Goal: Task Accomplishment & Management: Use online tool/utility

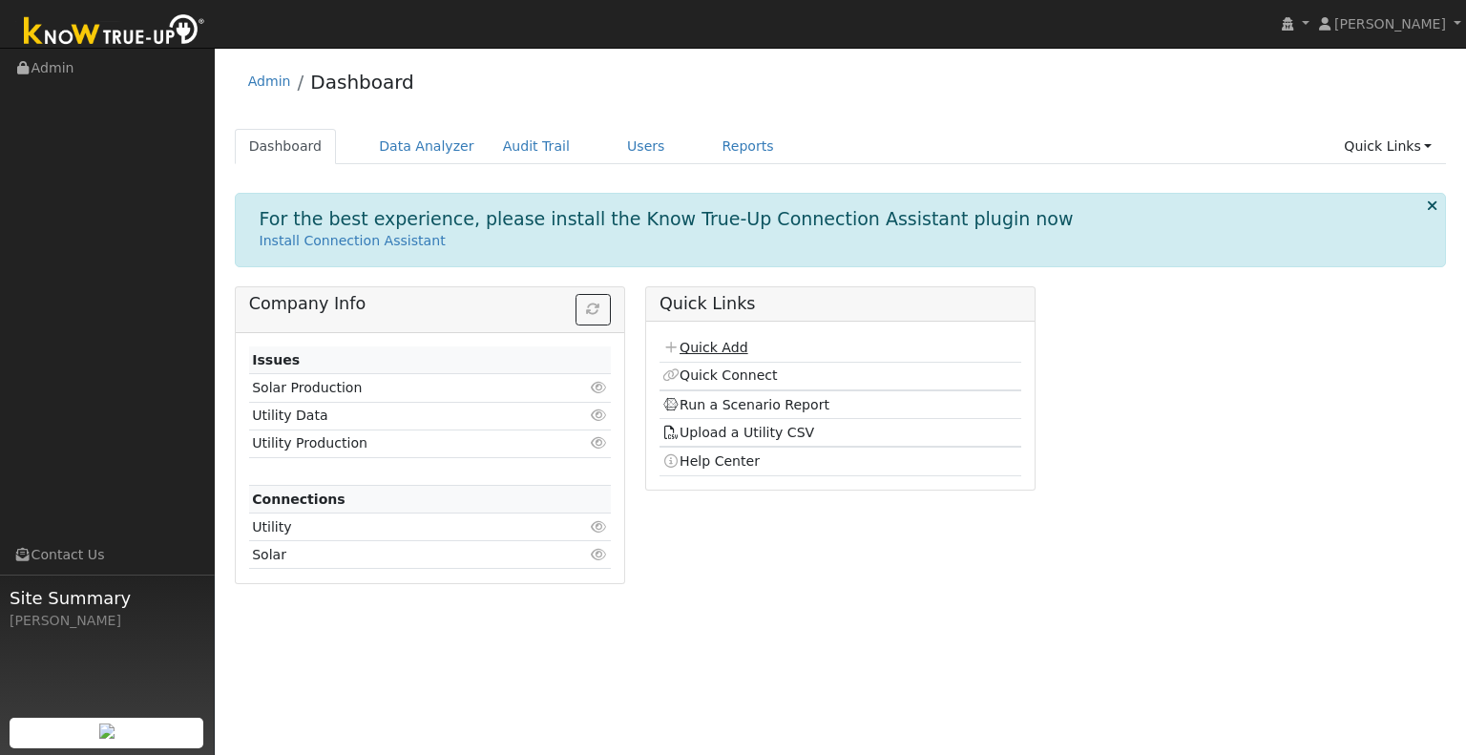
click at [720, 350] on link "Quick Add" at bounding box center [704, 347] width 85 height 15
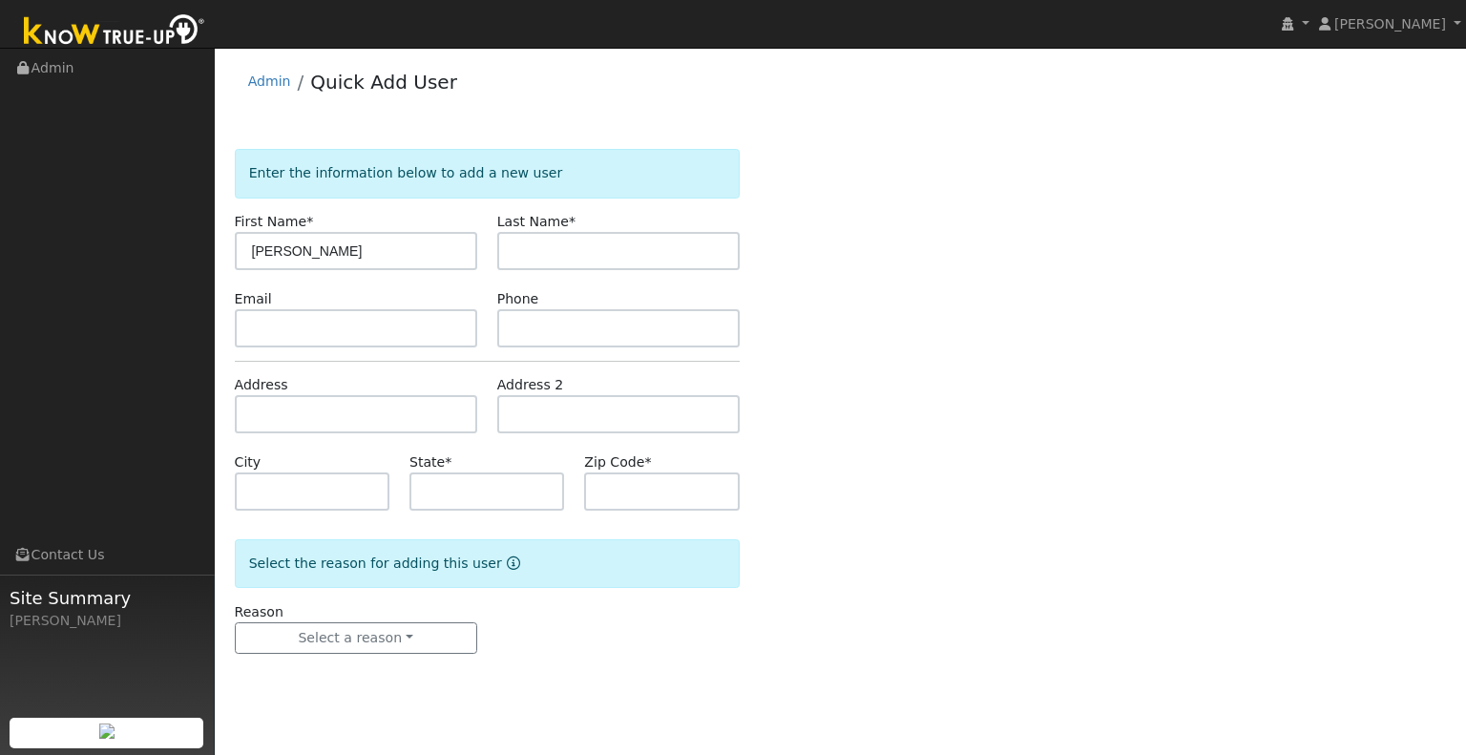
type input "[PERSON_NAME]"
type input "CA"
type input "95223"
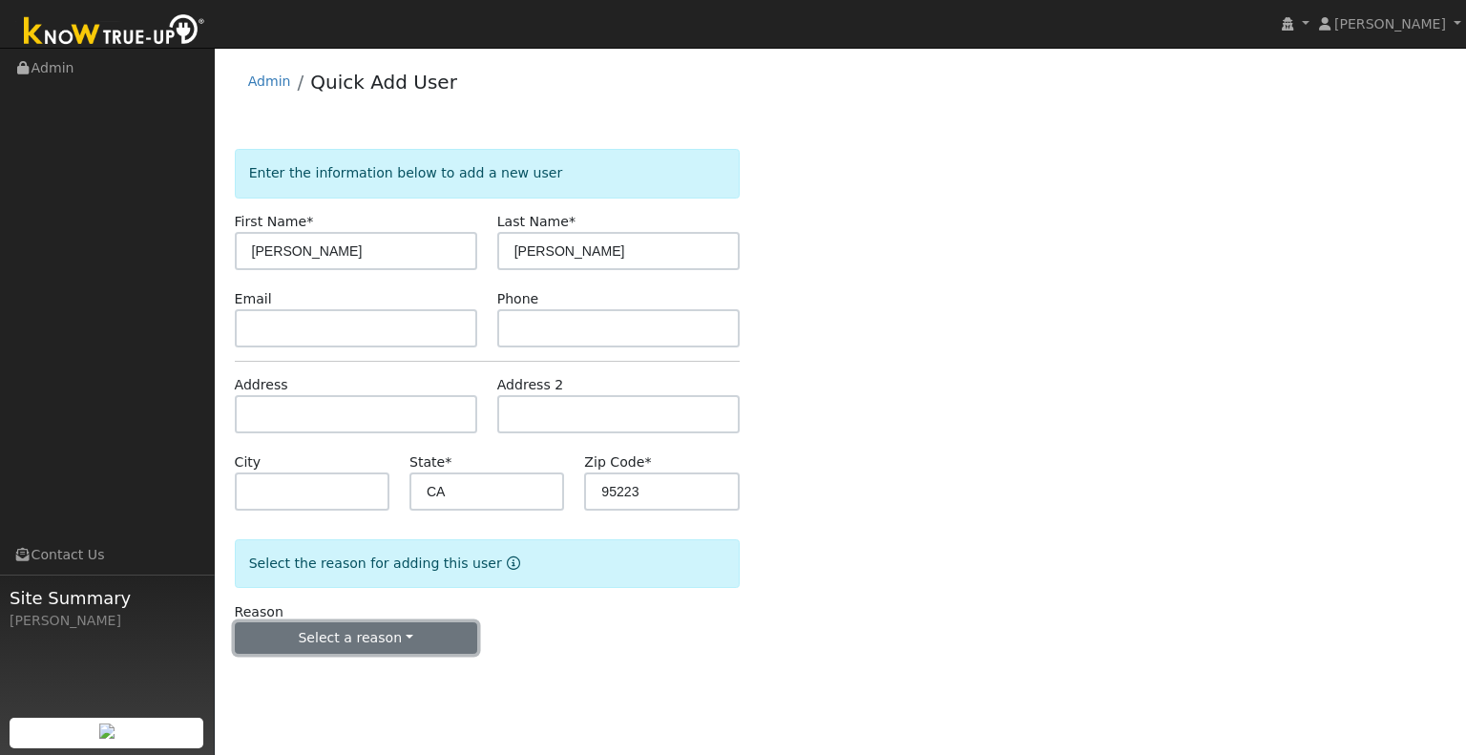
drag, startPoint x: 397, startPoint y: 614, endPoint x: 393, endPoint y: 639, distance: 26.0
click at [393, 639] on button "Select a reason" at bounding box center [356, 638] width 242 height 32
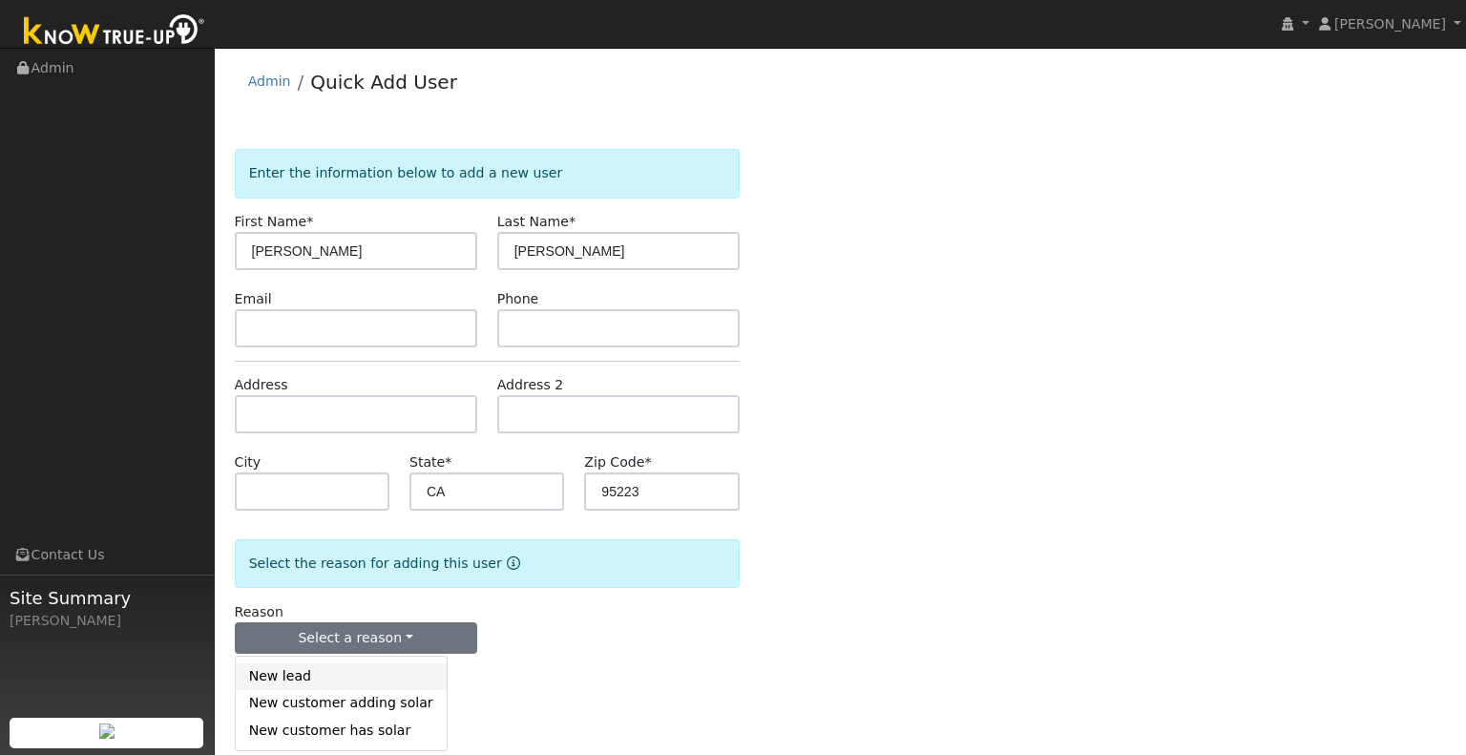
click at [368, 663] on link "New lead" at bounding box center [341, 676] width 211 height 27
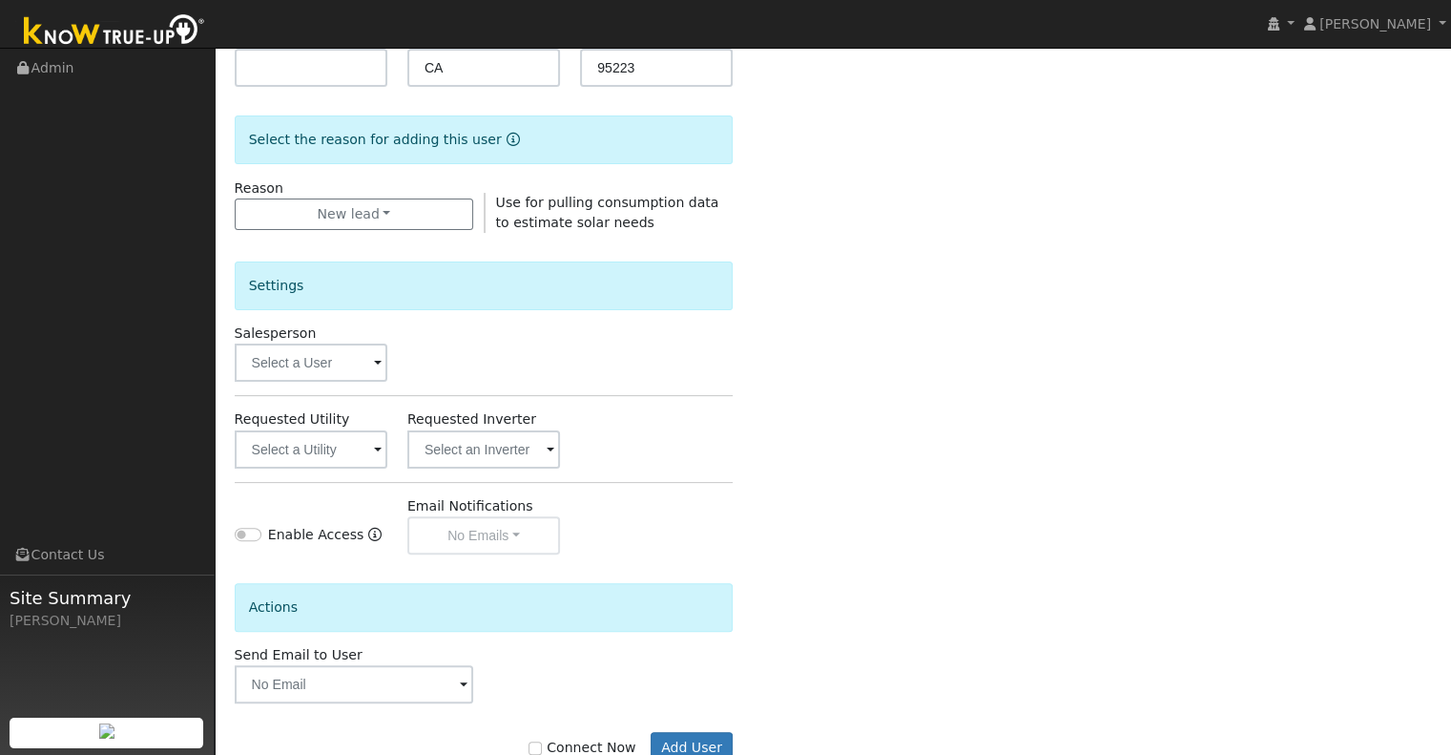
scroll to position [428, 0]
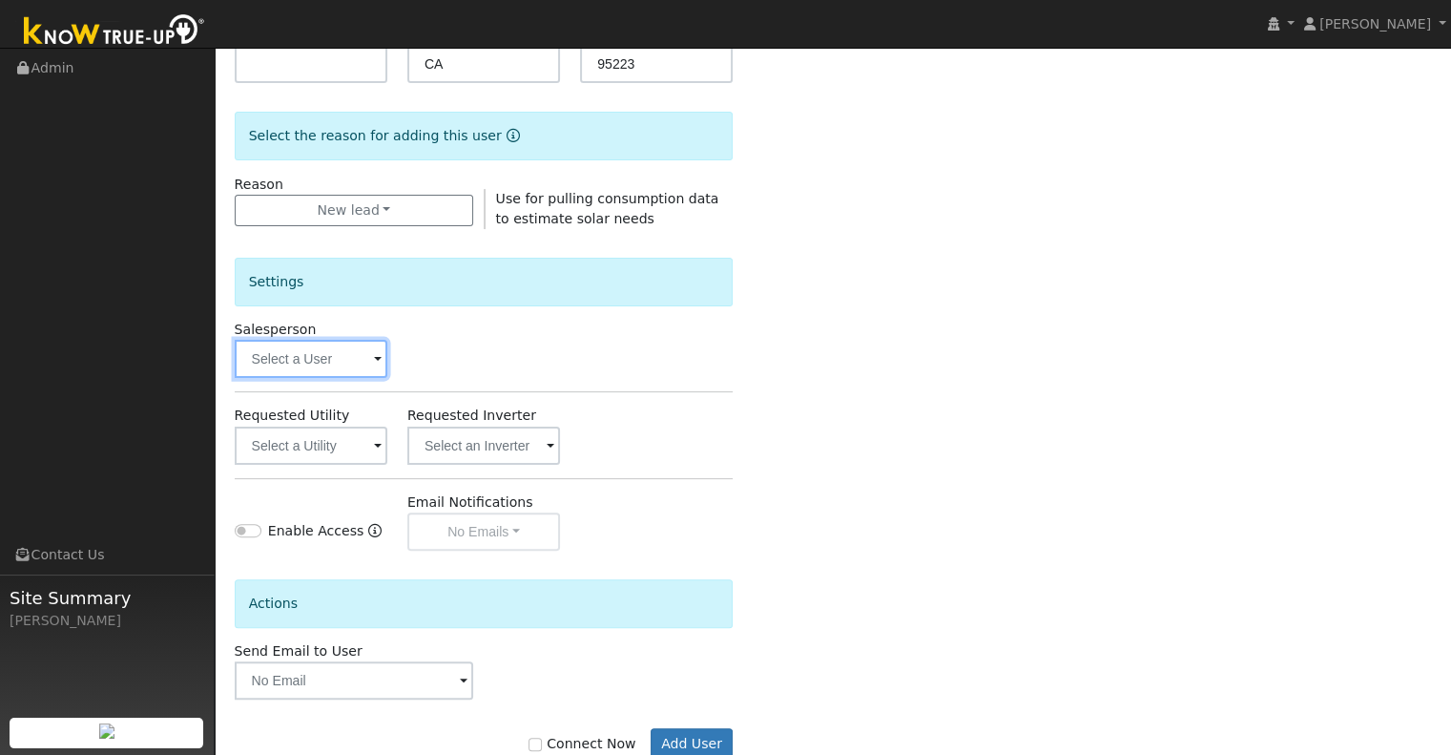
click at [356, 366] on input "text" at bounding box center [311, 359] width 153 height 38
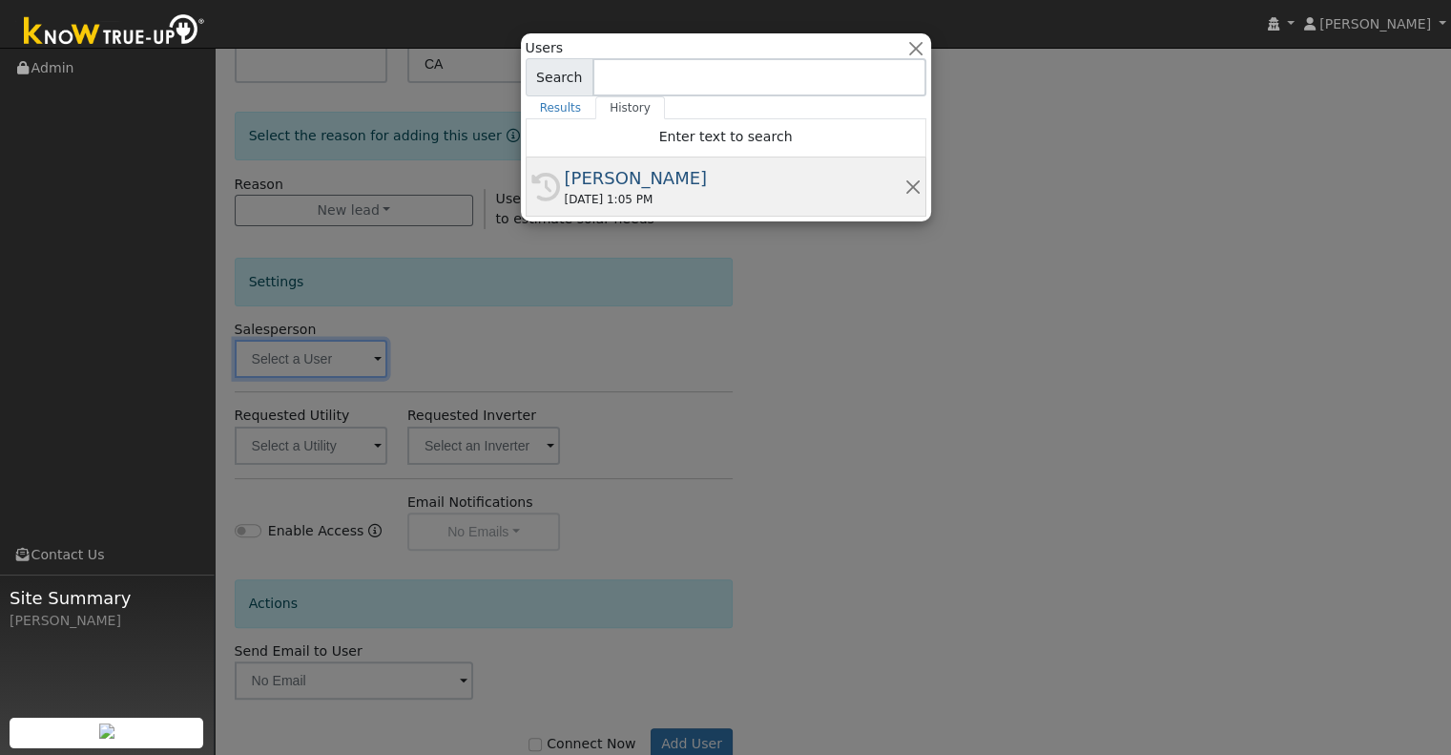
click at [642, 179] on div "[PERSON_NAME]" at bounding box center [735, 178] width 340 height 26
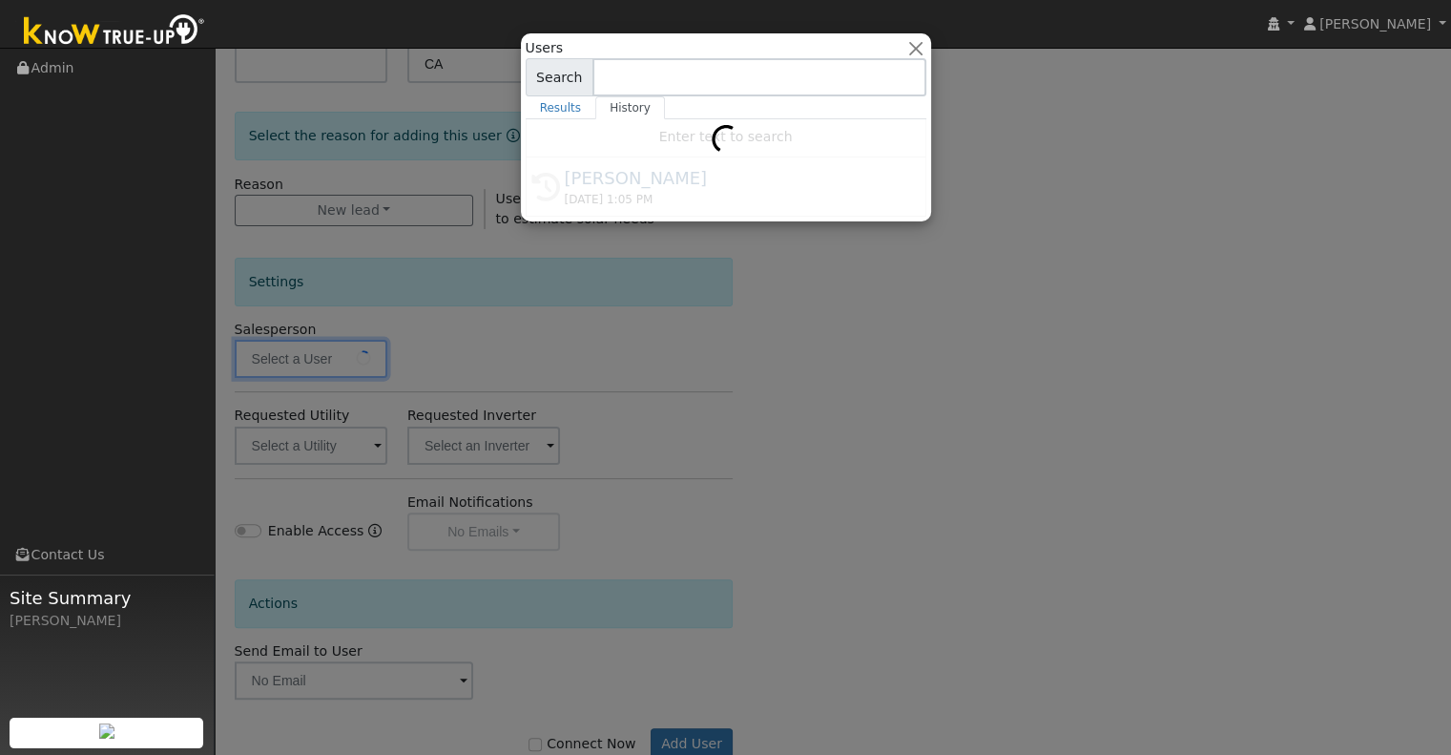
type input "[PERSON_NAME]"
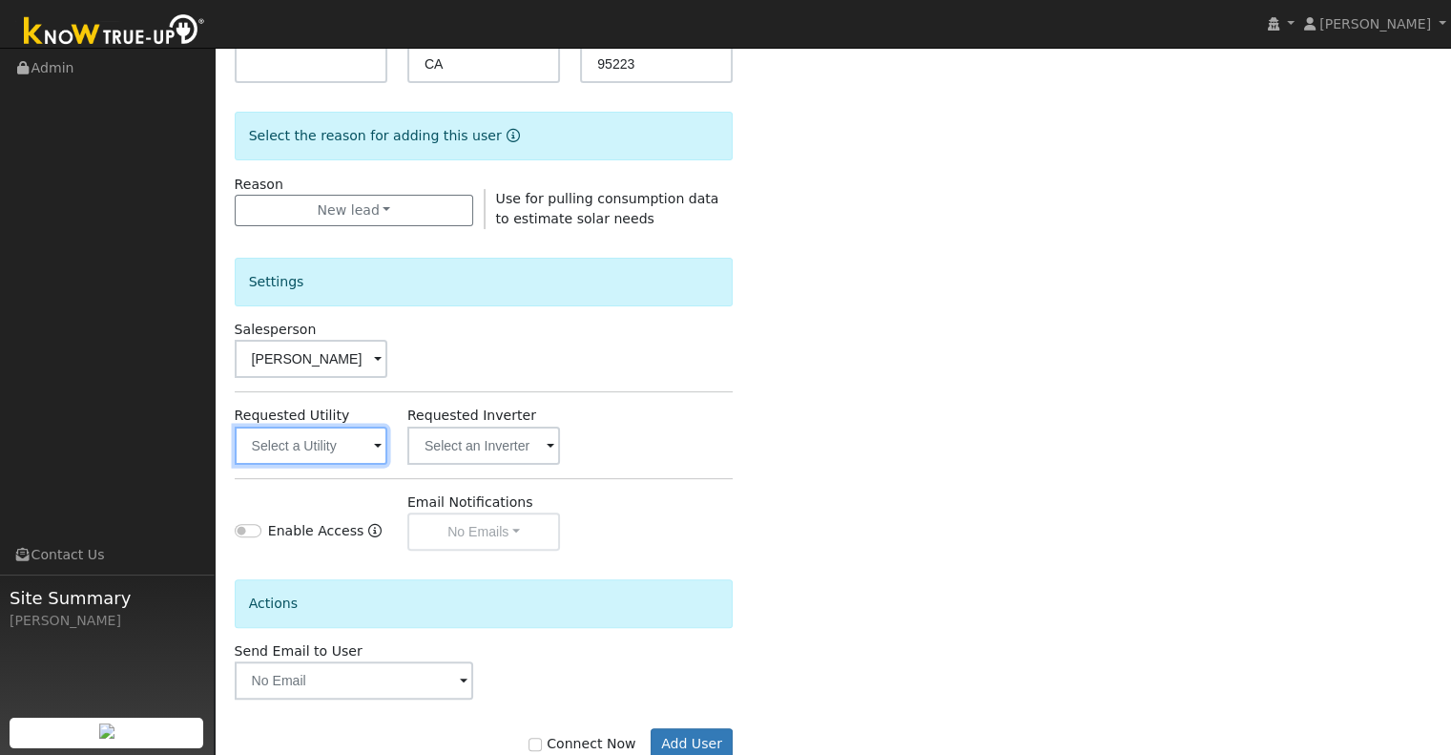
click at [332, 441] on input "text" at bounding box center [311, 446] width 153 height 38
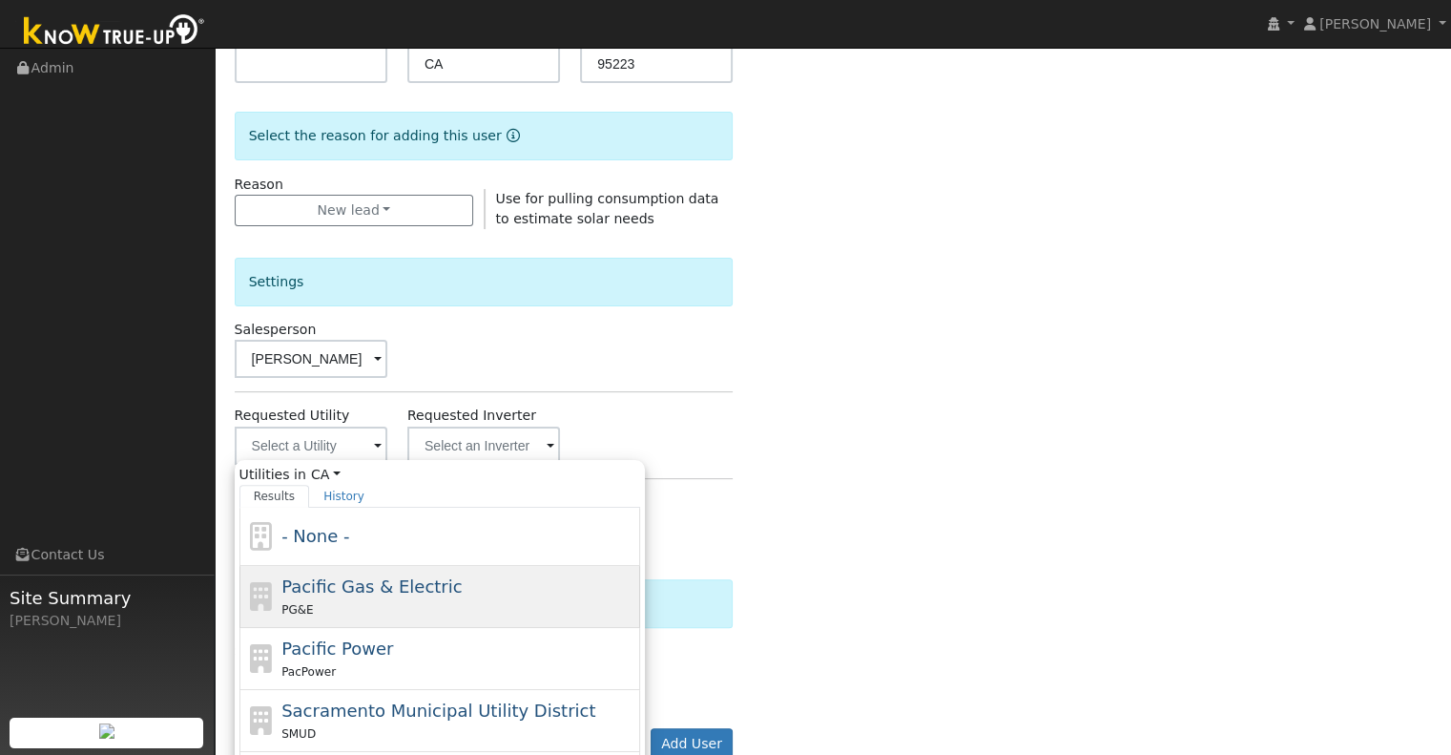
click at [385, 569] on div "Pacific Gas & Electric PG&E" at bounding box center [440, 597] width 401 height 62
type input "Pacific Gas & Electric"
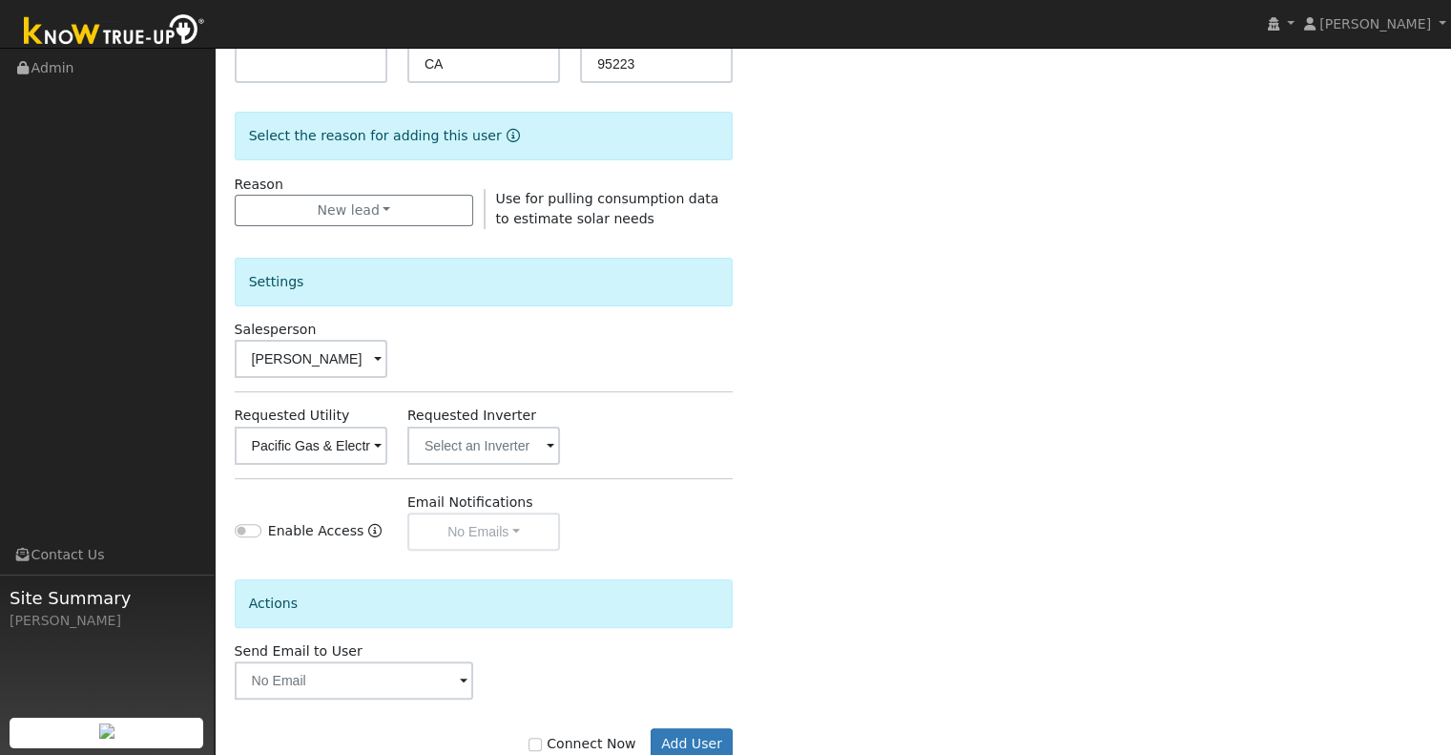
scroll to position [478, 0]
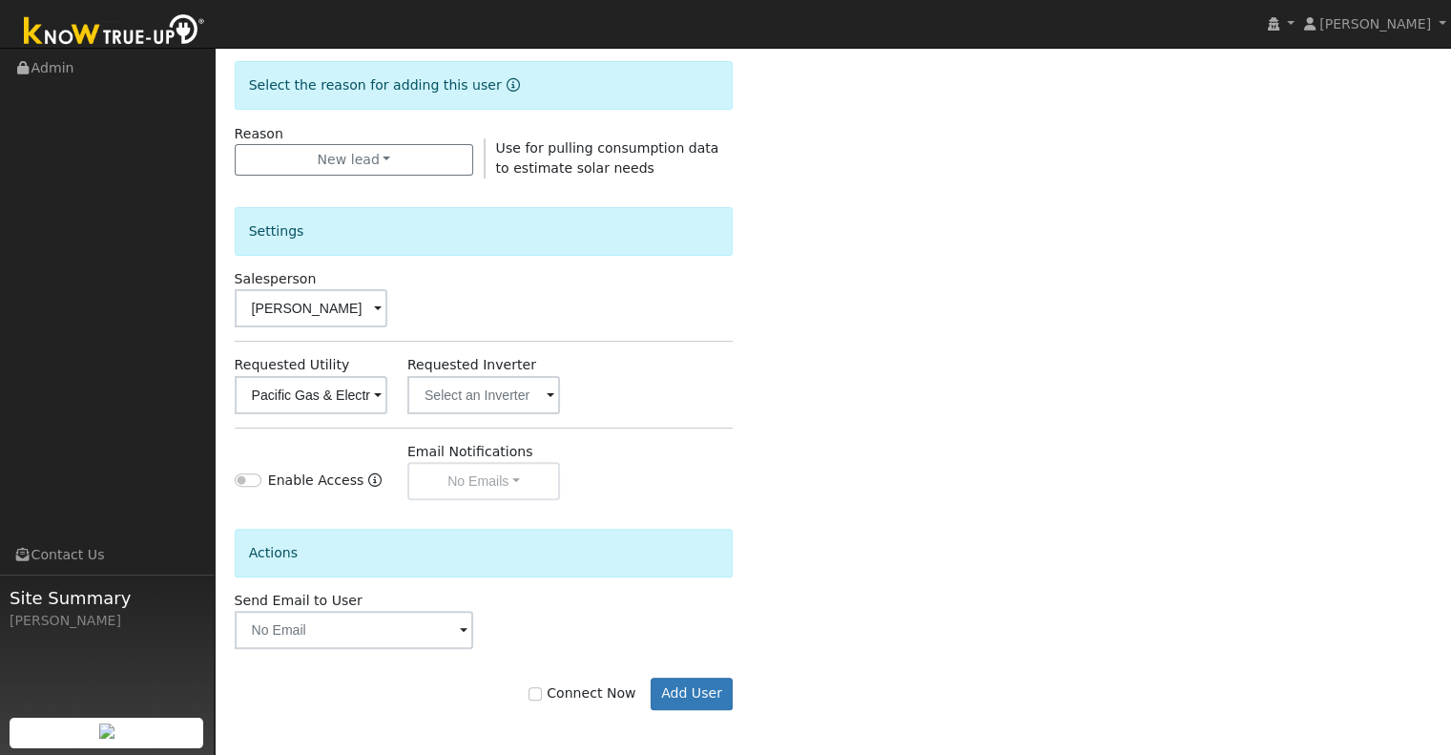
click at [569, 689] on label "Connect Now" at bounding box center [582, 693] width 107 height 20
click at [542, 689] on input "Connect Now" at bounding box center [535, 693] width 13 height 13
checkbox input "true"
click at [702, 697] on button "Add User" at bounding box center [692, 694] width 83 height 32
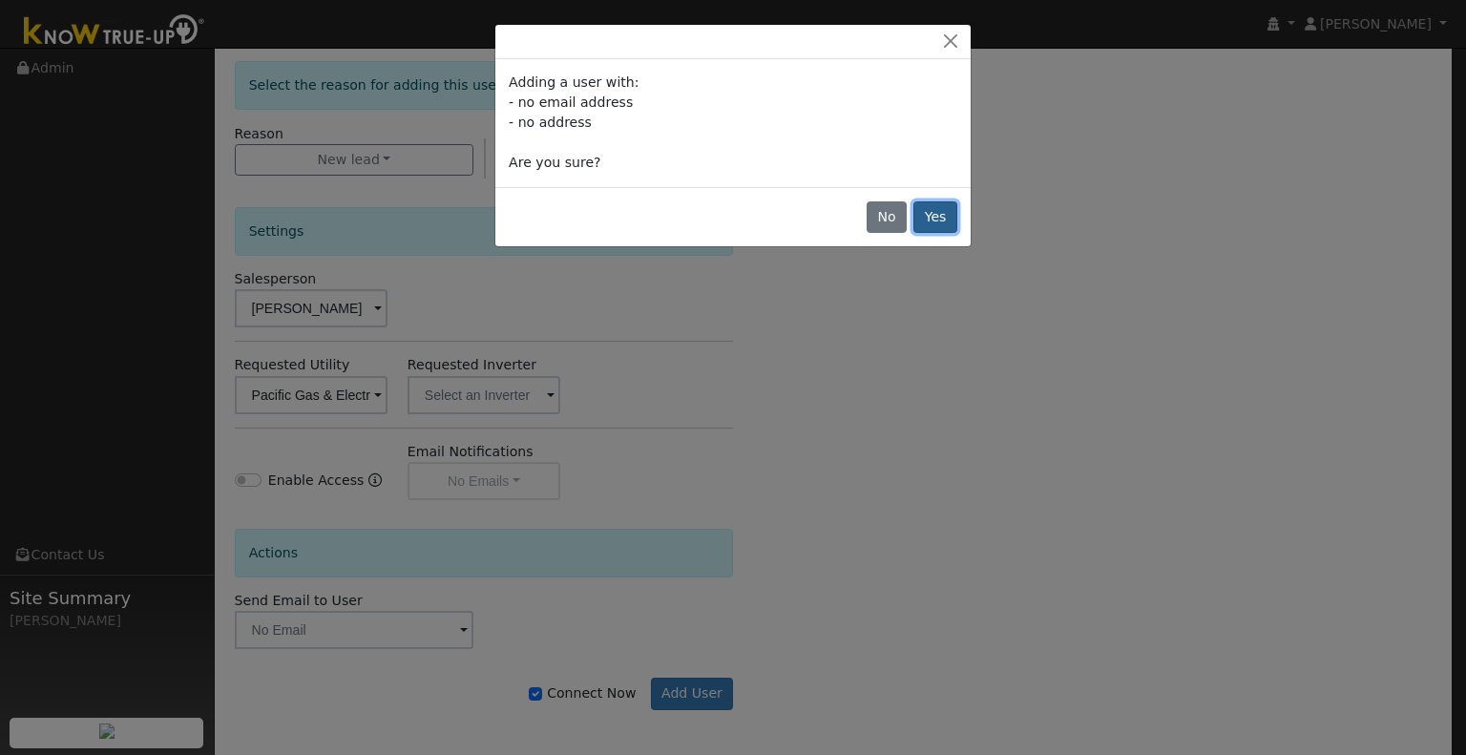
click at [950, 212] on button "Yes" at bounding box center [935, 217] width 44 height 32
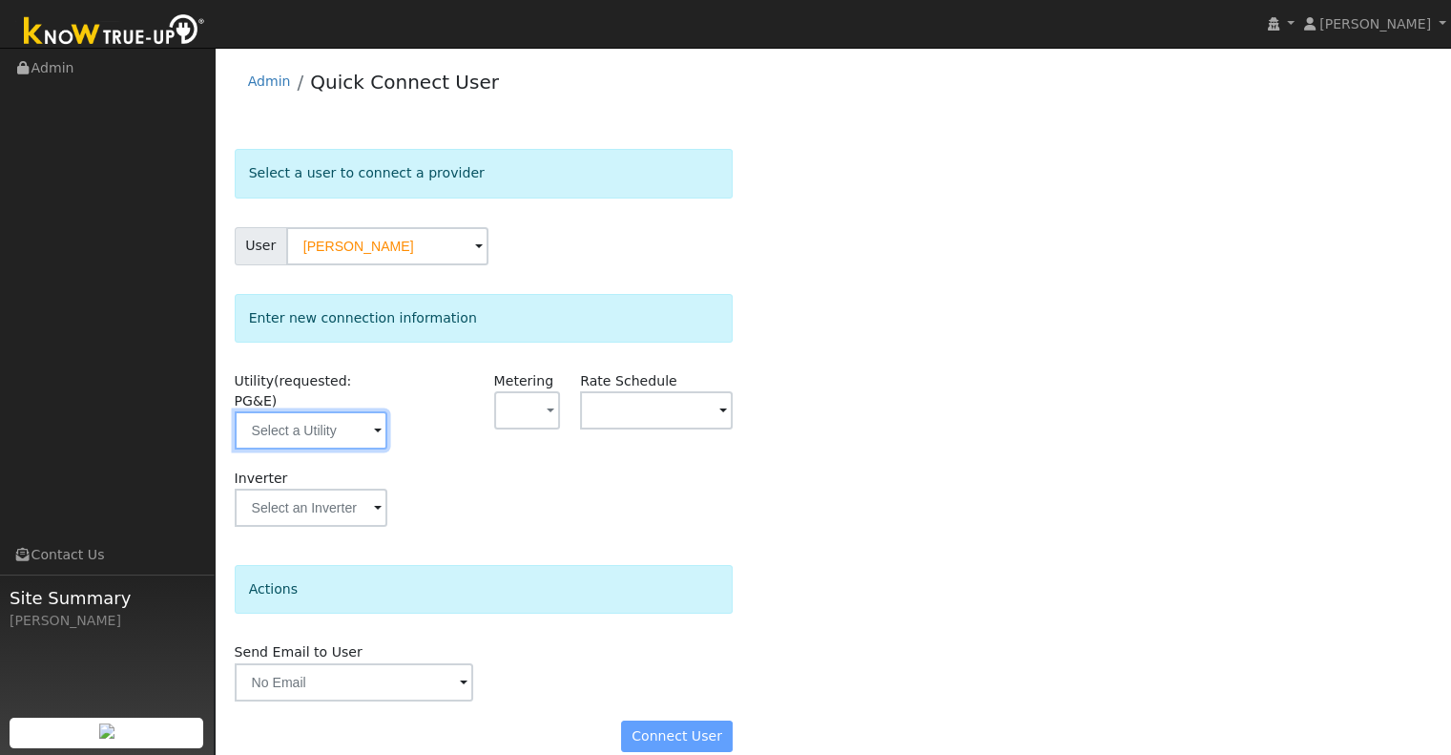
click at [326, 411] on input "text" at bounding box center [311, 430] width 153 height 38
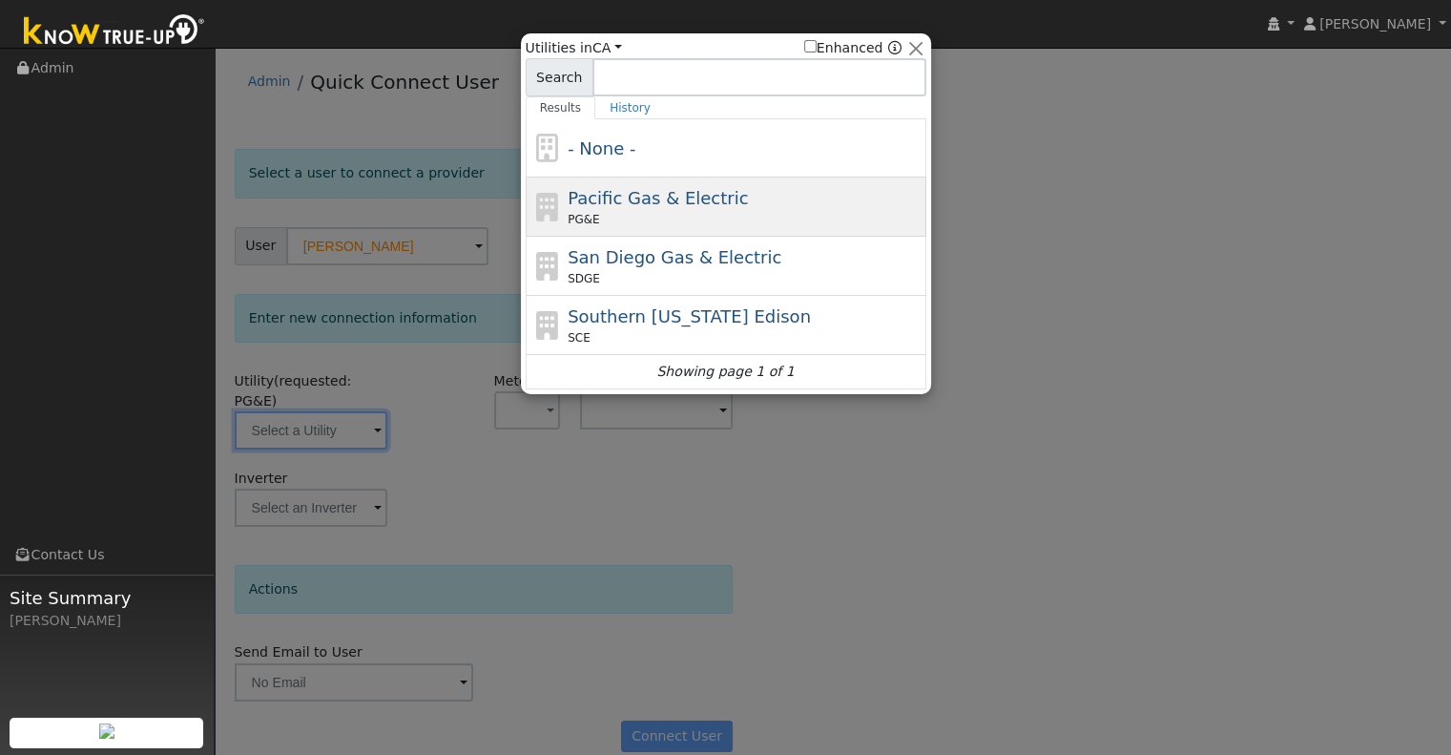
click at [655, 188] on span "Pacific Gas & Electric" at bounding box center [658, 198] width 180 height 20
type input "PG&E"
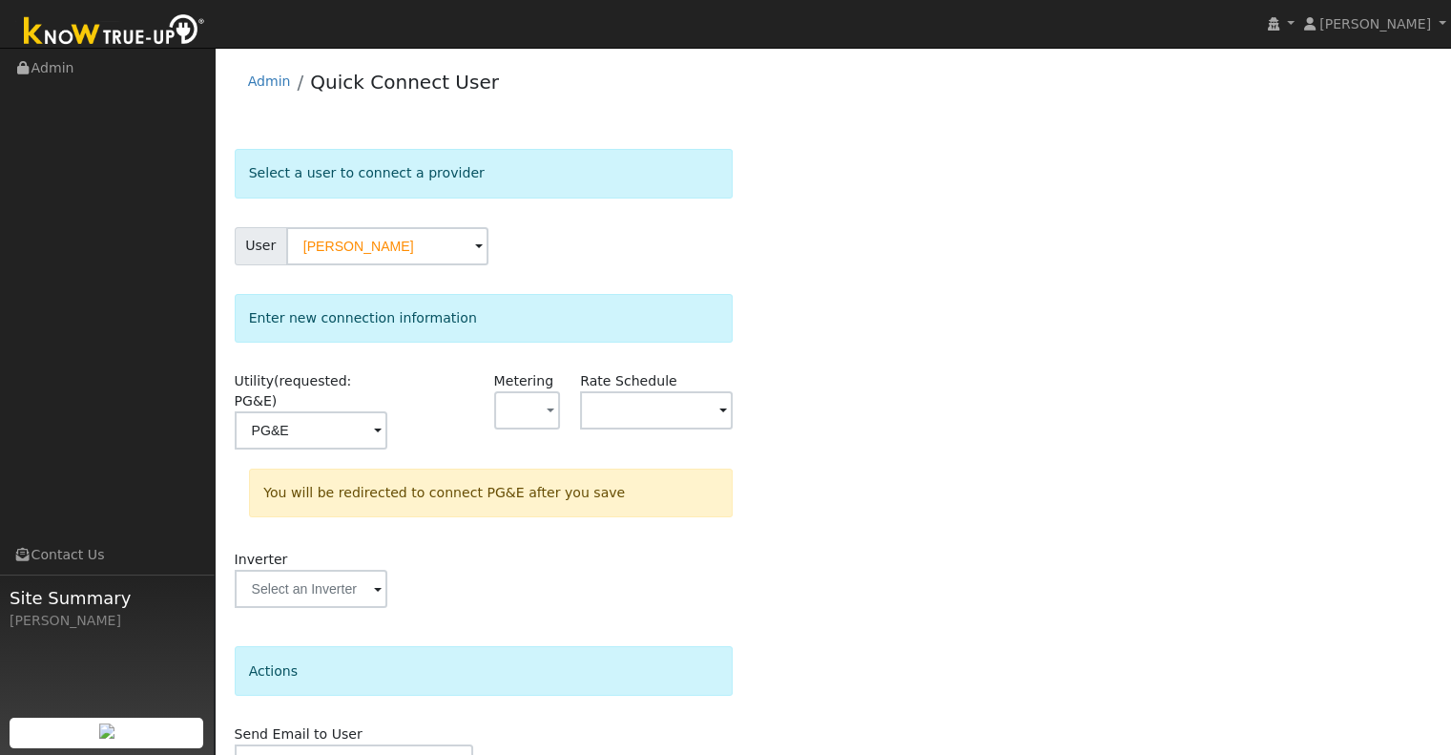
scroll to position [85, 0]
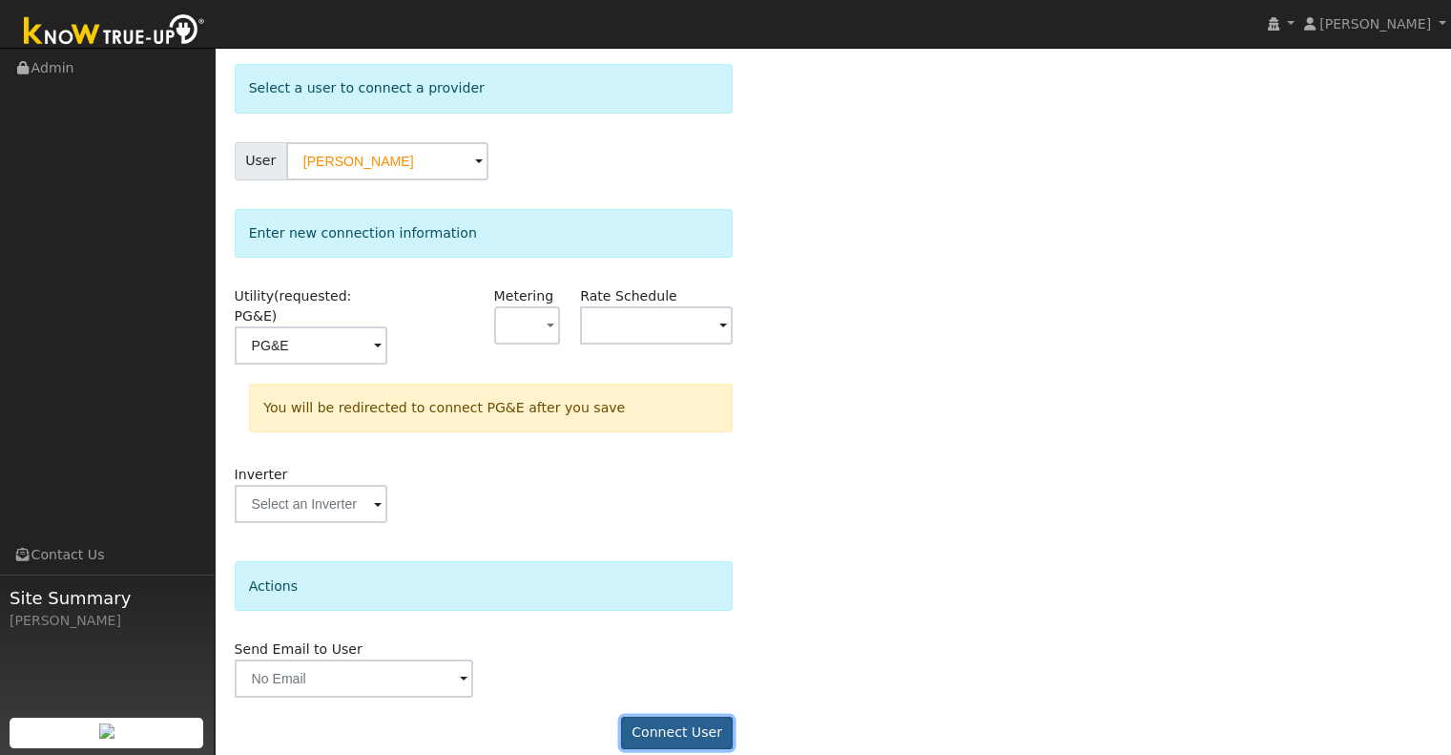
click at [693, 717] on button "Connect User" at bounding box center [677, 733] width 113 height 32
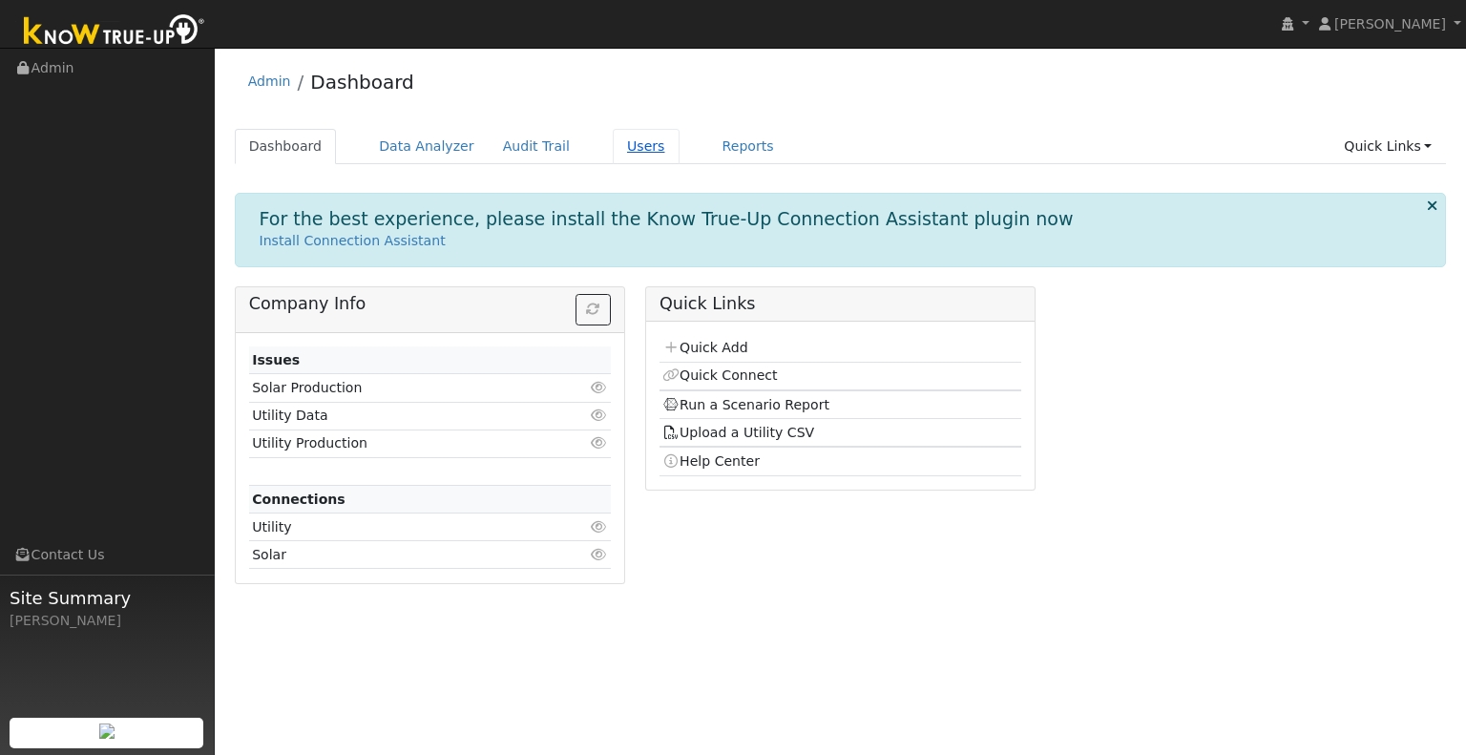
click at [613, 153] on link "Users" at bounding box center [646, 146] width 67 height 35
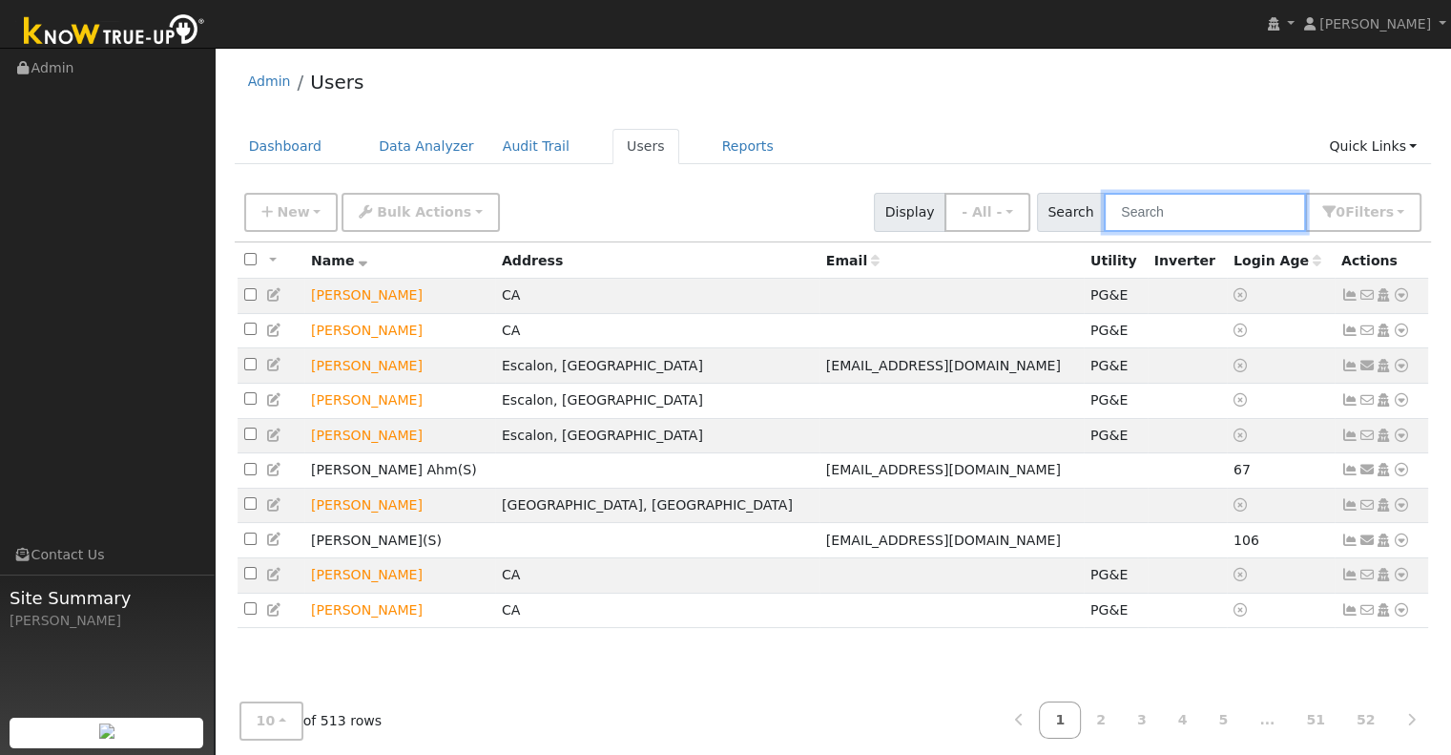
click at [1215, 223] on input "text" at bounding box center [1205, 212] width 202 height 39
type input "k"
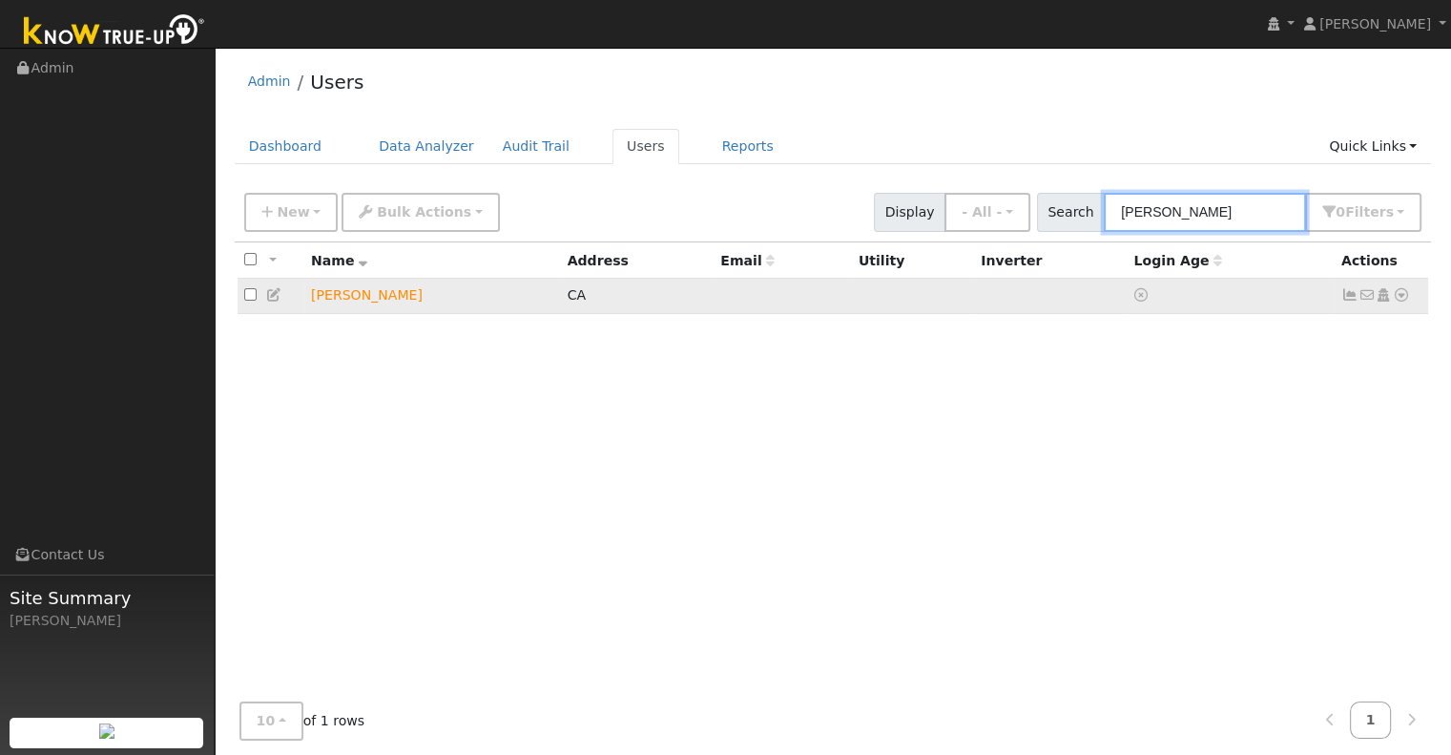
type input "pylant"
click at [1399, 301] on icon at bounding box center [1401, 294] width 17 height 13
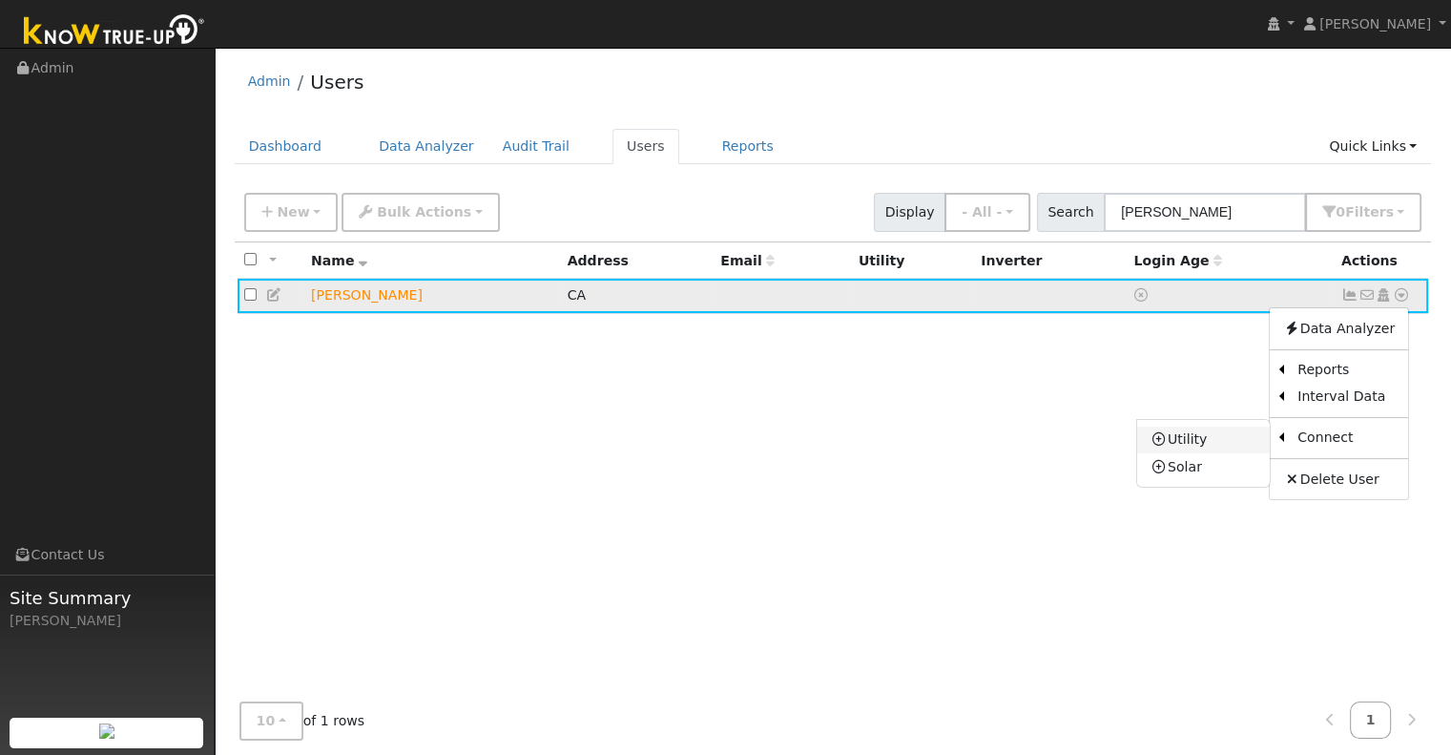
click at [1221, 438] on link "Utility" at bounding box center [1203, 440] width 133 height 27
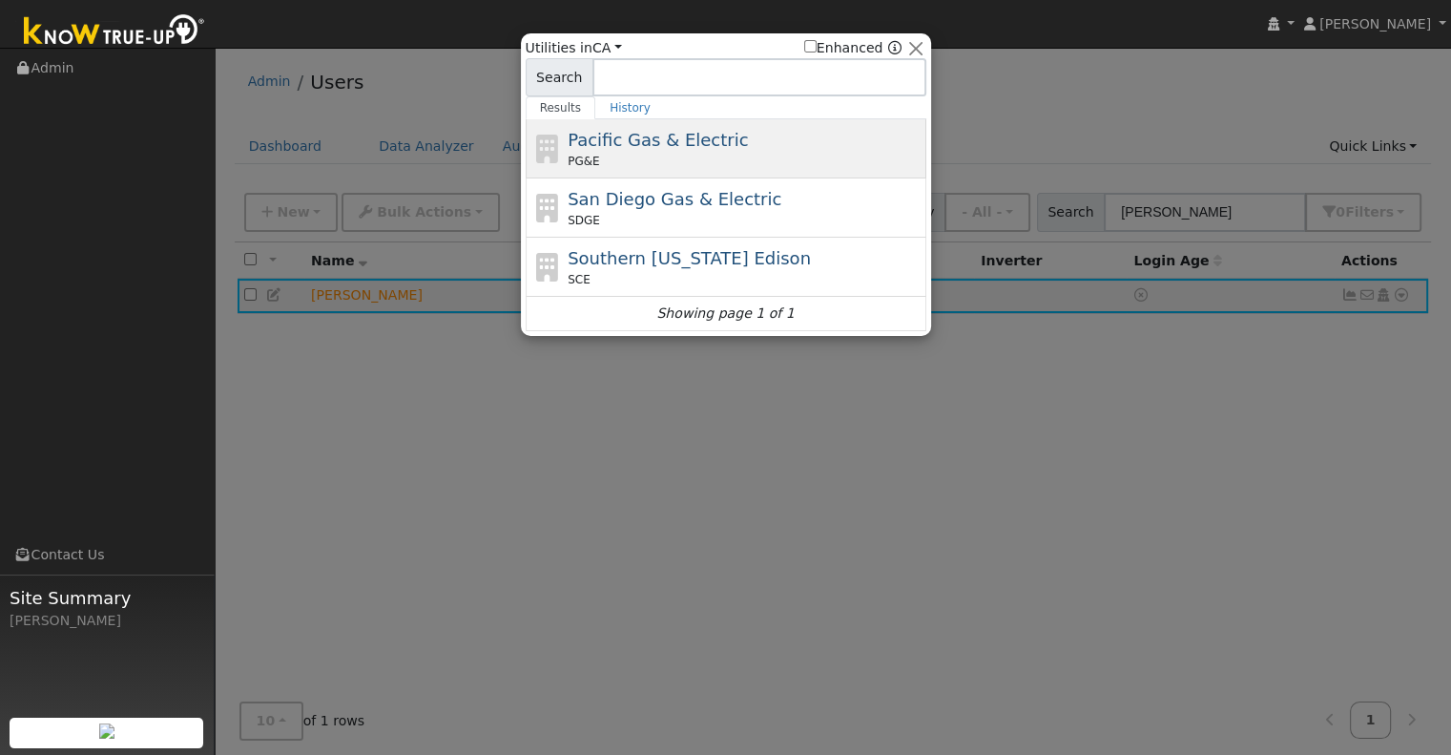
click at [795, 153] on div "PG&E" at bounding box center [745, 161] width 354 height 17
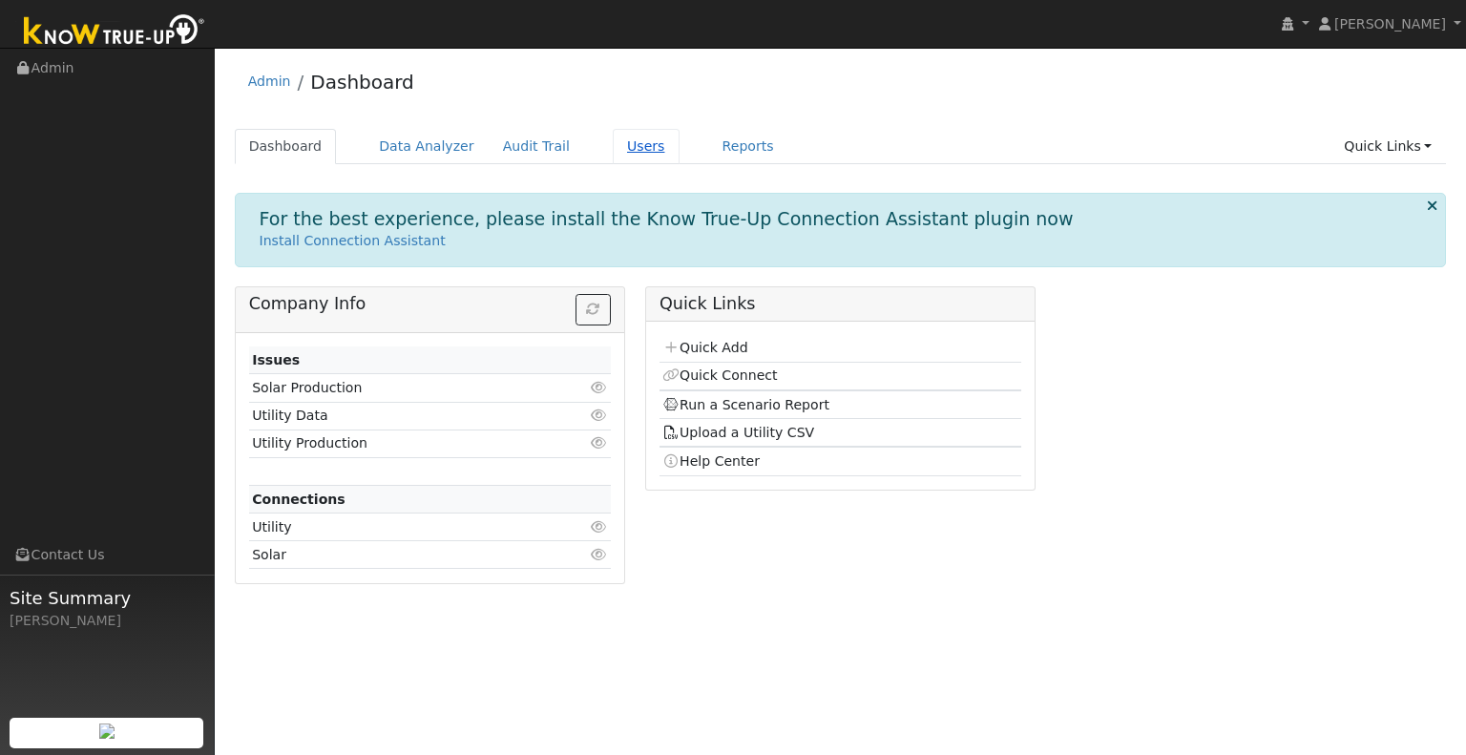
click at [613, 148] on link "Users" at bounding box center [646, 146] width 67 height 35
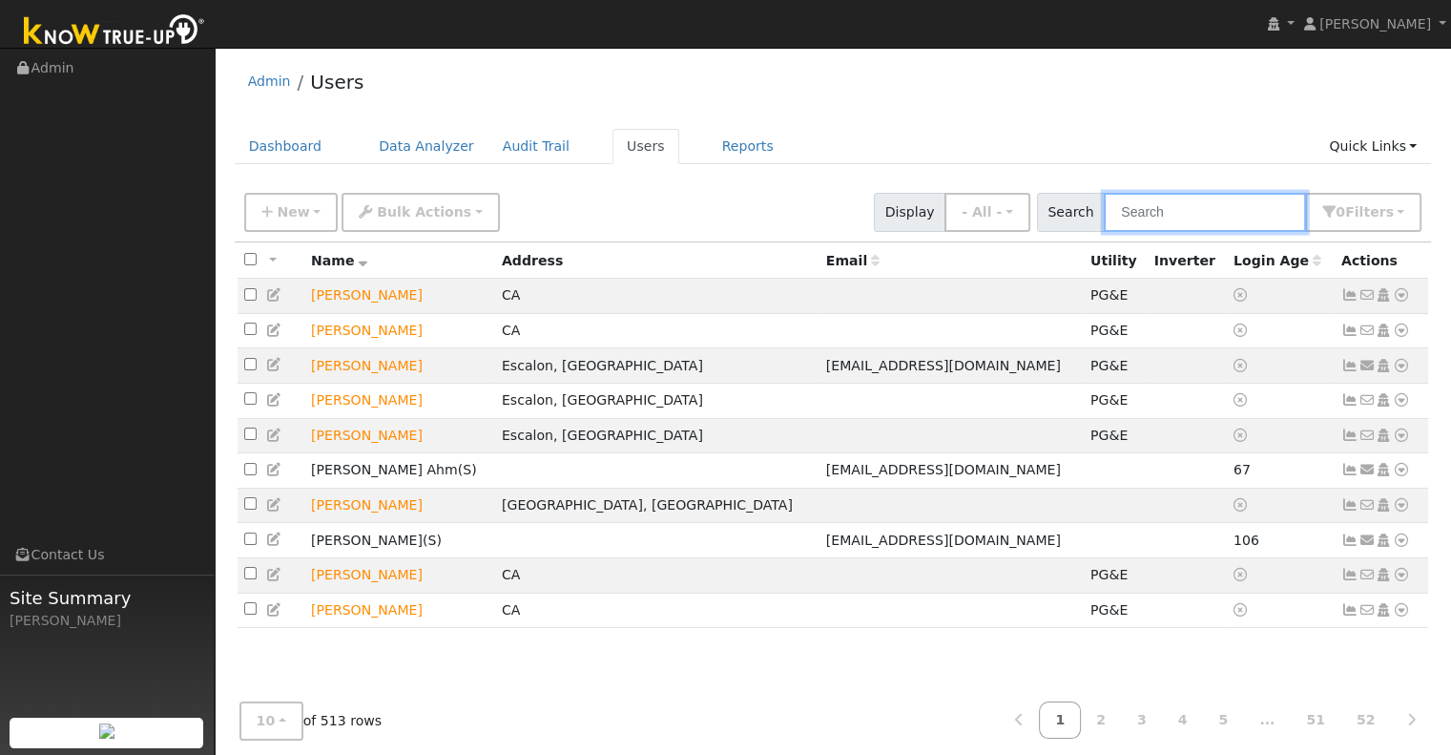
click at [1218, 198] on input "text" at bounding box center [1205, 212] width 202 height 39
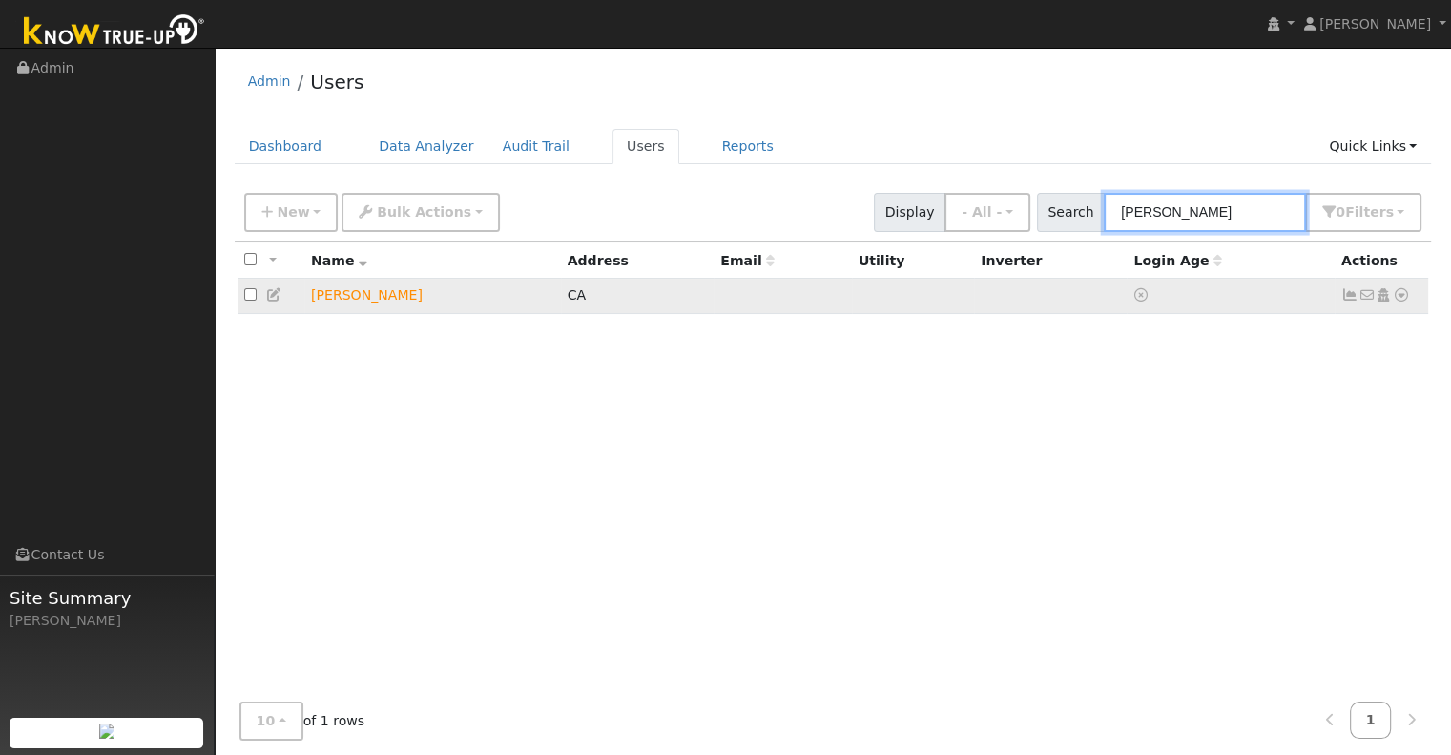
type input "[PERSON_NAME]"
click at [1400, 293] on icon at bounding box center [1401, 294] width 17 height 13
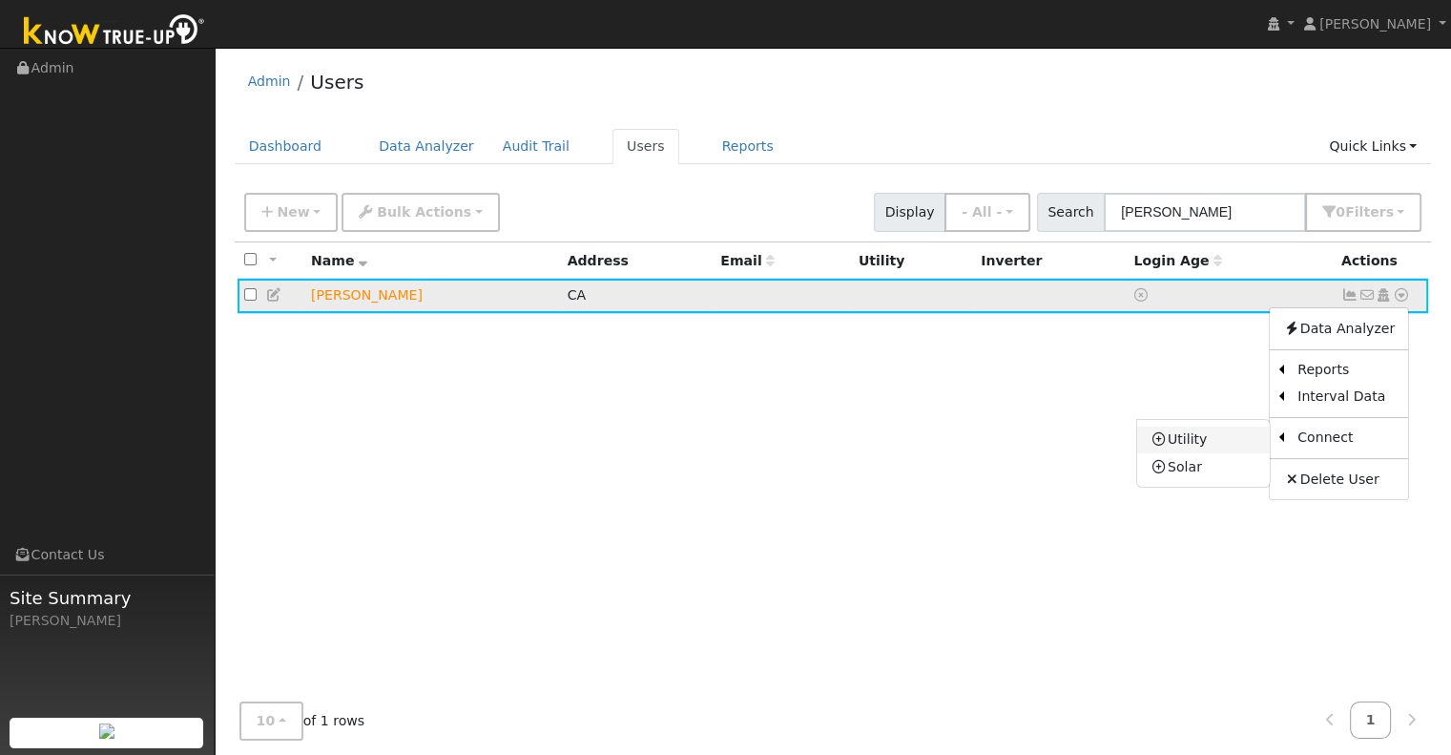
click at [1221, 440] on link "Utility" at bounding box center [1203, 440] width 133 height 27
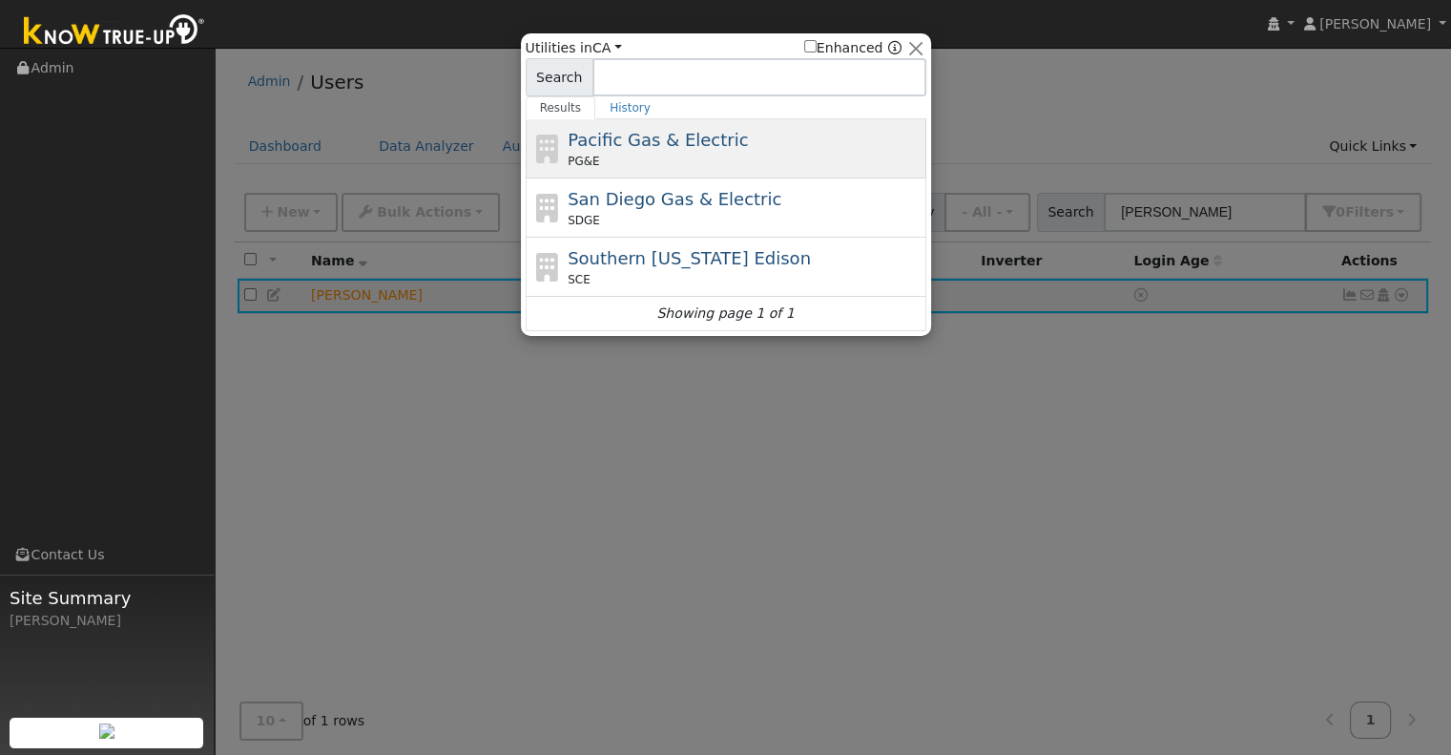
click at [720, 153] on div "PG&E" at bounding box center [745, 161] width 354 height 17
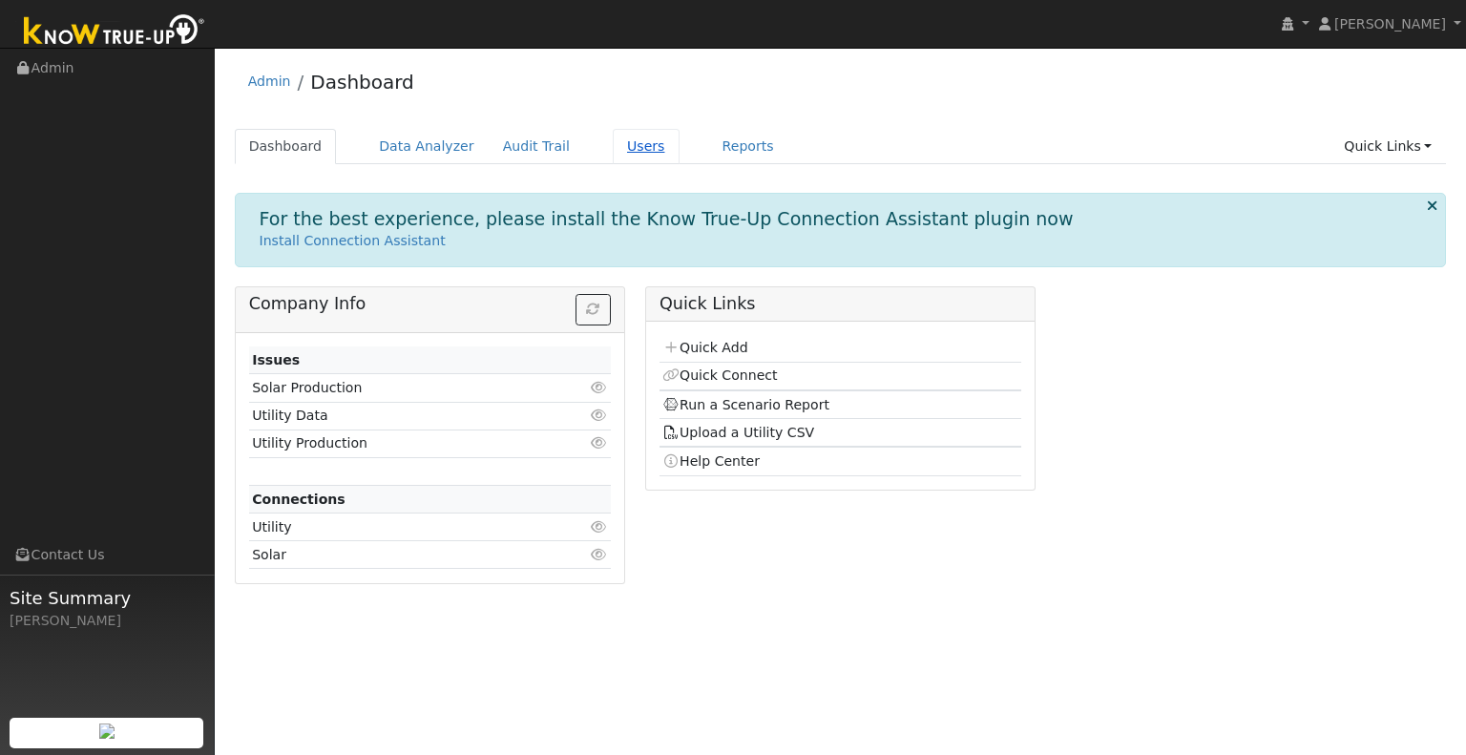
click at [613, 139] on link "Users" at bounding box center [646, 146] width 67 height 35
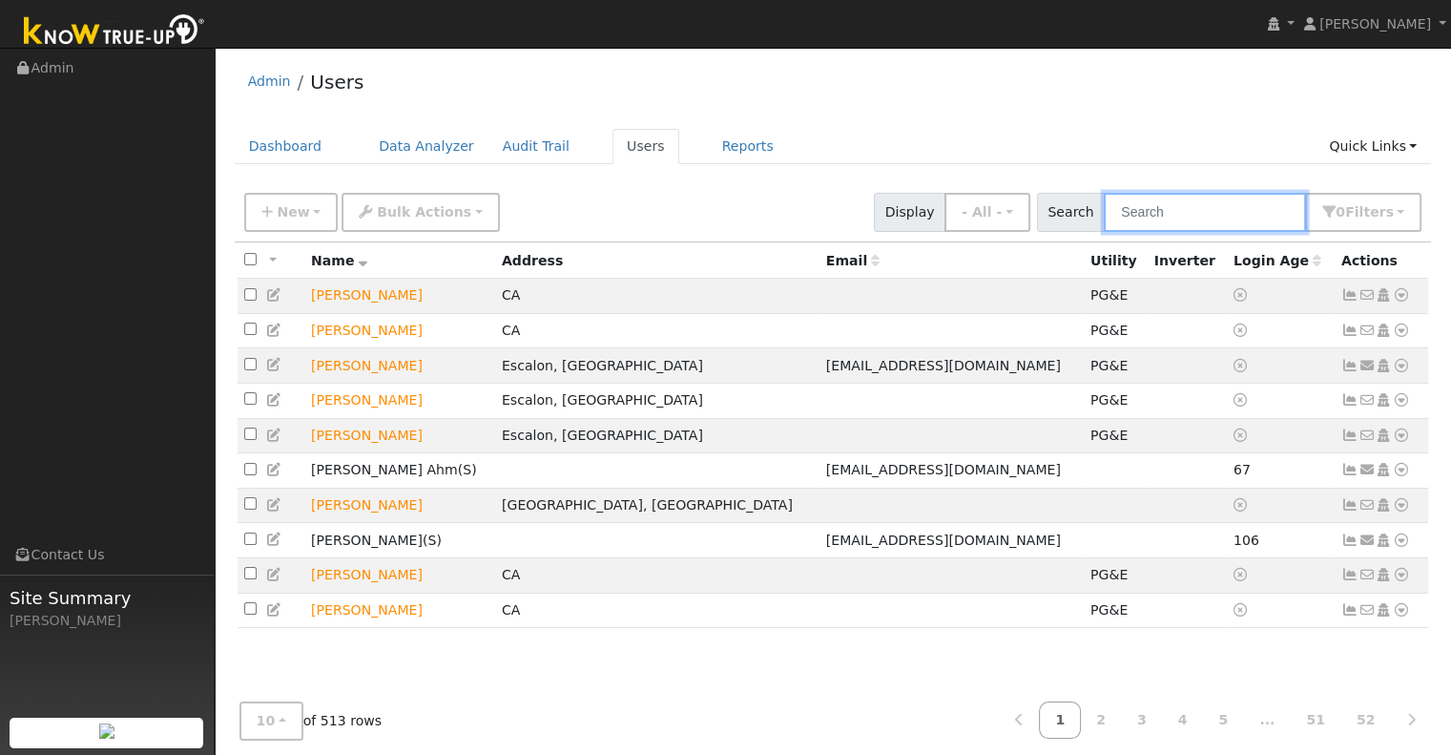
click at [1150, 204] on input "text" at bounding box center [1205, 212] width 202 height 39
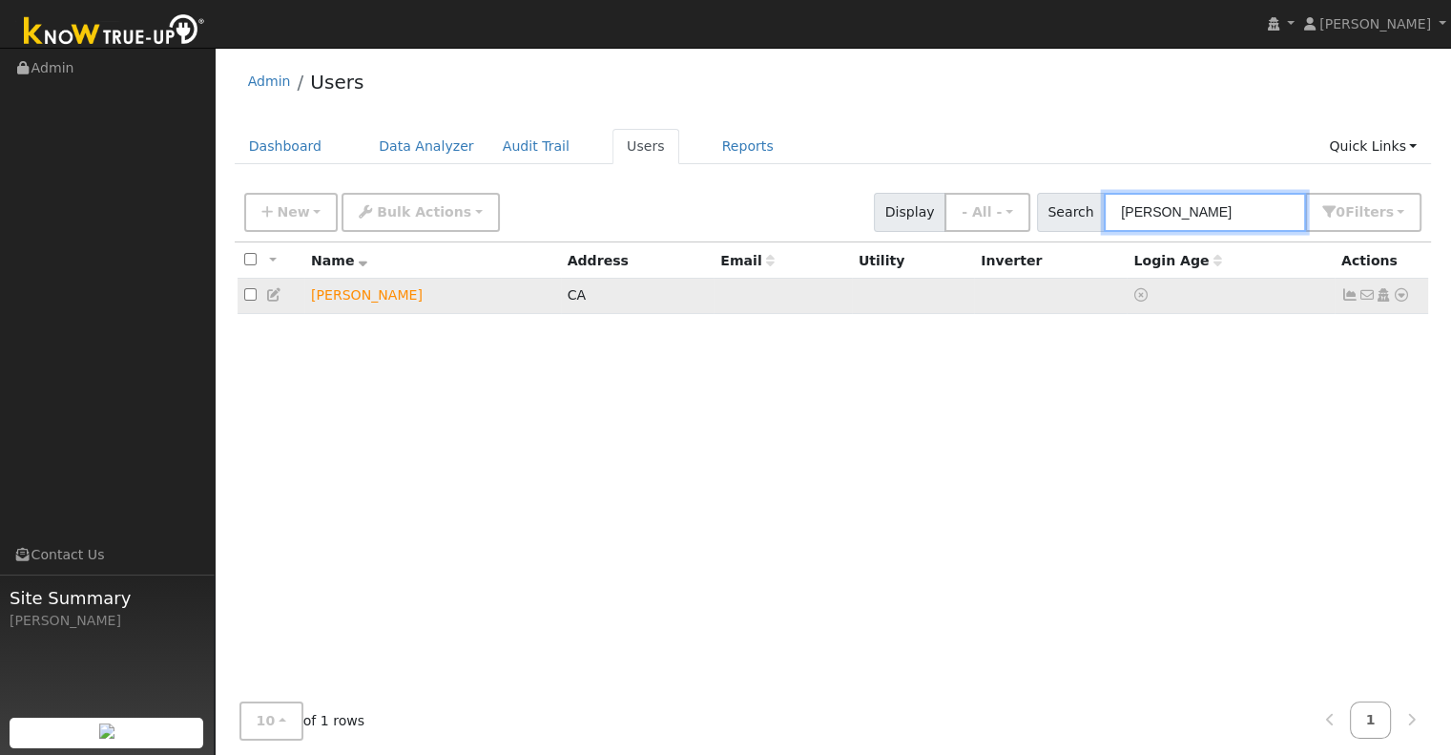
type input "pylant"
click at [1401, 293] on icon at bounding box center [1401, 294] width 17 height 13
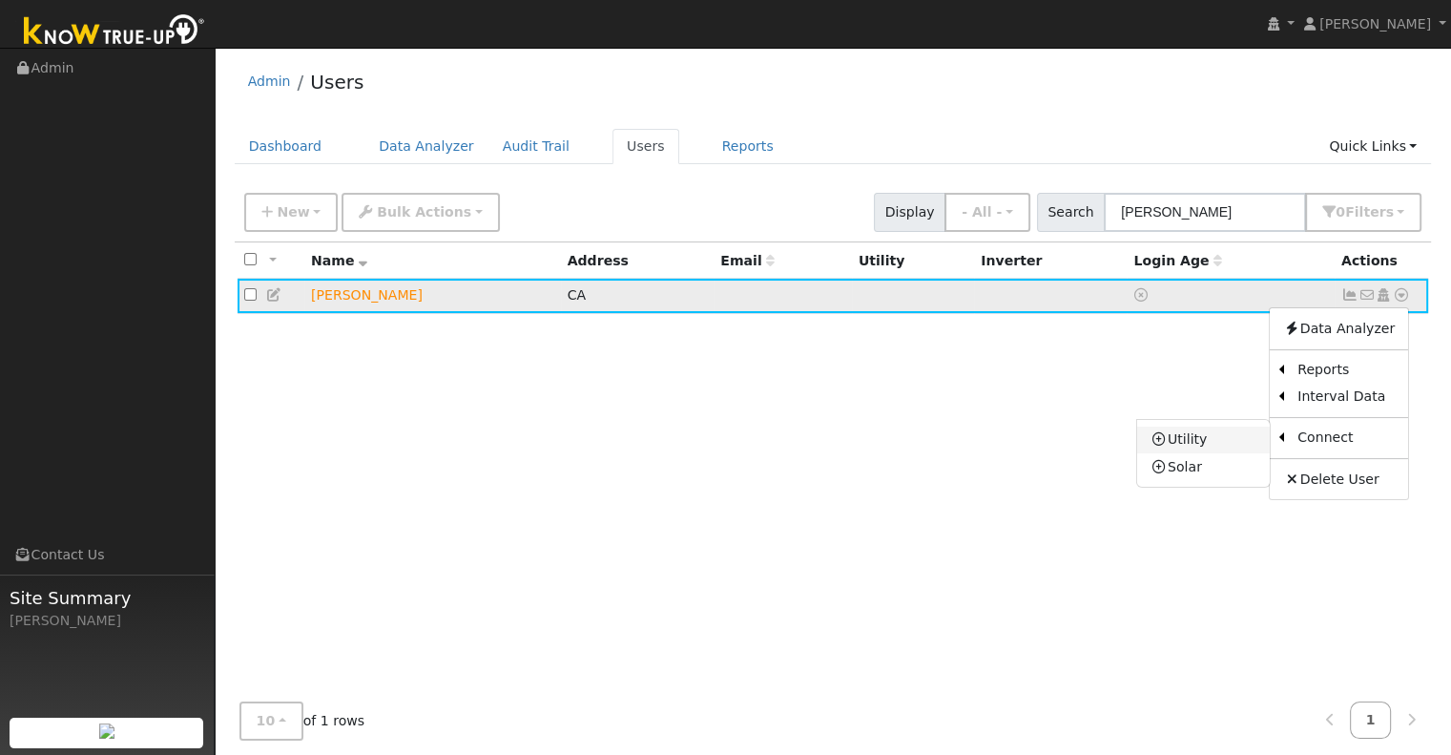
click at [1206, 445] on link "Utility" at bounding box center [1203, 440] width 133 height 27
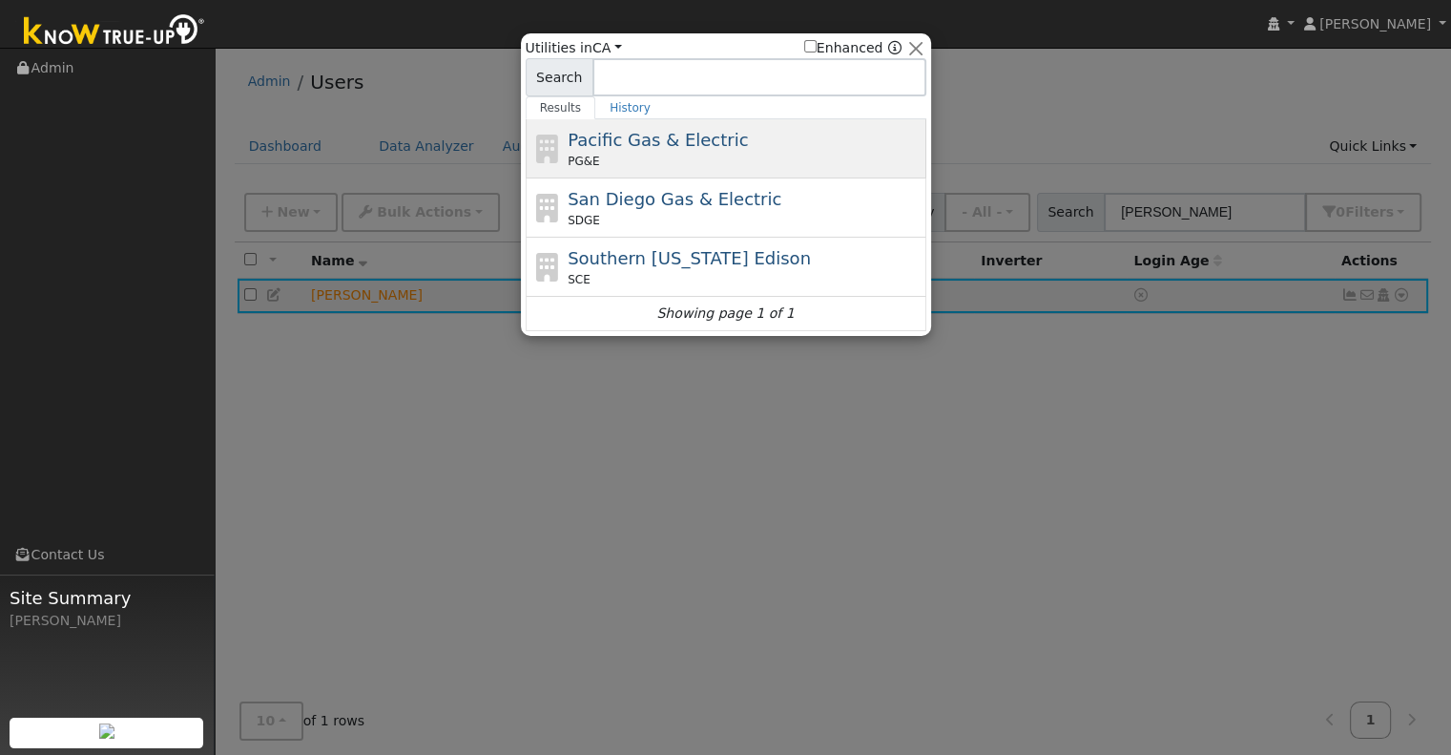
click at [710, 144] on span "Pacific Gas & Electric" at bounding box center [658, 140] width 180 height 20
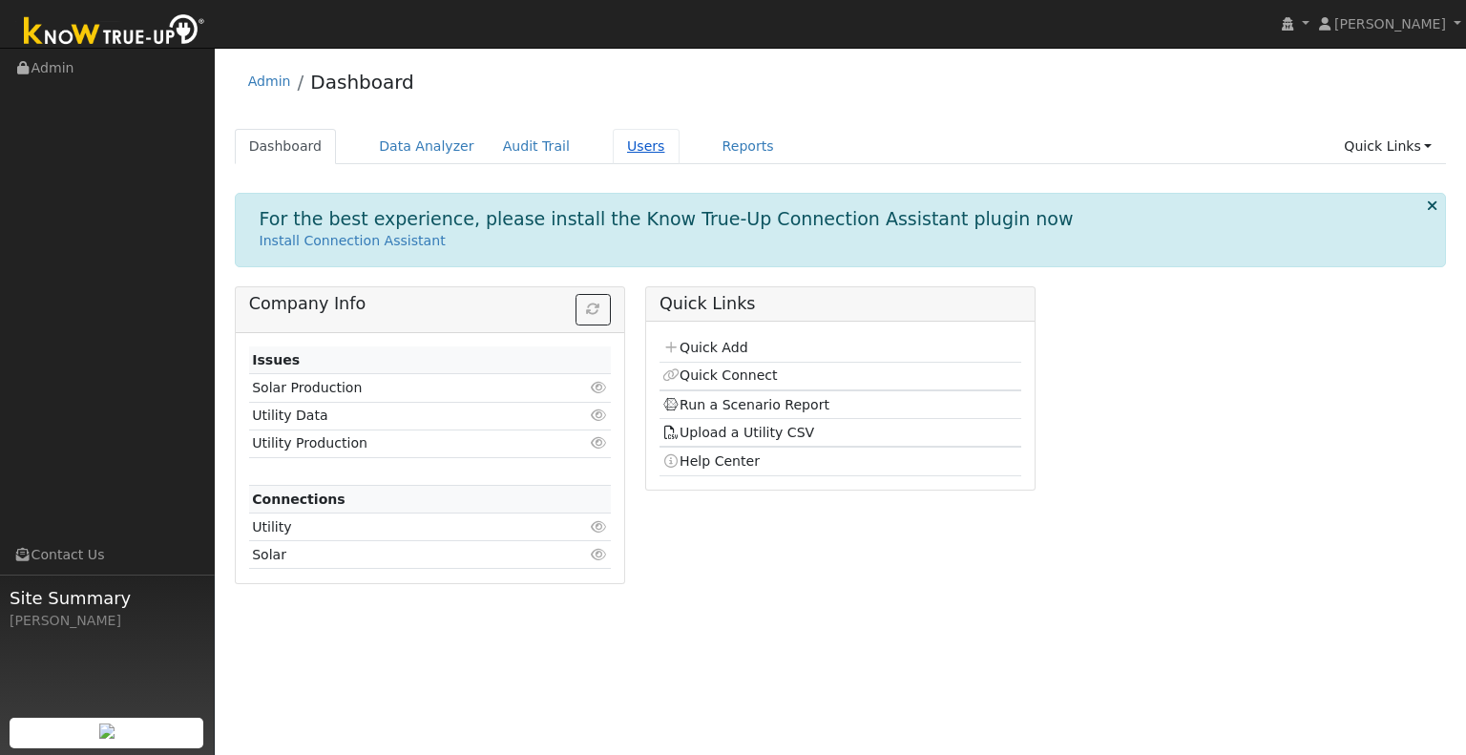
click at [620, 153] on link "Users" at bounding box center [646, 146] width 67 height 35
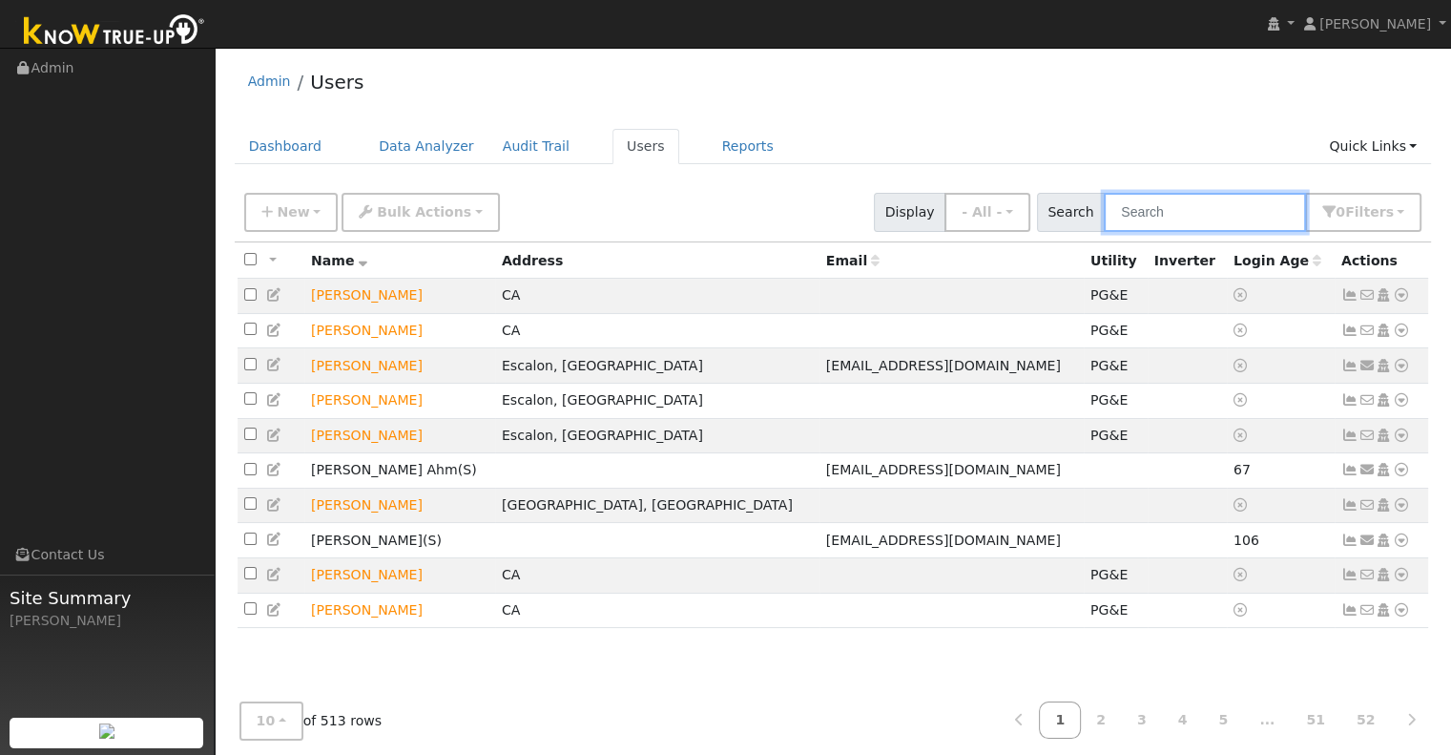
click at [1179, 214] on input "text" at bounding box center [1205, 212] width 202 height 39
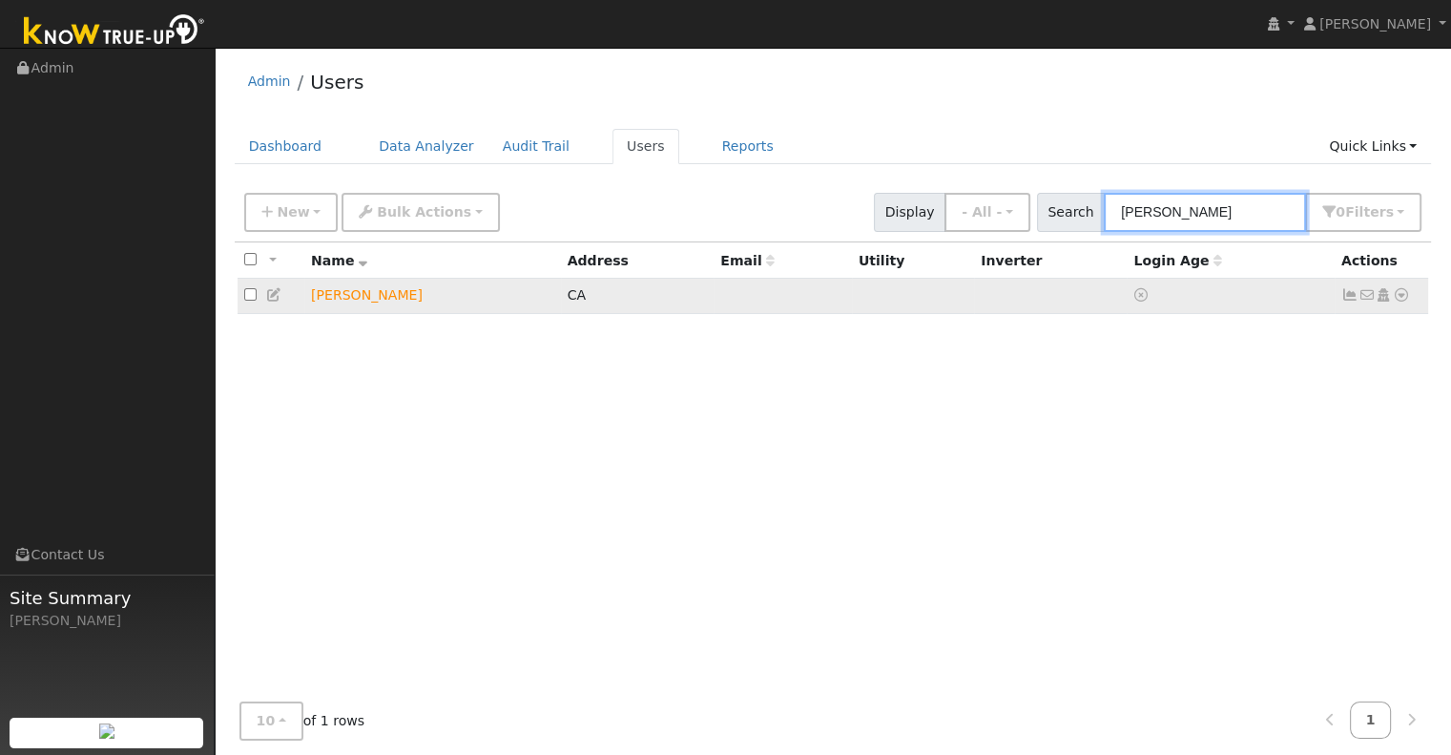
type input "pylant"
click at [1405, 300] on icon at bounding box center [1401, 294] width 17 height 13
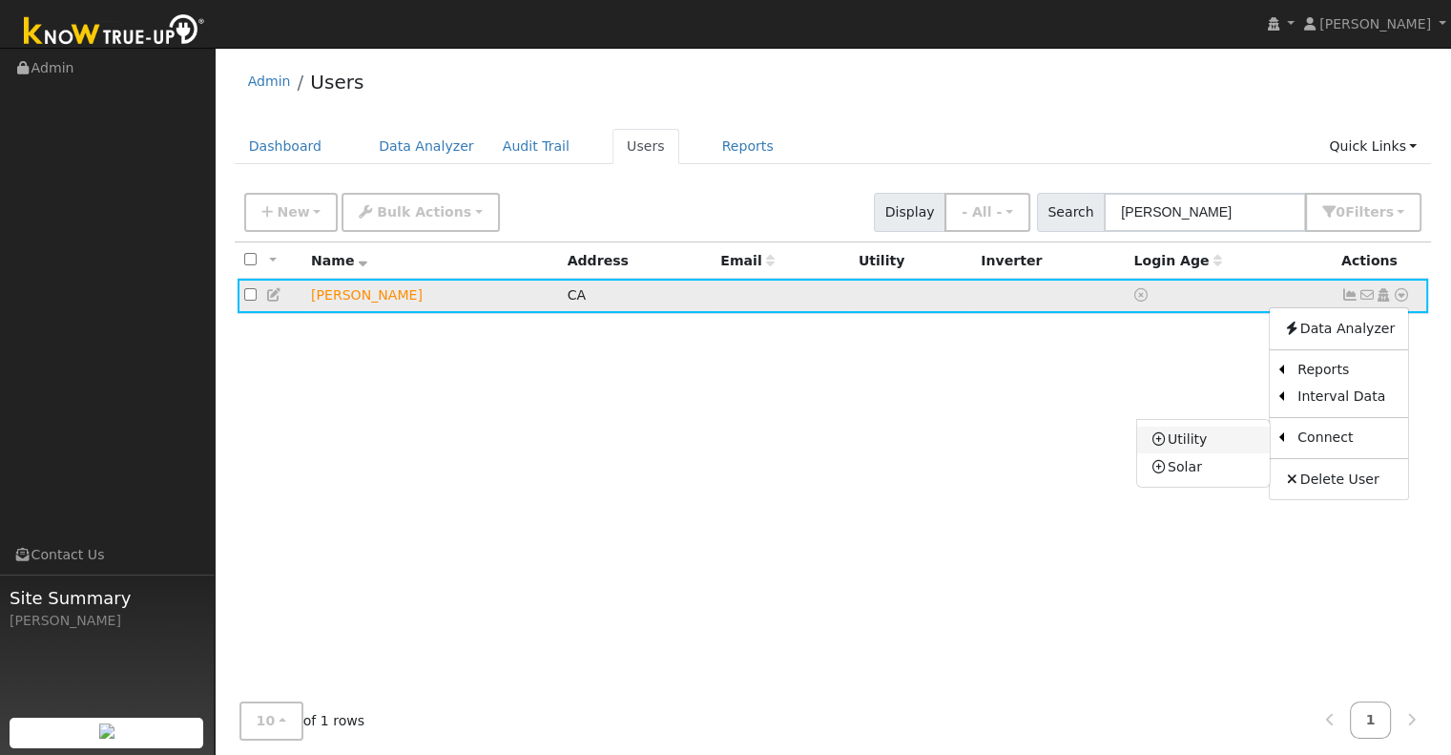
click at [1222, 435] on link "Utility" at bounding box center [1203, 440] width 133 height 27
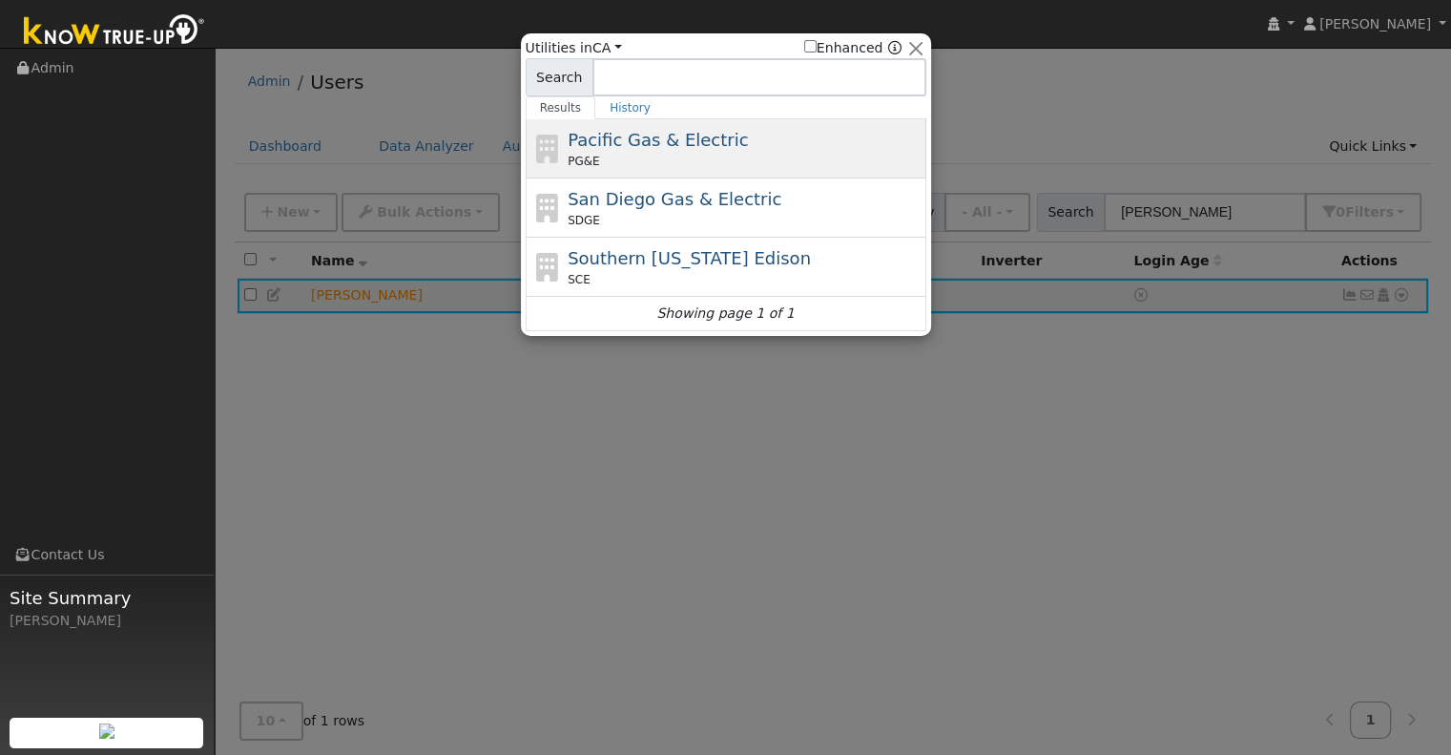
click at [757, 139] on div "Pacific Gas & Electric PG&E" at bounding box center [745, 148] width 354 height 43
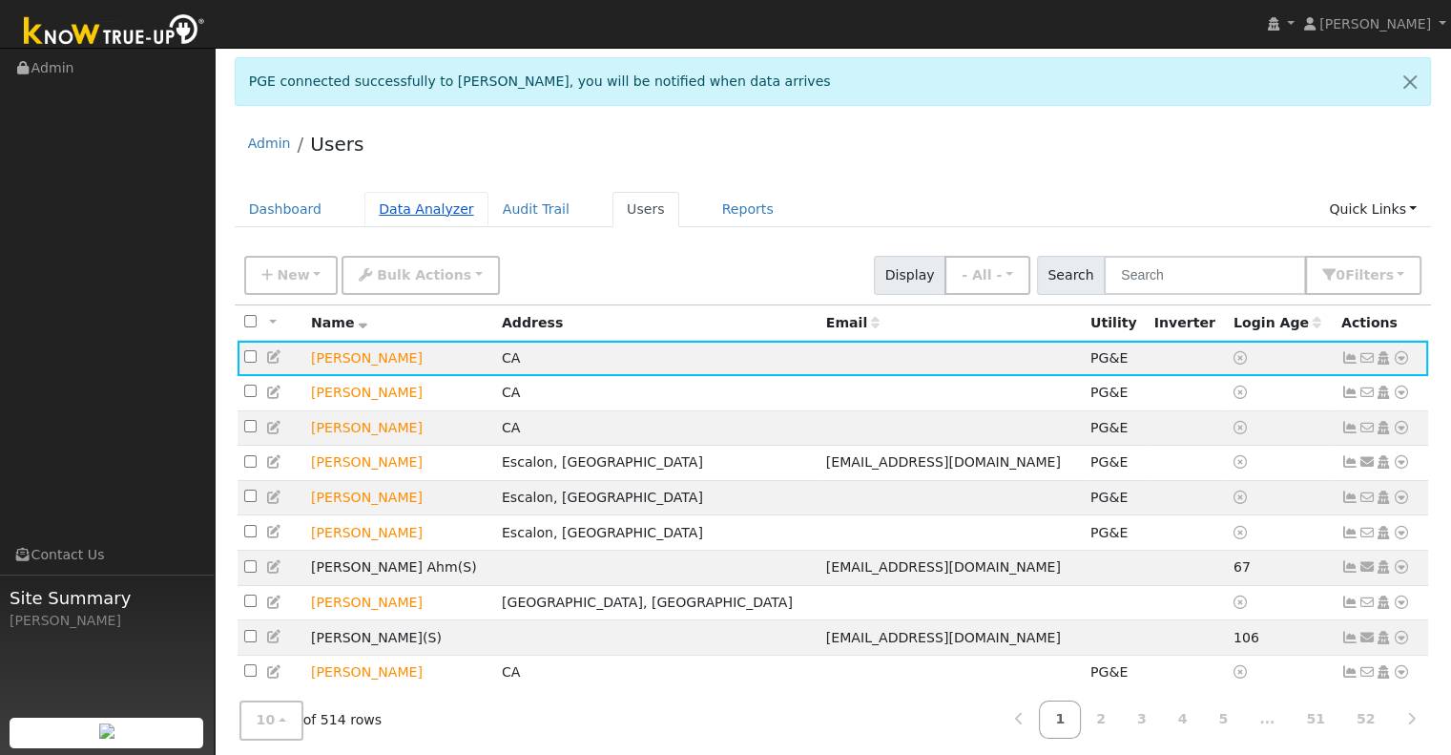
click at [433, 213] on link "Data Analyzer" at bounding box center [427, 209] width 124 height 35
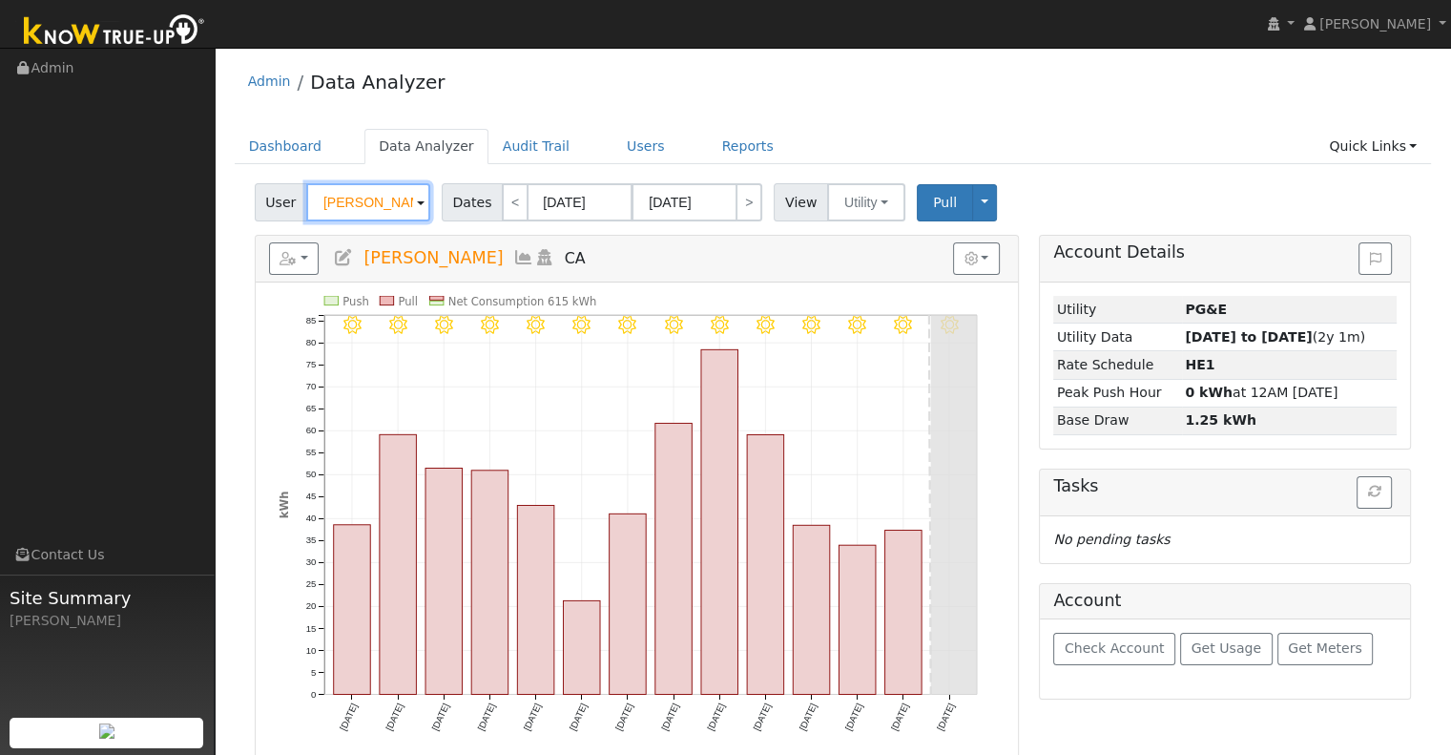
click at [402, 199] on input "[PERSON_NAME]" at bounding box center [368, 202] width 124 height 38
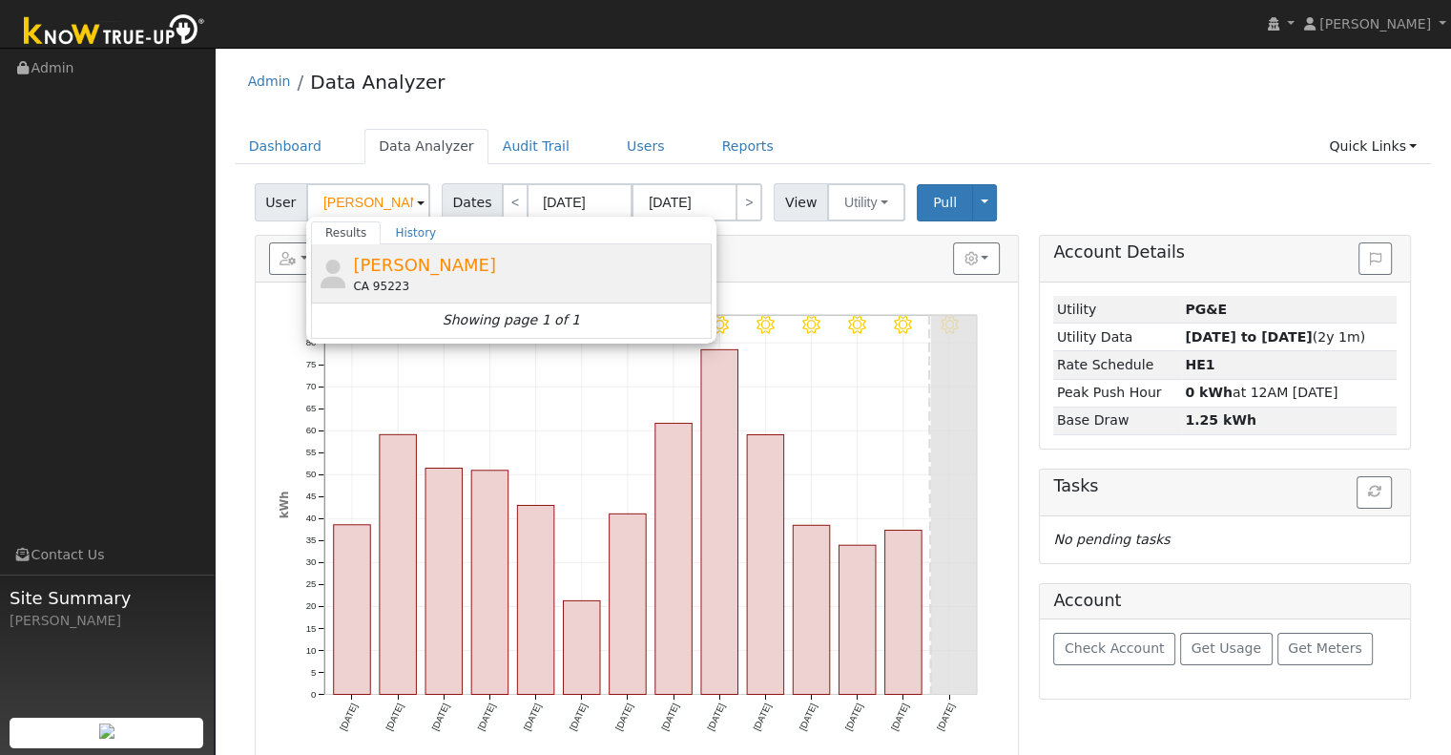
click at [372, 293] on div "CA 95223" at bounding box center [530, 286] width 354 height 17
type input "[PERSON_NAME]"
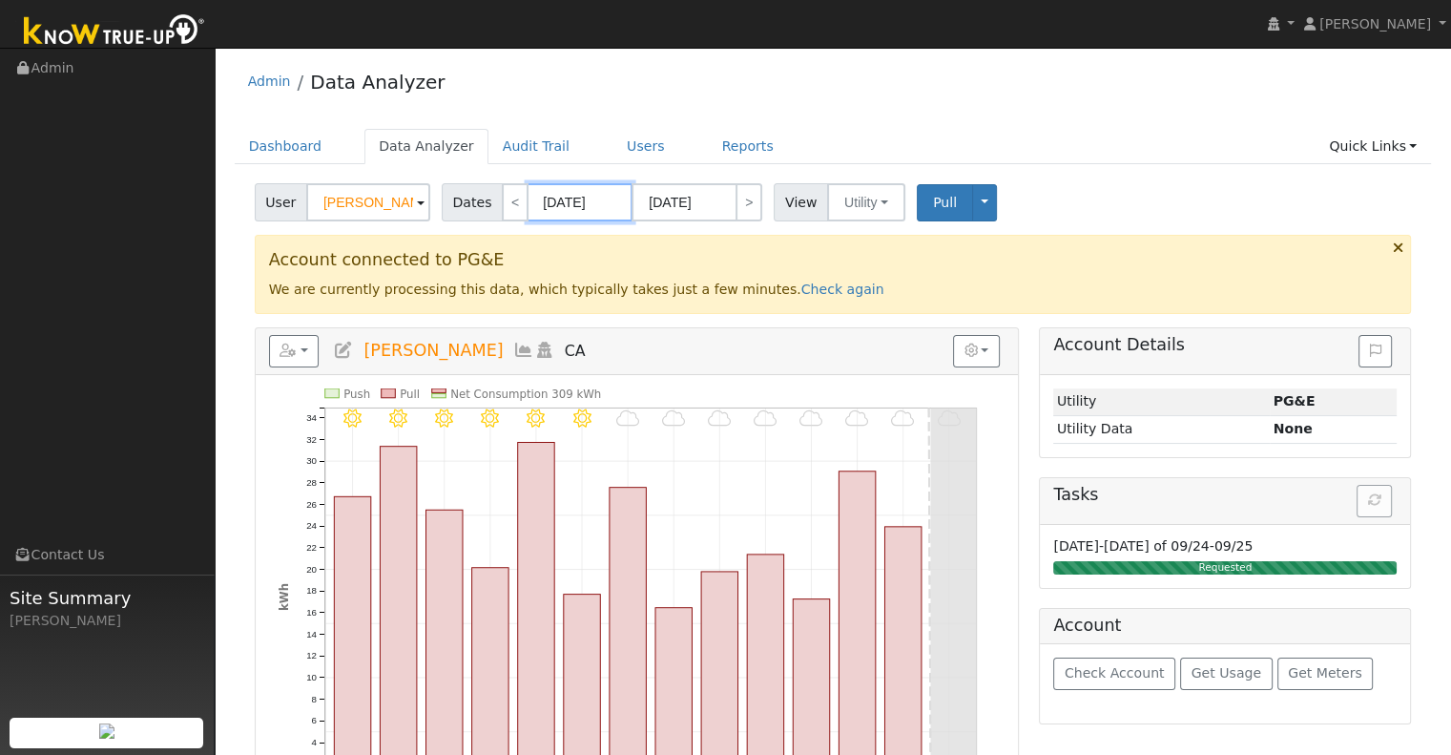
click at [573, 203] on input "09/13/2025" at bounding box center [580, 202] width 105 height 38
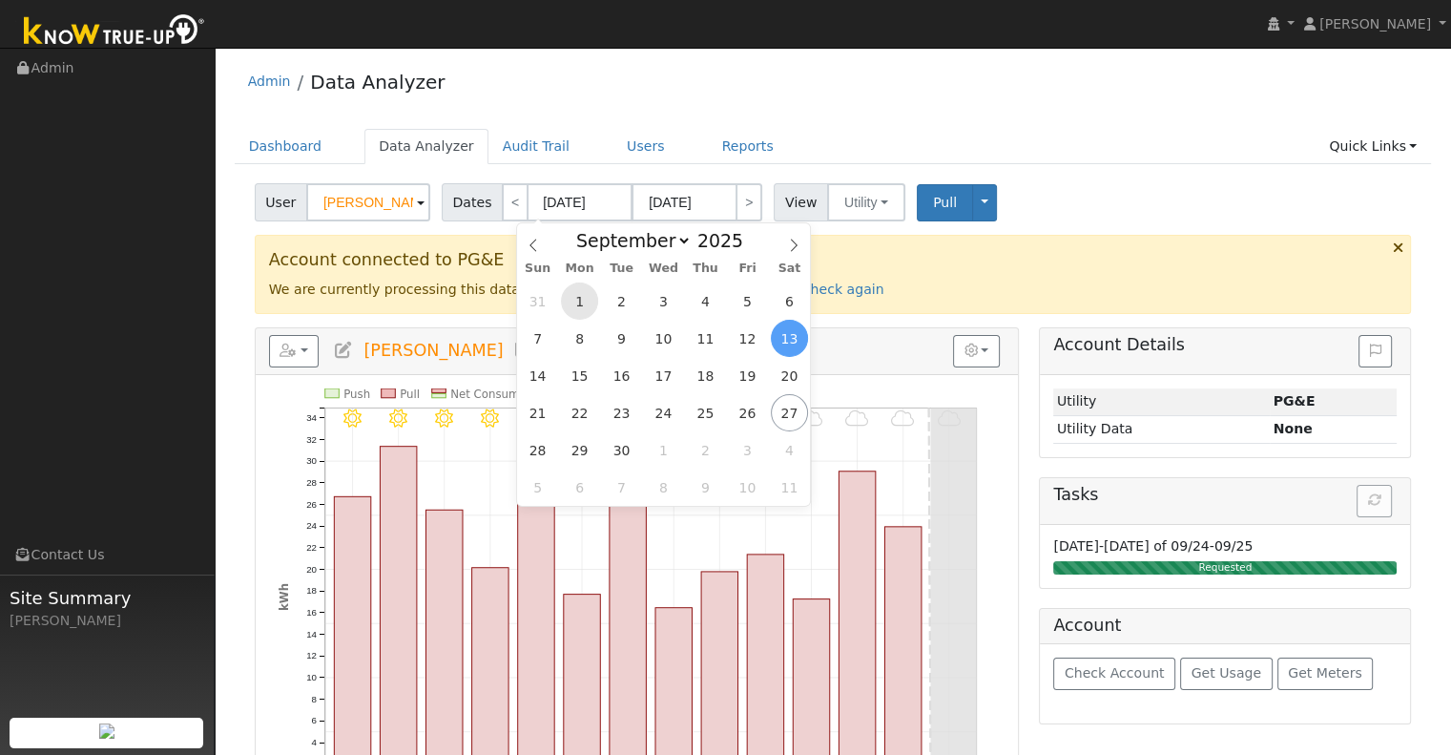
click at [576, 297] on span "1" at bounding box center [579, 300] width 37 height 37
type input "09/01/2025"
type input "09/30/2025"
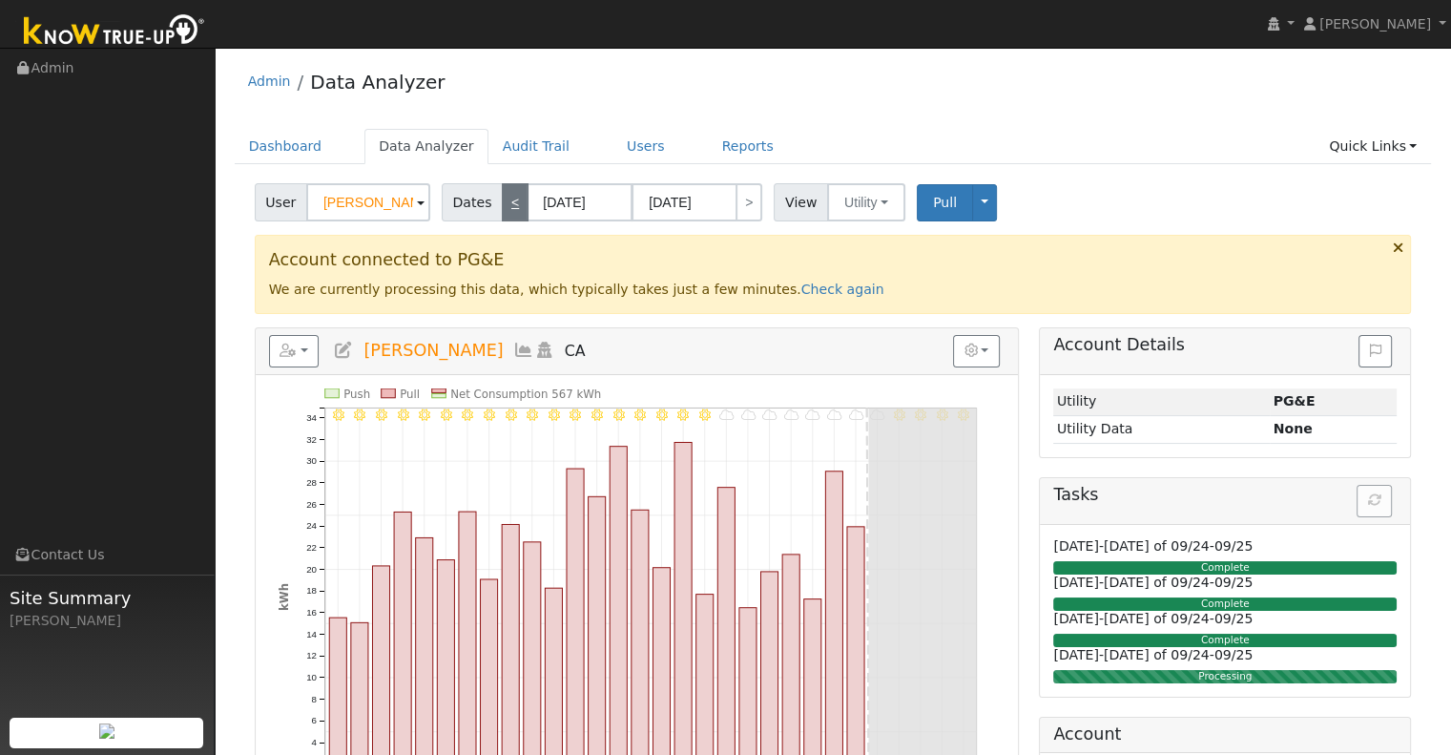
click at [505, 209] on link "<" at bounding box center [515, 202] width 27 height 38
type input "[DATE]"
type input "08/31/2025"
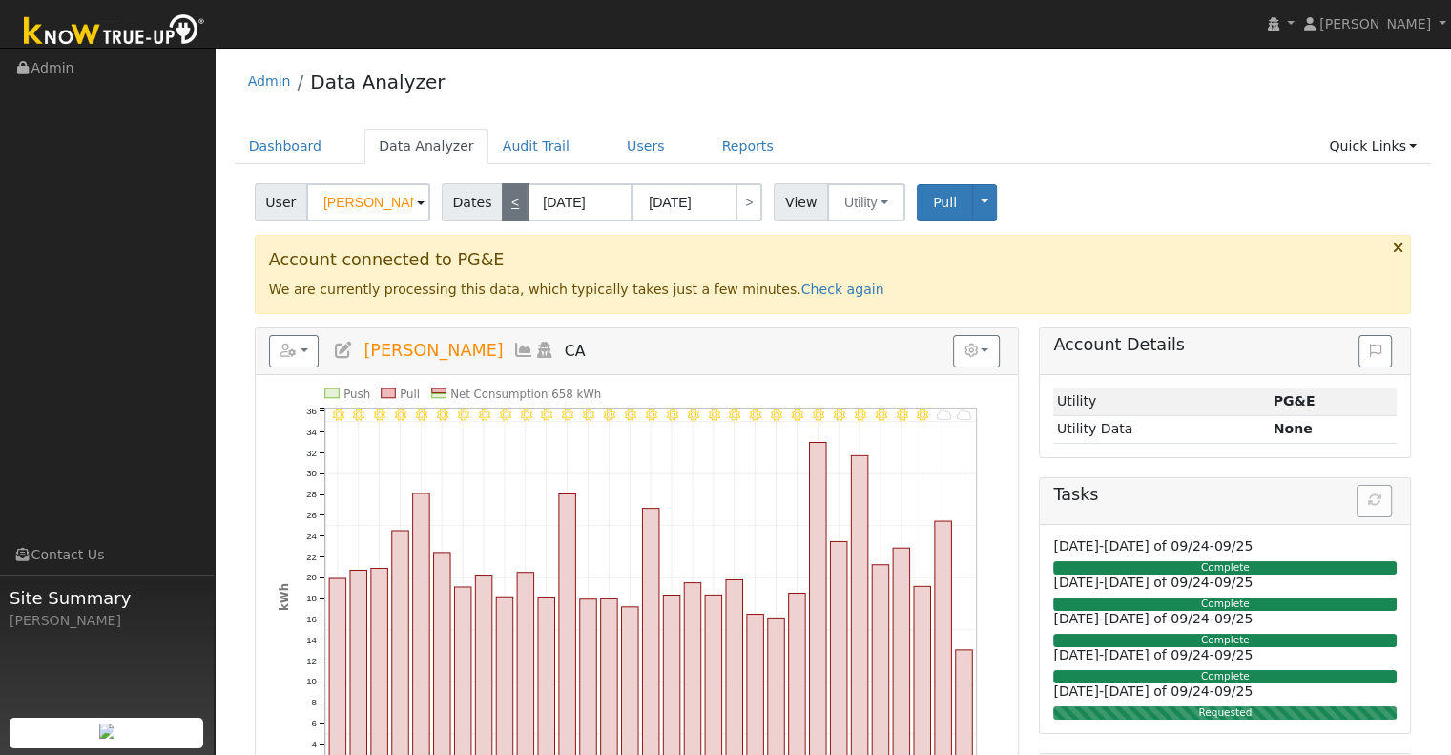
click at [505, 209] on link "<" at bounding box center [515, 202] width 27 height 38
type input "07/01/2025"
type input "07/31/2025"
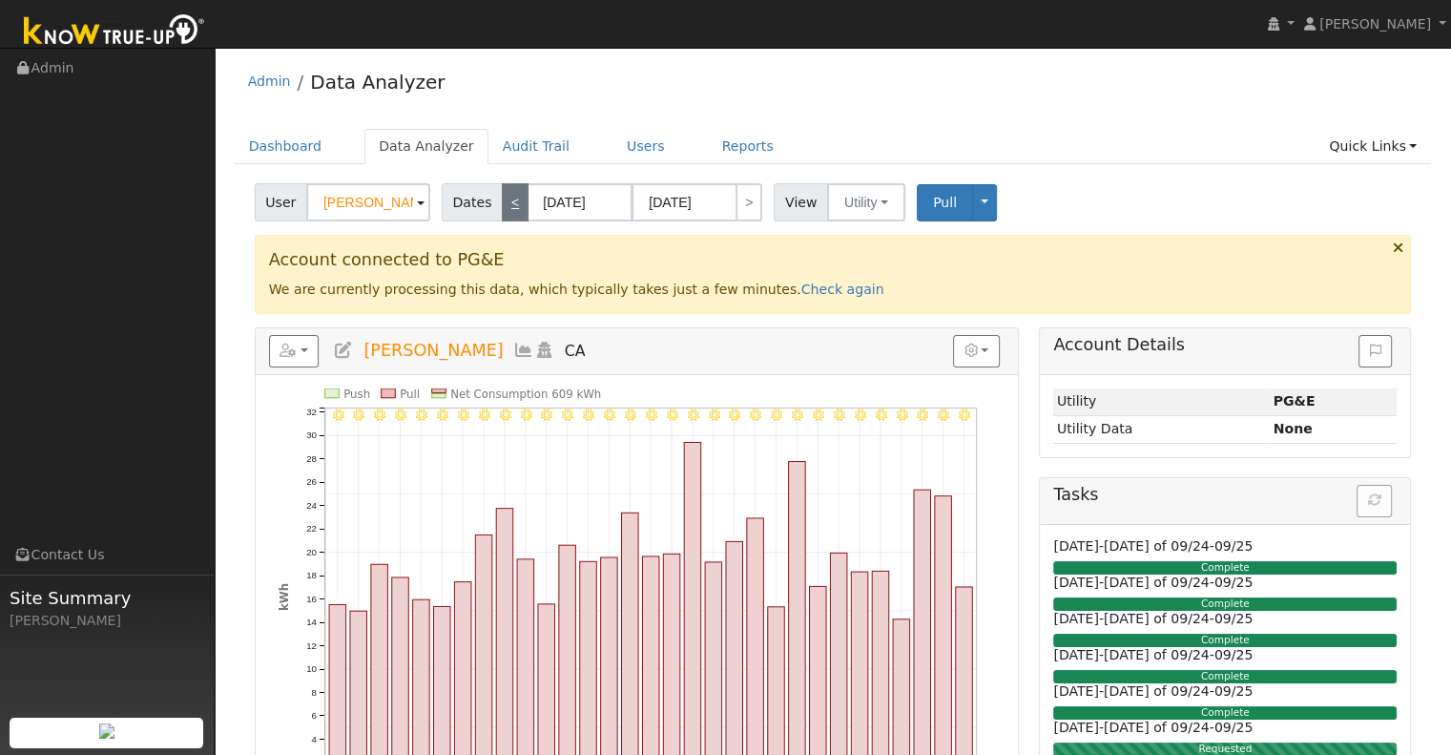
click at [505, 209] on link "<" at bounding box center [515, 202] width 27 height 38
type input "06/01/2025"
type input "06/30/2025"
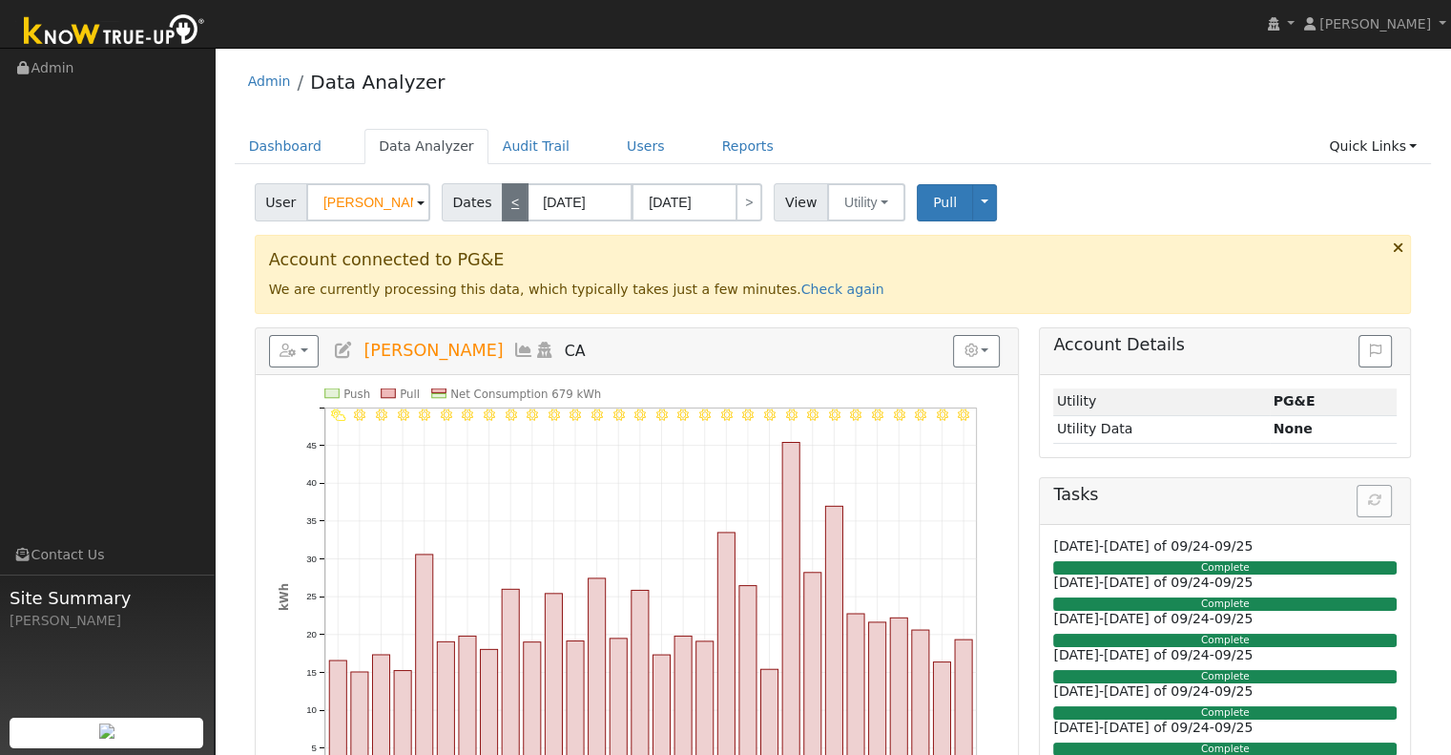
click at [505, 209] on link "<" at bounding box center [515, 202] width 27 height 38
type input "05/01/2025"
type input "05/31/2025"
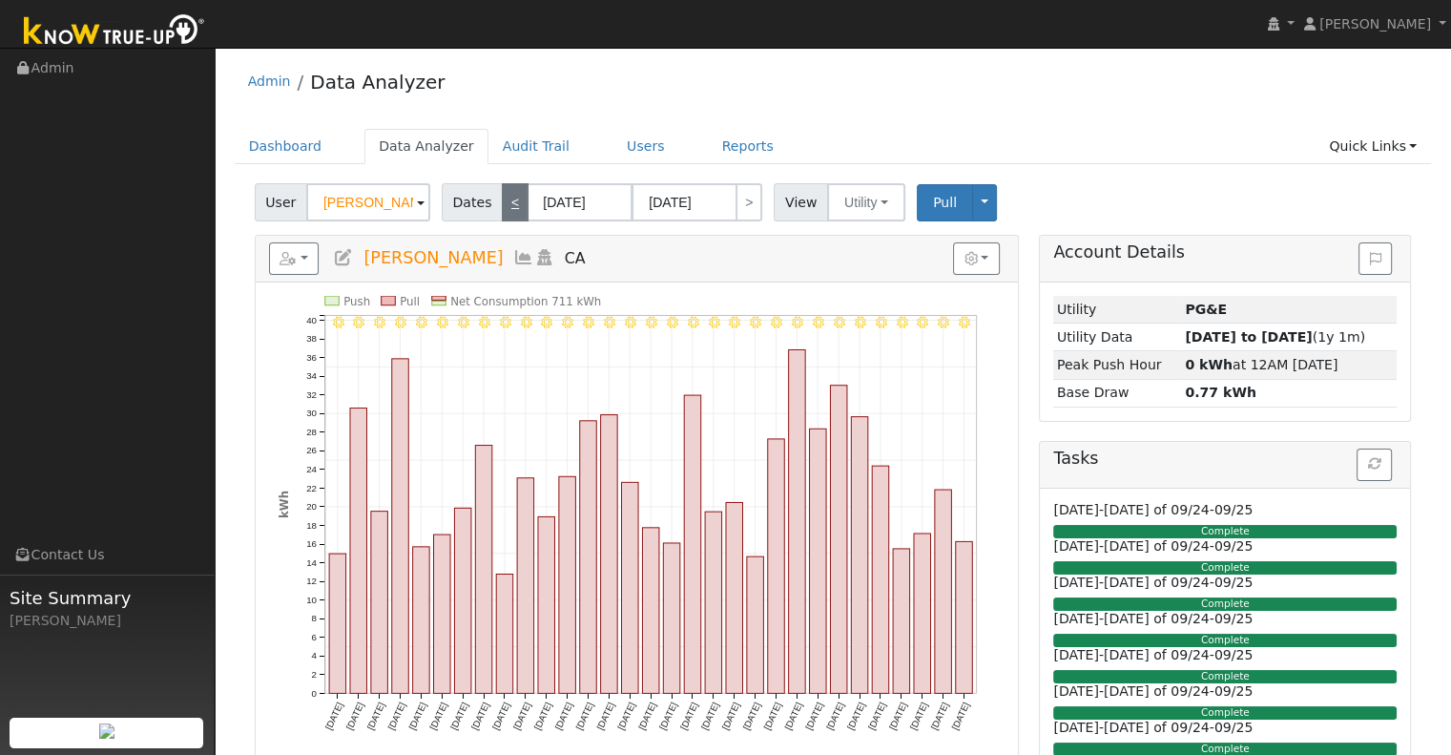
click at [505, 209] on link "<" at bounding box center [515, 202] width 27 height 38
type input "04/01/2025"
type input "04/30/2025"
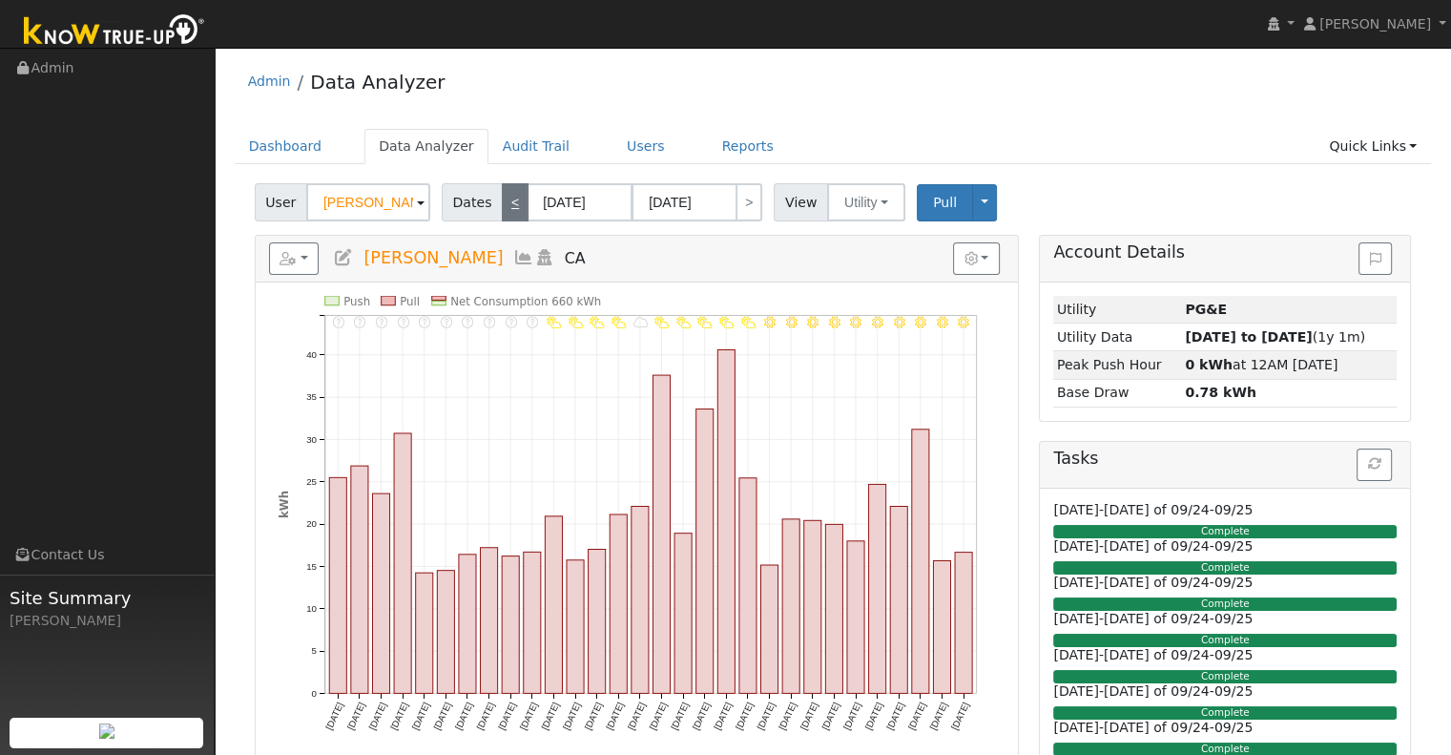
click at [505, 209] on link "<" at bounding box center [515, 202] width 27 height 38
type input "03/01/2025"
type input "03/31/2025"
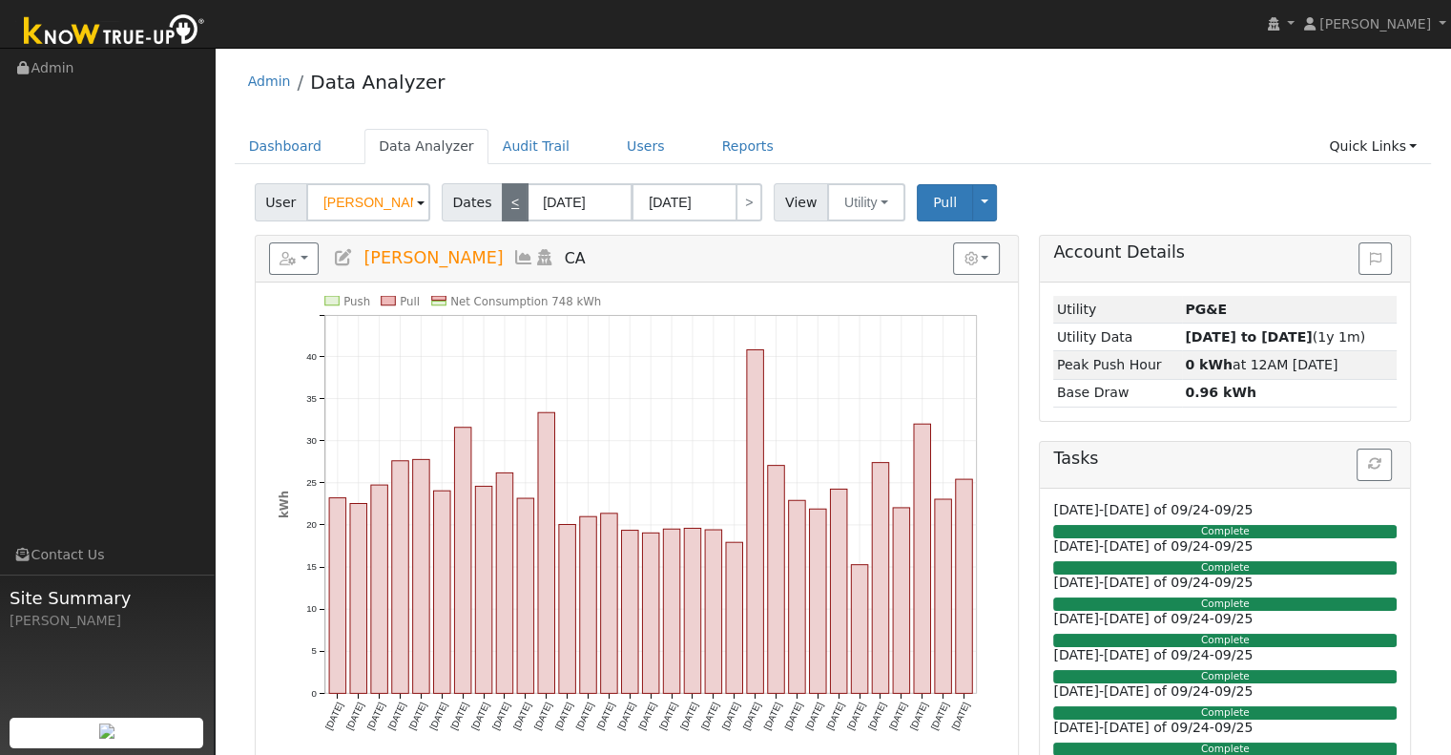
click at [505, 209] on link "<" at bounding box center [515, 202] width 27 height 38
type input "02/01/2025"
type input "02/28/2025"
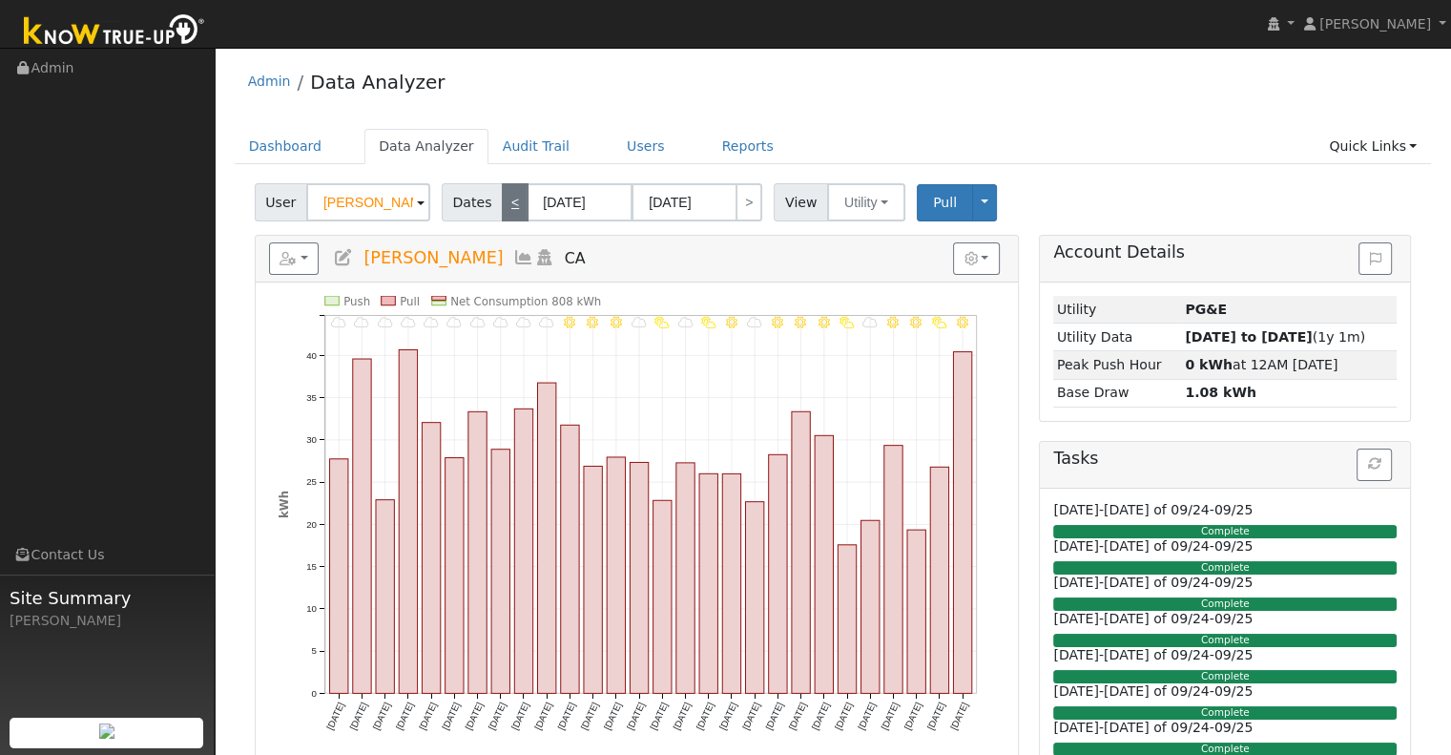
click at [502, 198] on link "<" at bounding box center [515, 202] width 27 height 38
type input "01/01/2025"
type input "01/31/2025"
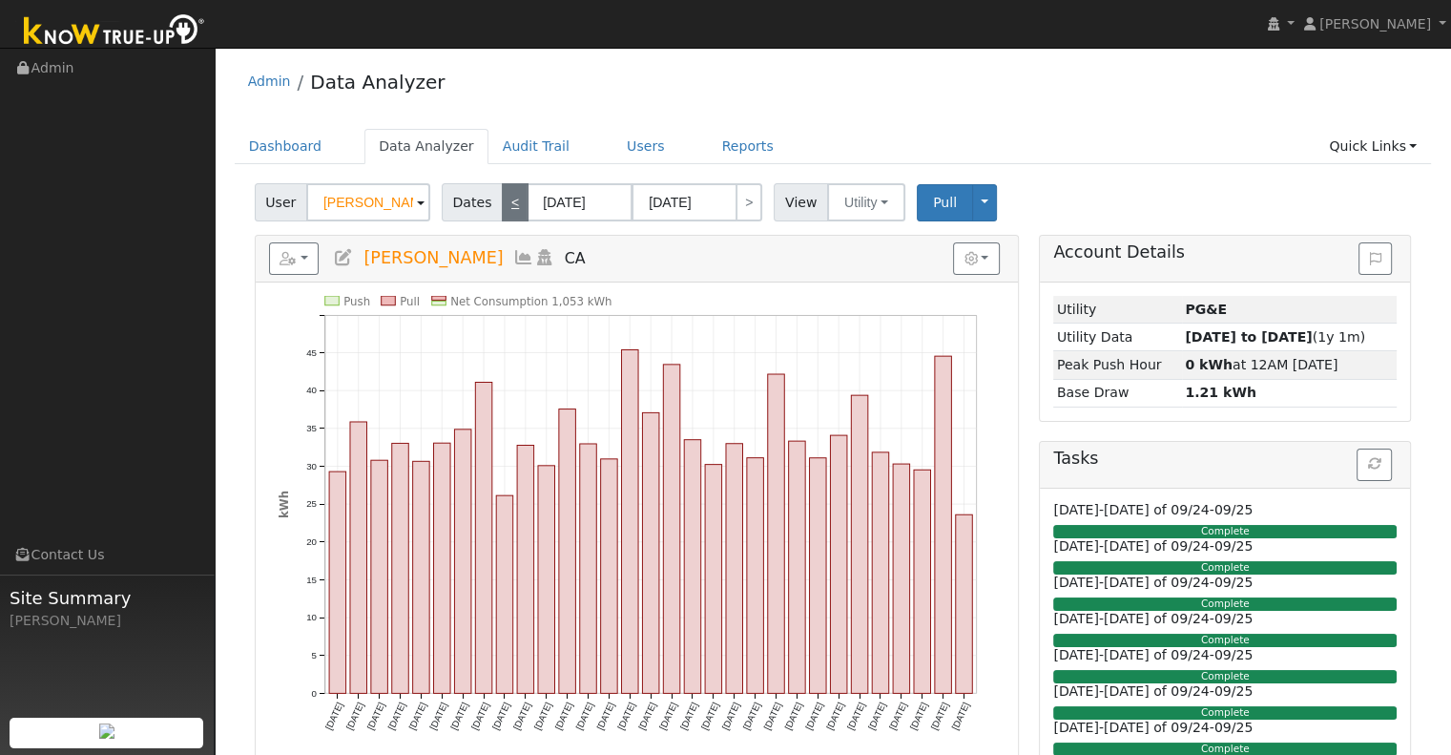
click at [502, 198] on link "<" at bounding box center [515, 202] width 27 height 38
type input "12/01/2024"
type input "12/31/2024"
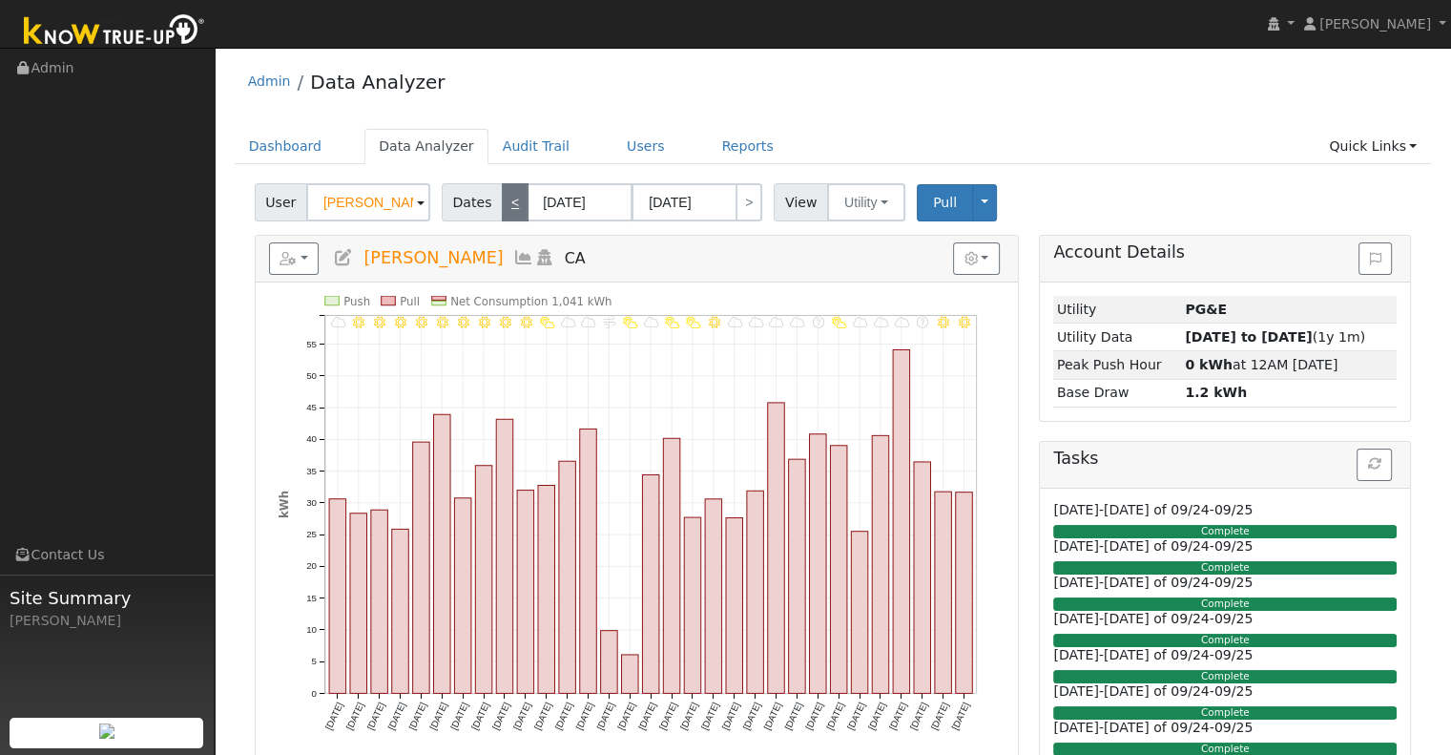
click at [502, 198] on link "<" at bounding box center [515, 202] width 27 height 38
type input "11/01/2024"
type input "11/30/2024"
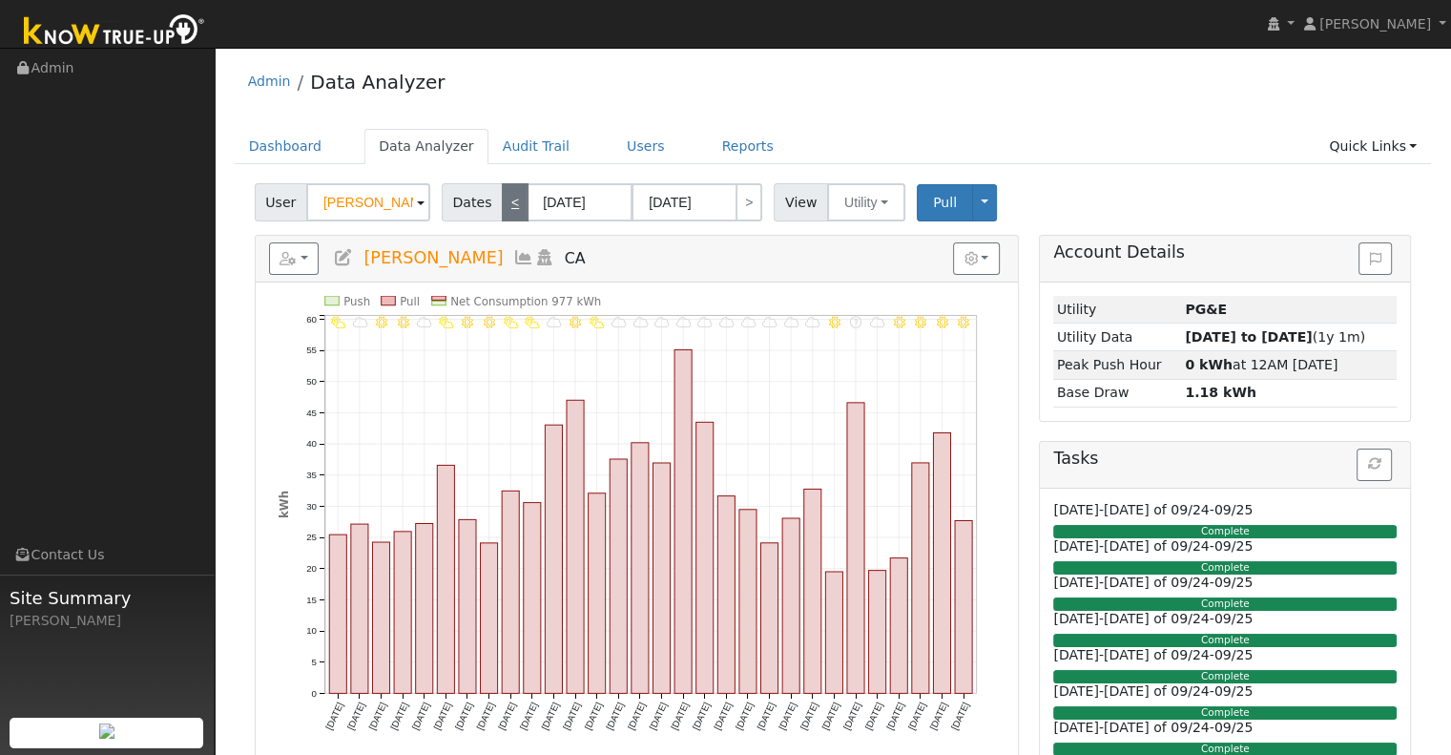
click at [502, 198] on link "<" at bounding box center [515, 202] width 27 height 38
type input "10/01/2024"
type input "10/31/2024"
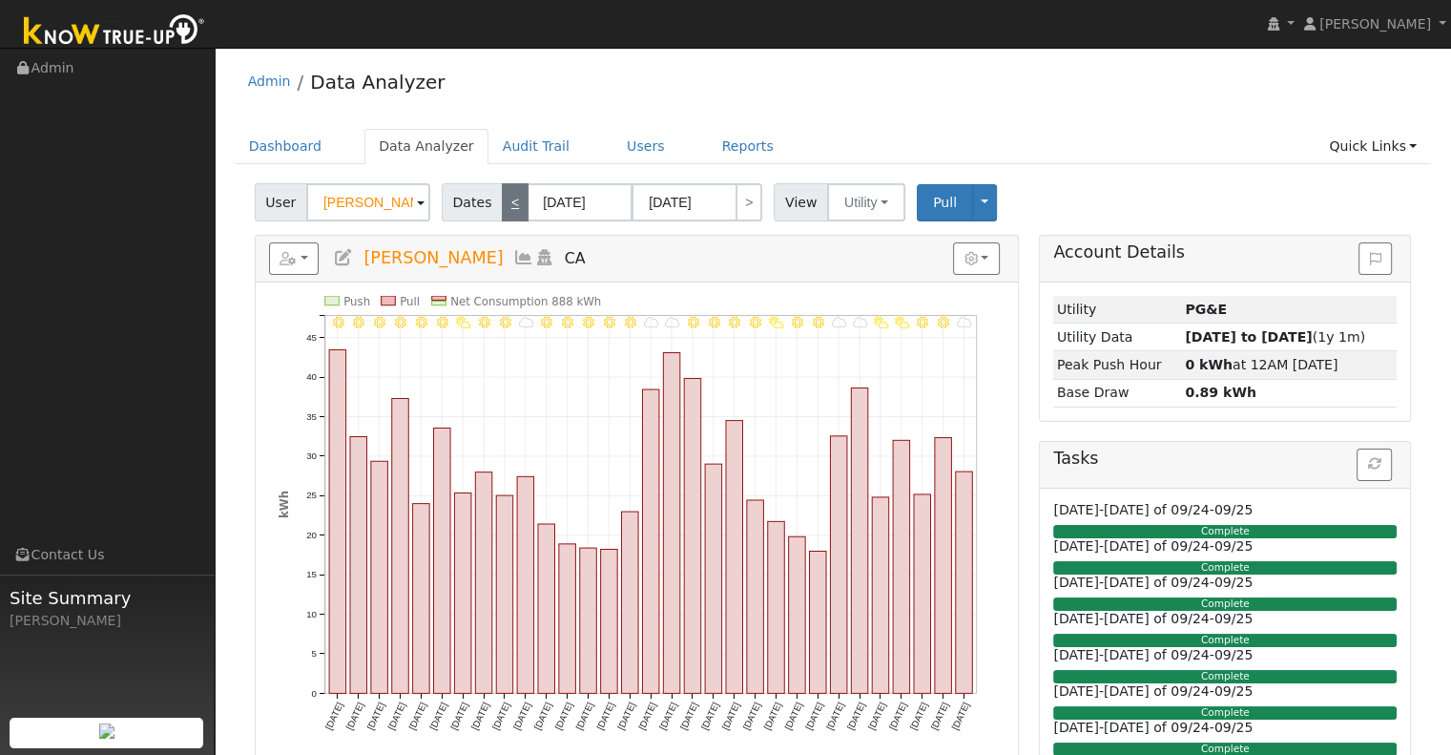
click at [502, 198] on link "<" at bounding box center [515, 202] width 27 height 38
type input "09/01/2024"
type input "09/30/2024"
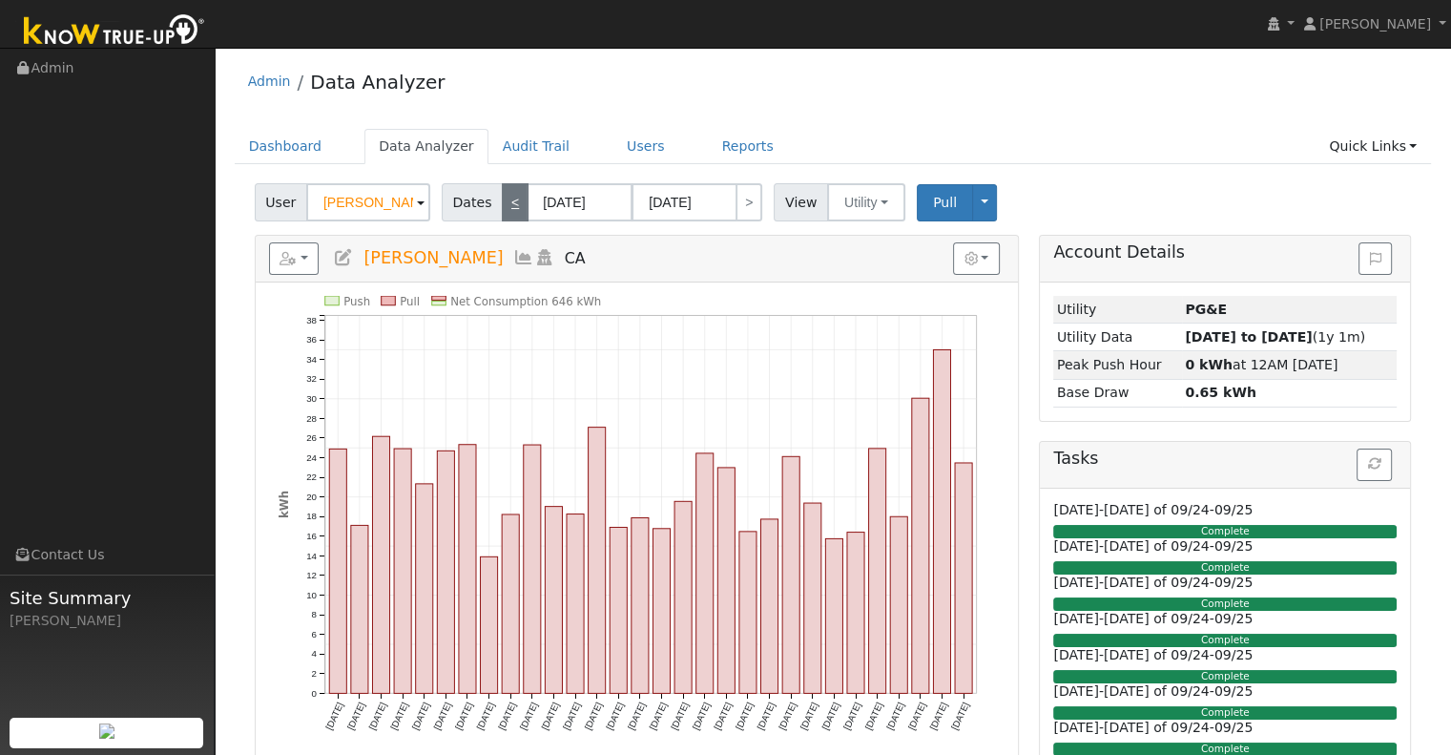
click at [502, 198] on link "<" at bounding box center [515, 202] width 27 height 38
type input "08/01/2024"
type input "08/31/2024"
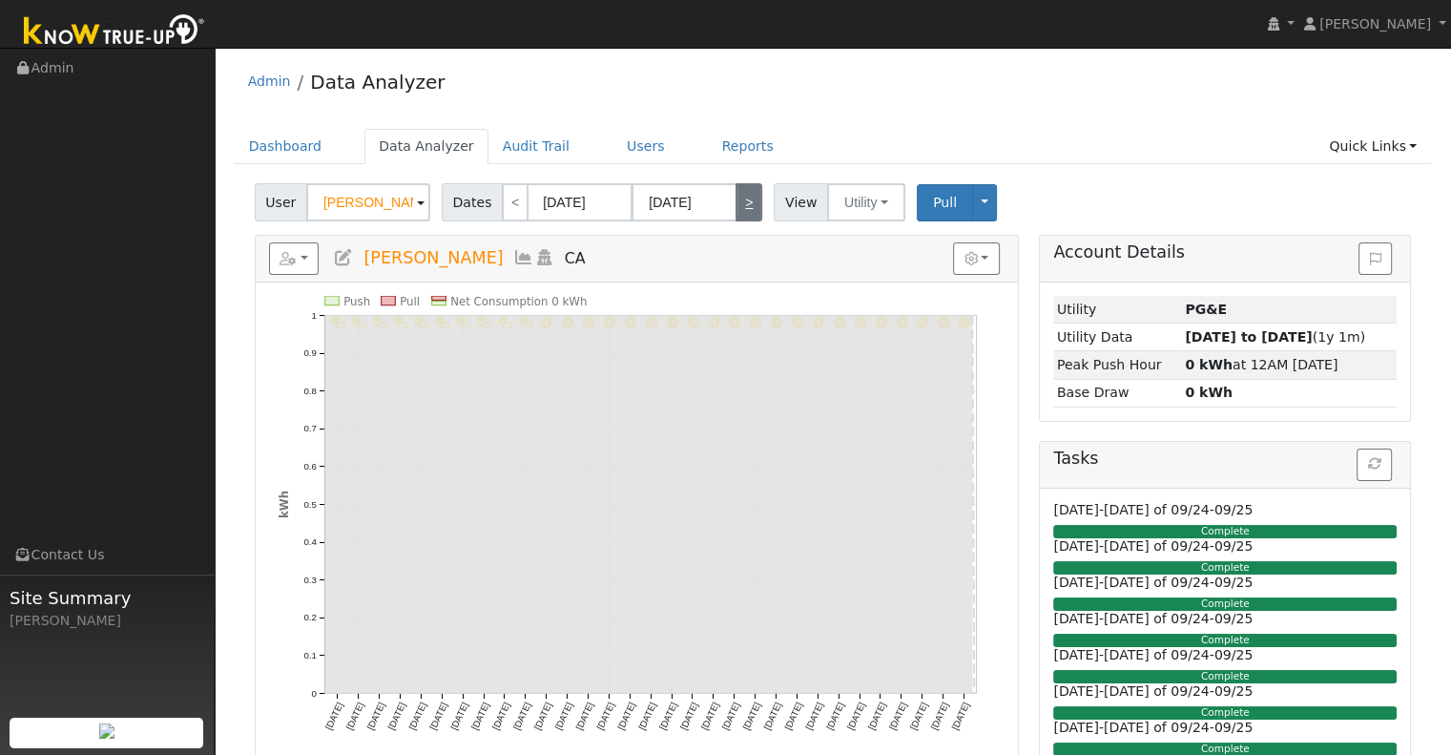
click at [736, 198] on link ">" at bounding box center [749, 202] width 27 height 38
type input "09/01/2024"
type input "09/30/2024"
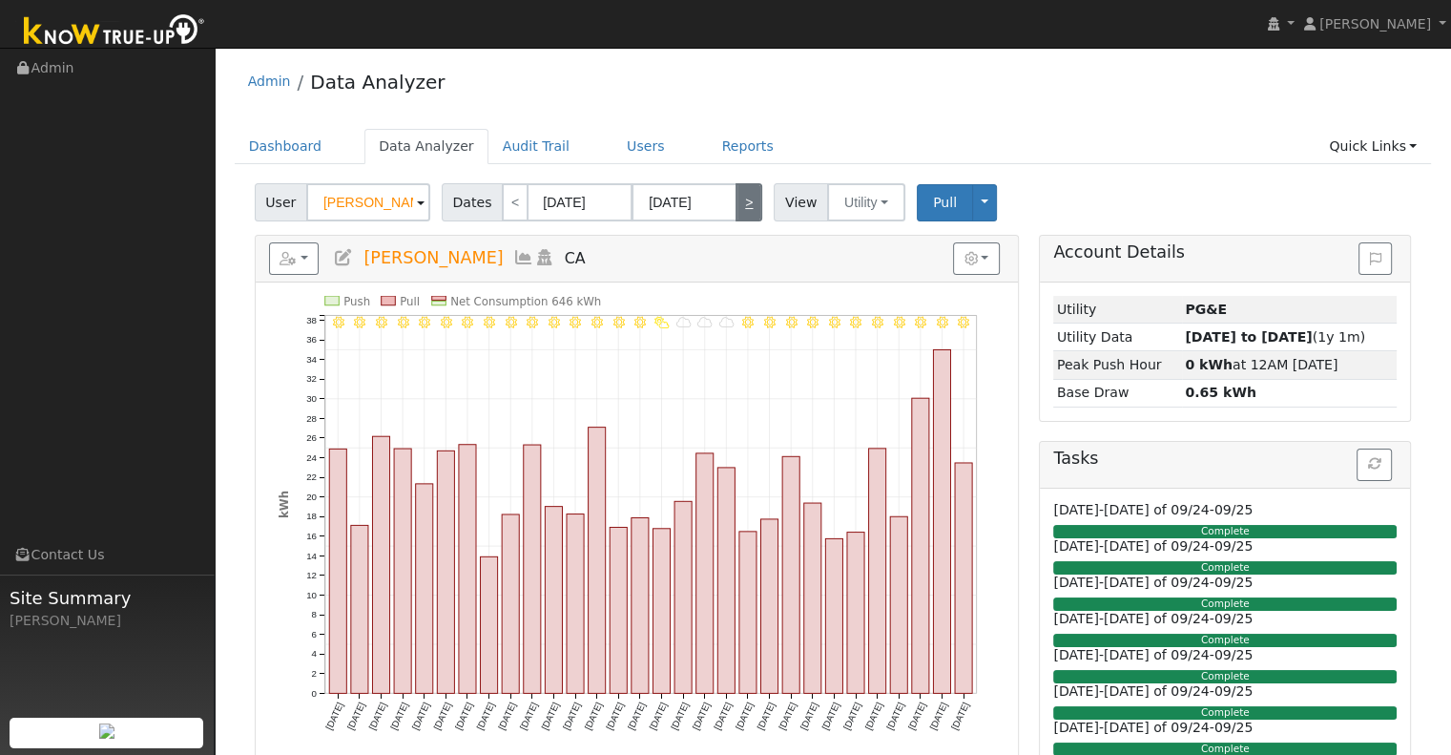
click at [736, 198] on link ">" at bounding box center [749, 202] width 27 height 38
type input "10/01/2024"
type input "10/31/2024"
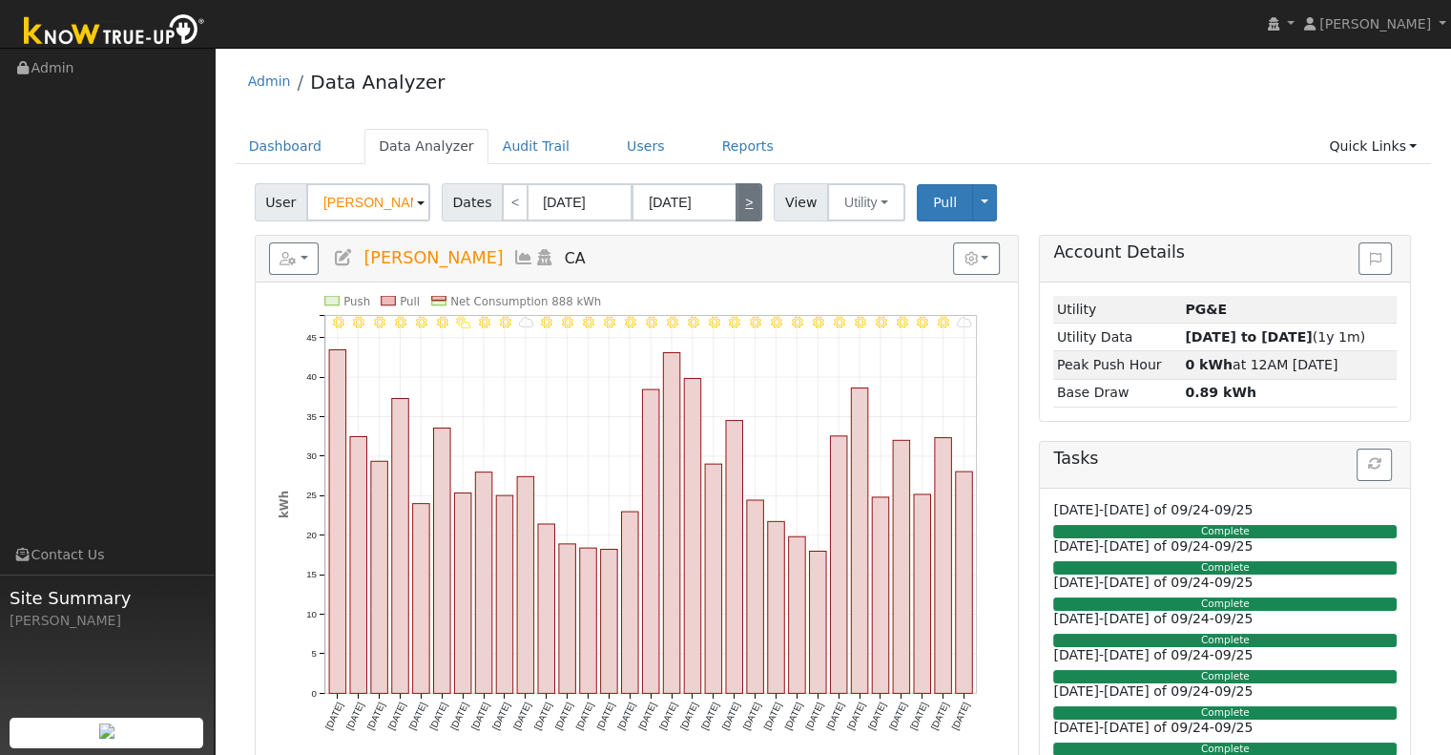
click at [736, 198] on link ">" at bounding box center [749, 202] width 27 height 38
type input "11/01/2024"
type input "11/30/2024"
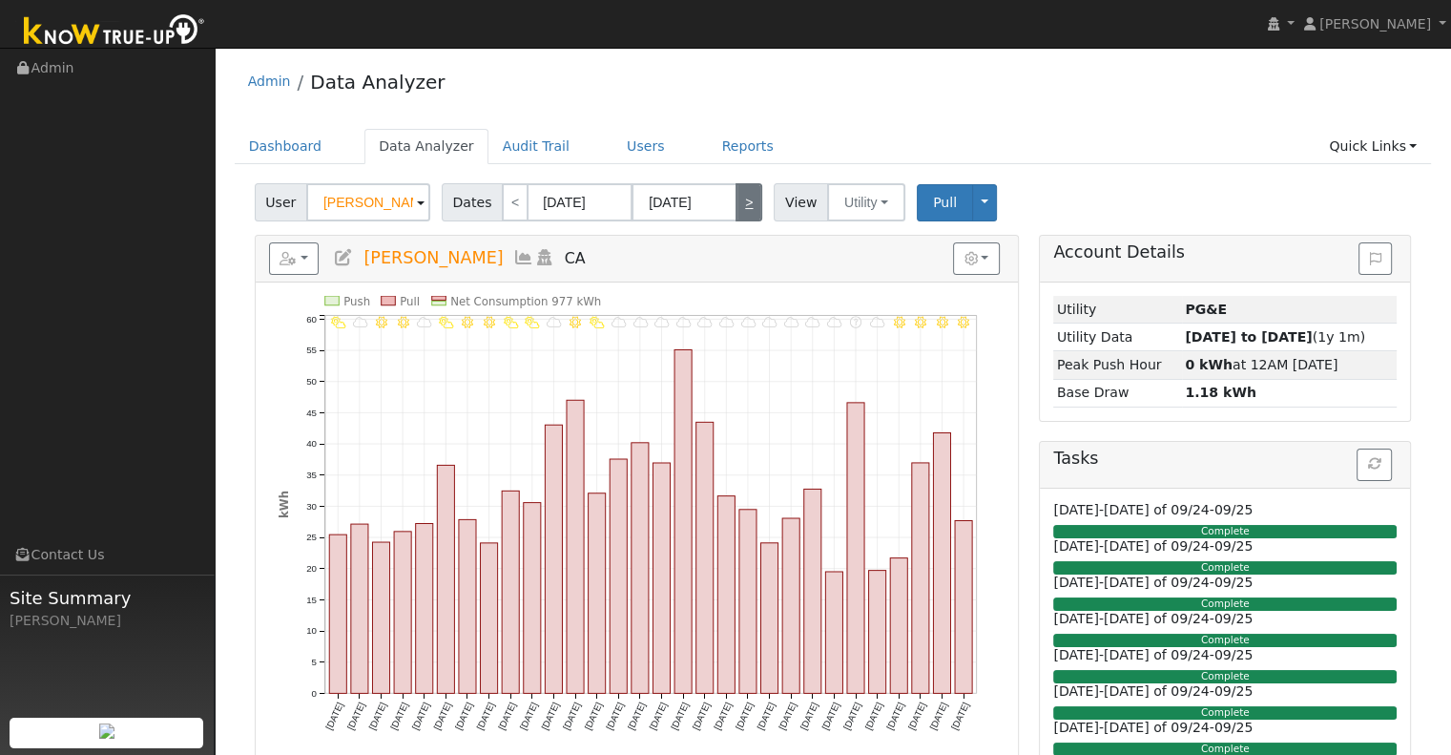
click at [736, 198] on link ">" at bounding box center [749, 202] width 27 height 38
type input "12/01/2024"
type input "12/31/2024"
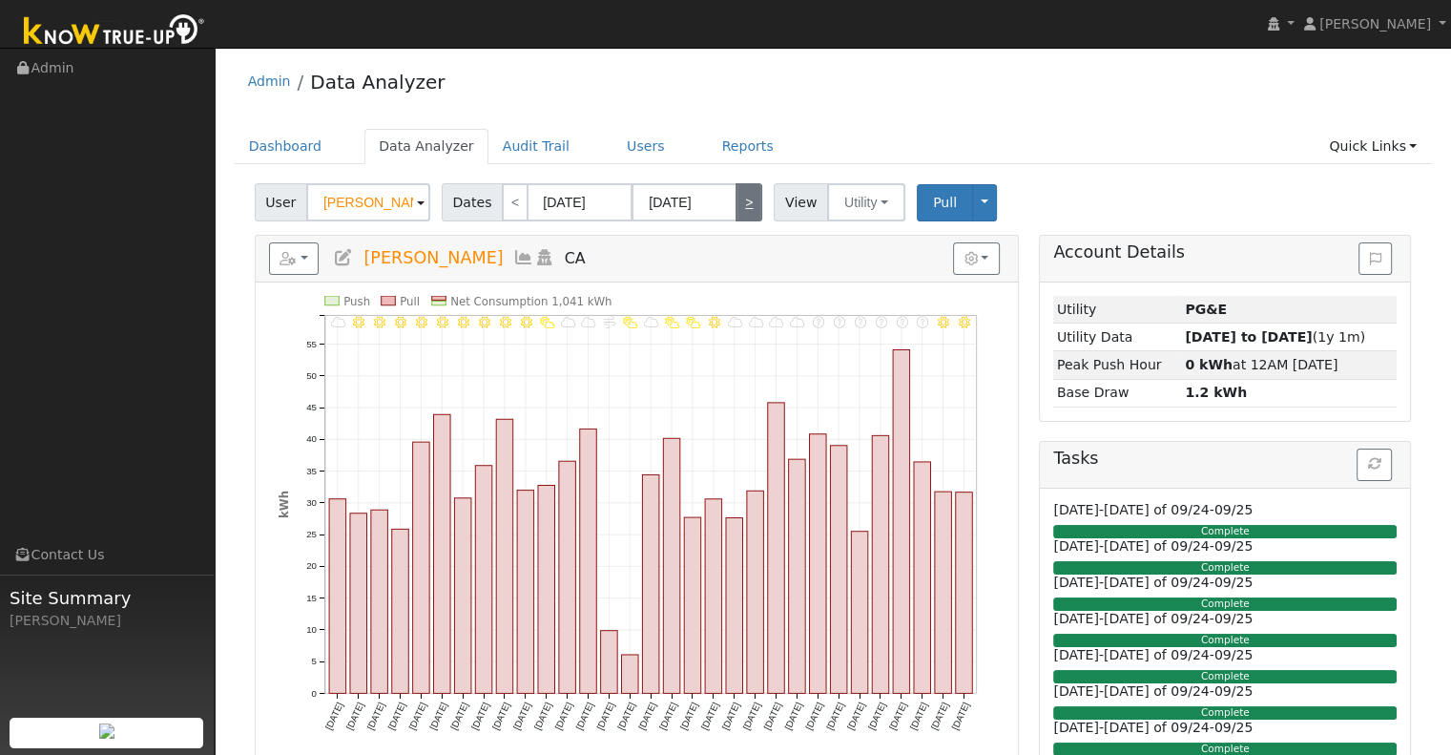
click at [736, 198] on link ">" at bounding box center [749, 202] width 27 height 38
type input "01/01/2025"
type input "01/31/2025"
click at [736, 198] on link ">" at bounding box center [749, 202] width 27 height 38
type input "02/01/2025"
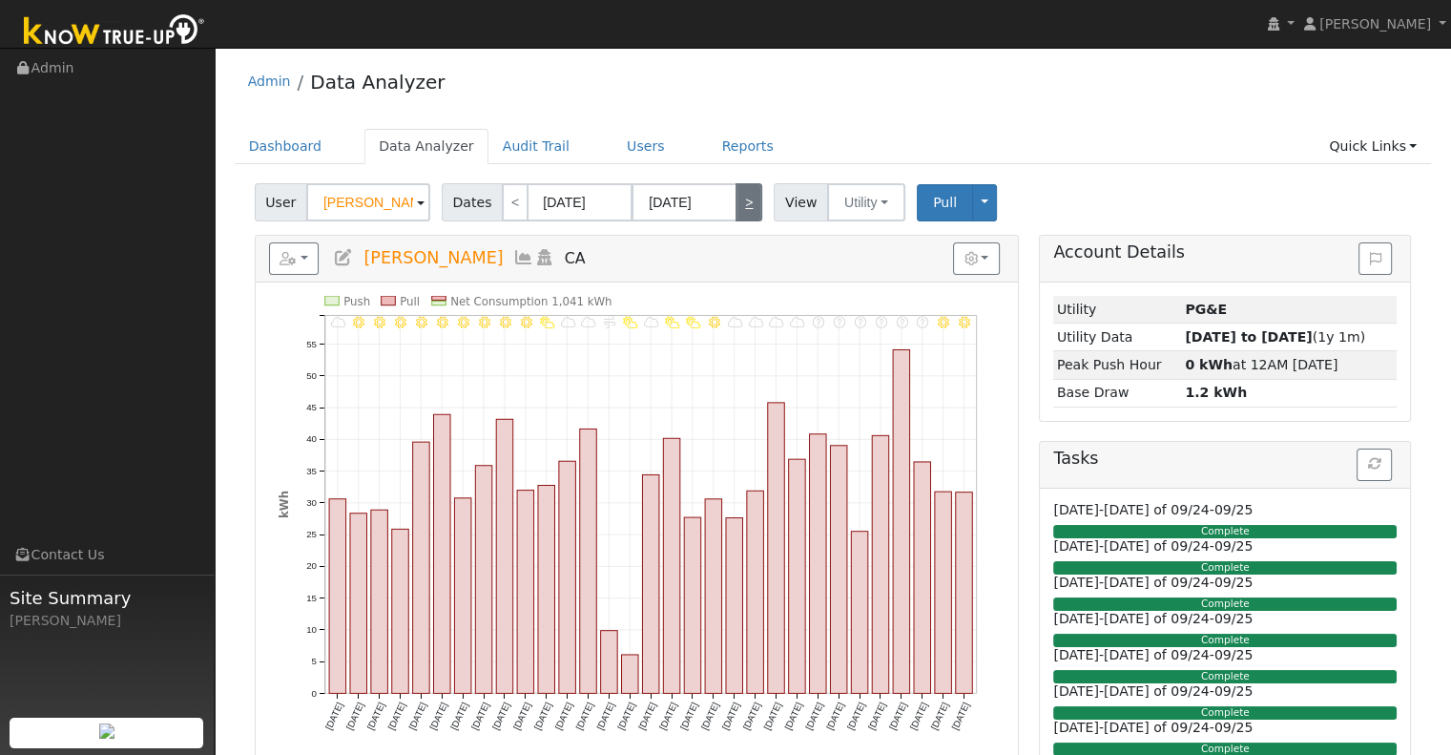
type input "02/28/2025"
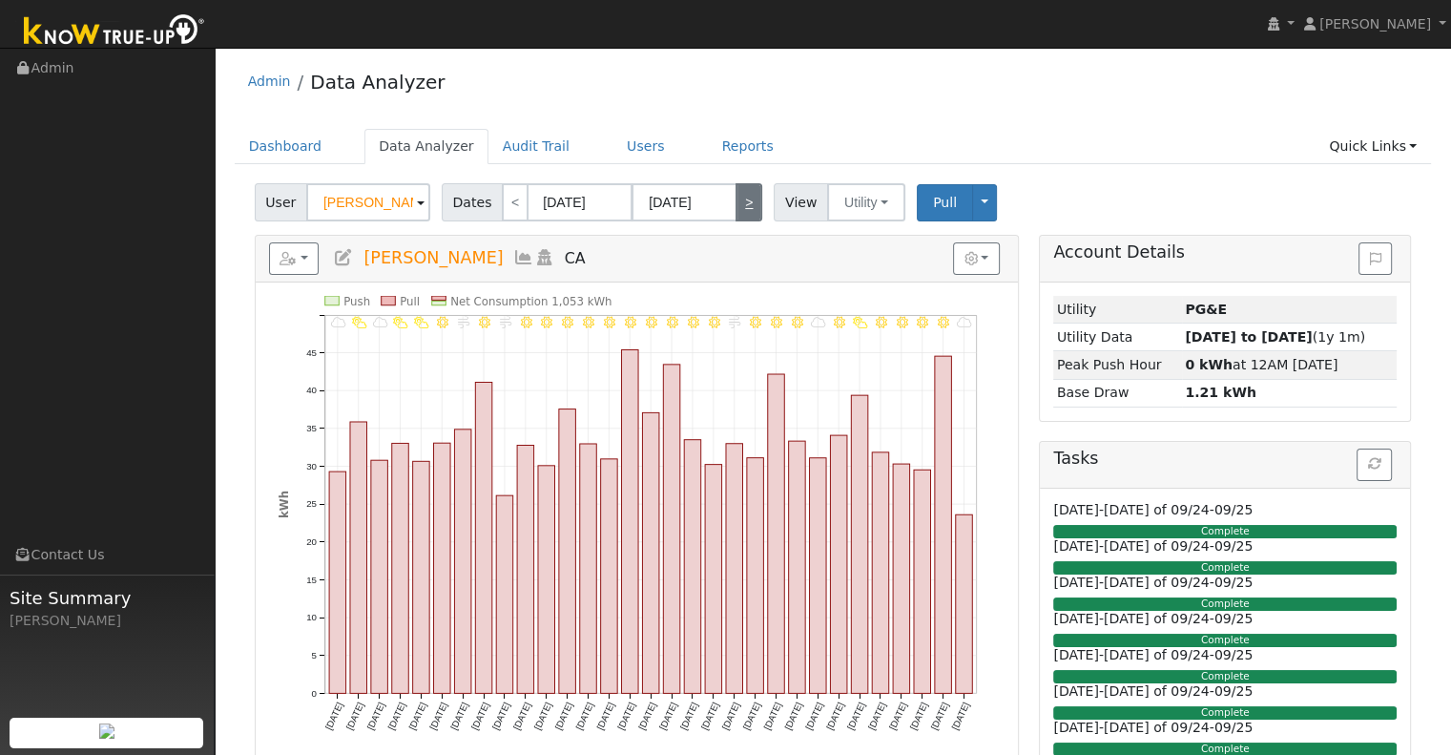
click at [736, 198] on link ">" at bounding box center [749, 202] width 27 height 38
type input "03/01/2025"
type input "03/31/2025"
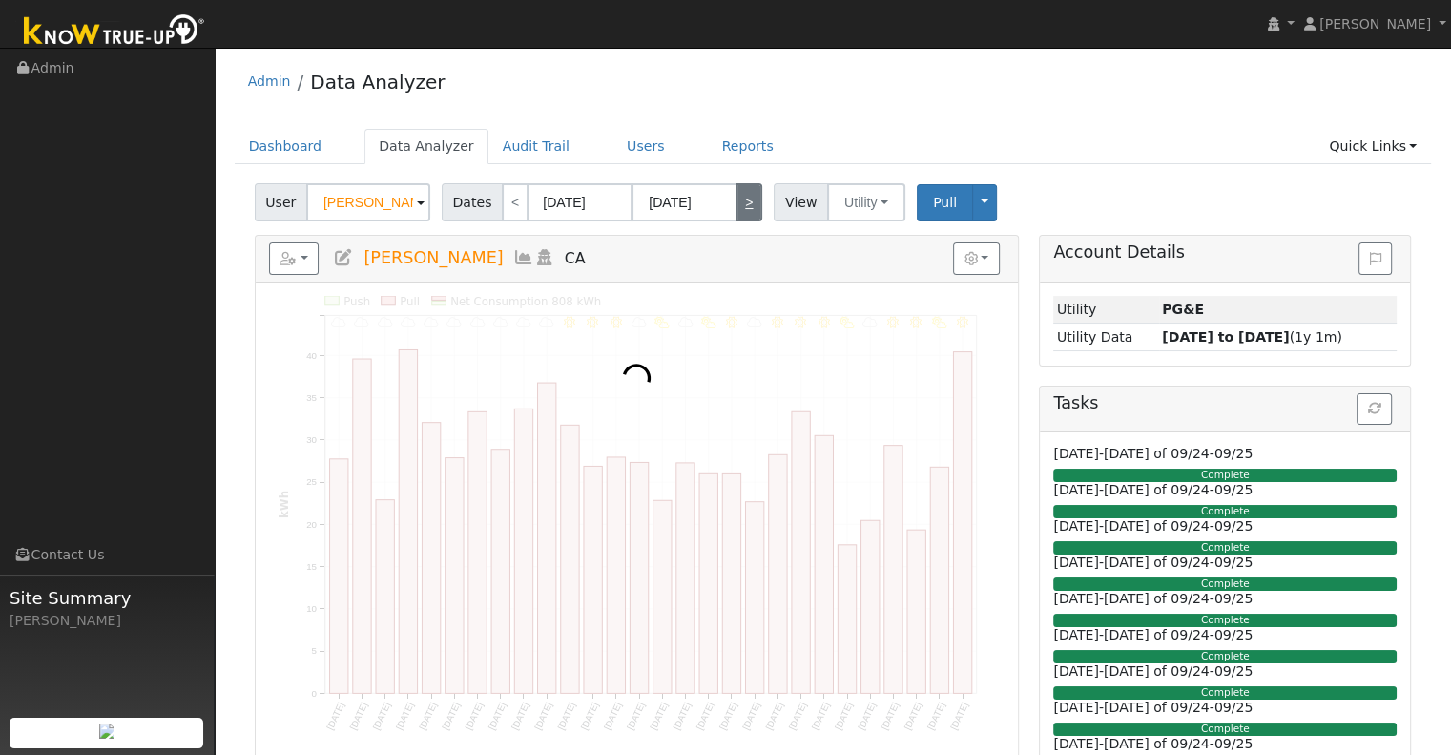
click at [736, 198] on link ">" at bounding box center [749, 202] width 27 height 38
type input "04/01/2025"
type input "04/30/2025"
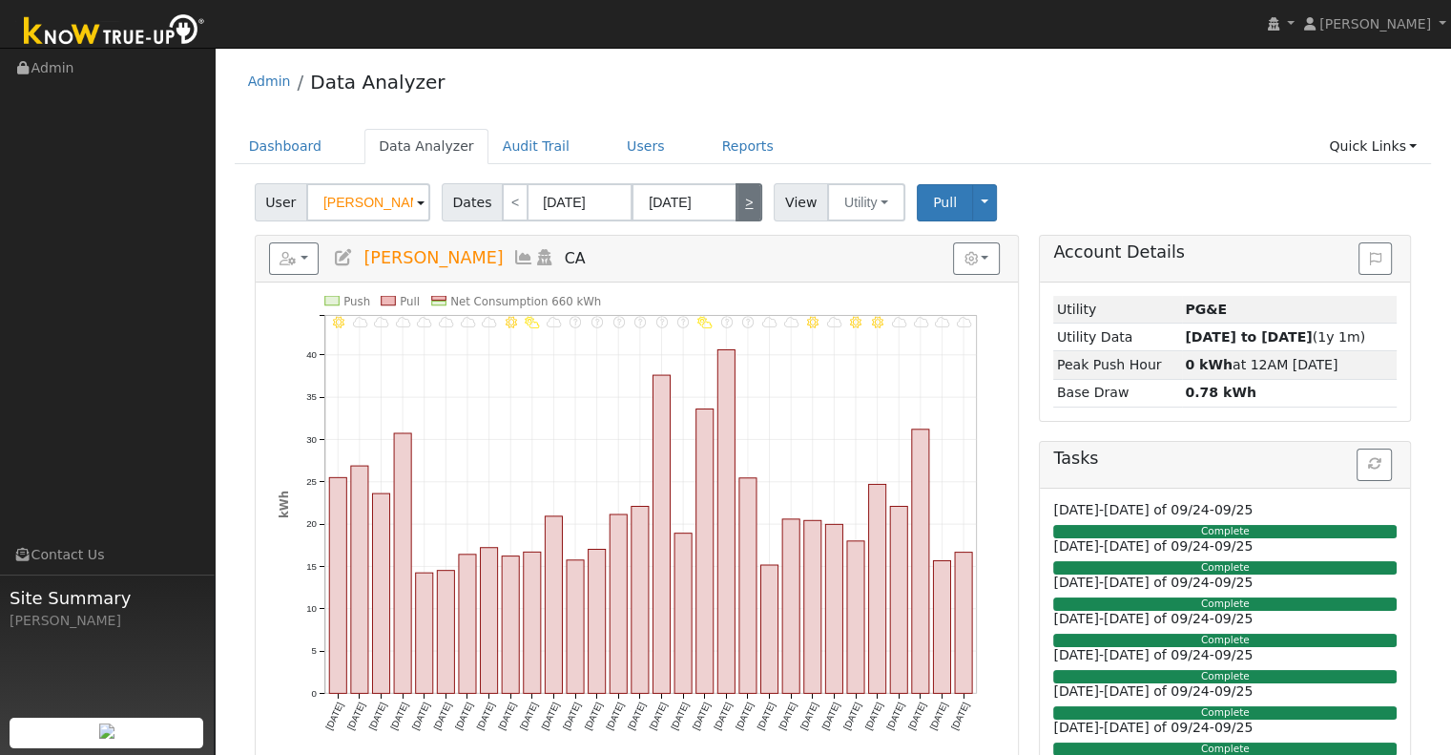
click at [736, 198] on link ">" at bounding box center [749, 202] width 27 height 38
type input "05/01/2025"
type input "05/31/2025"
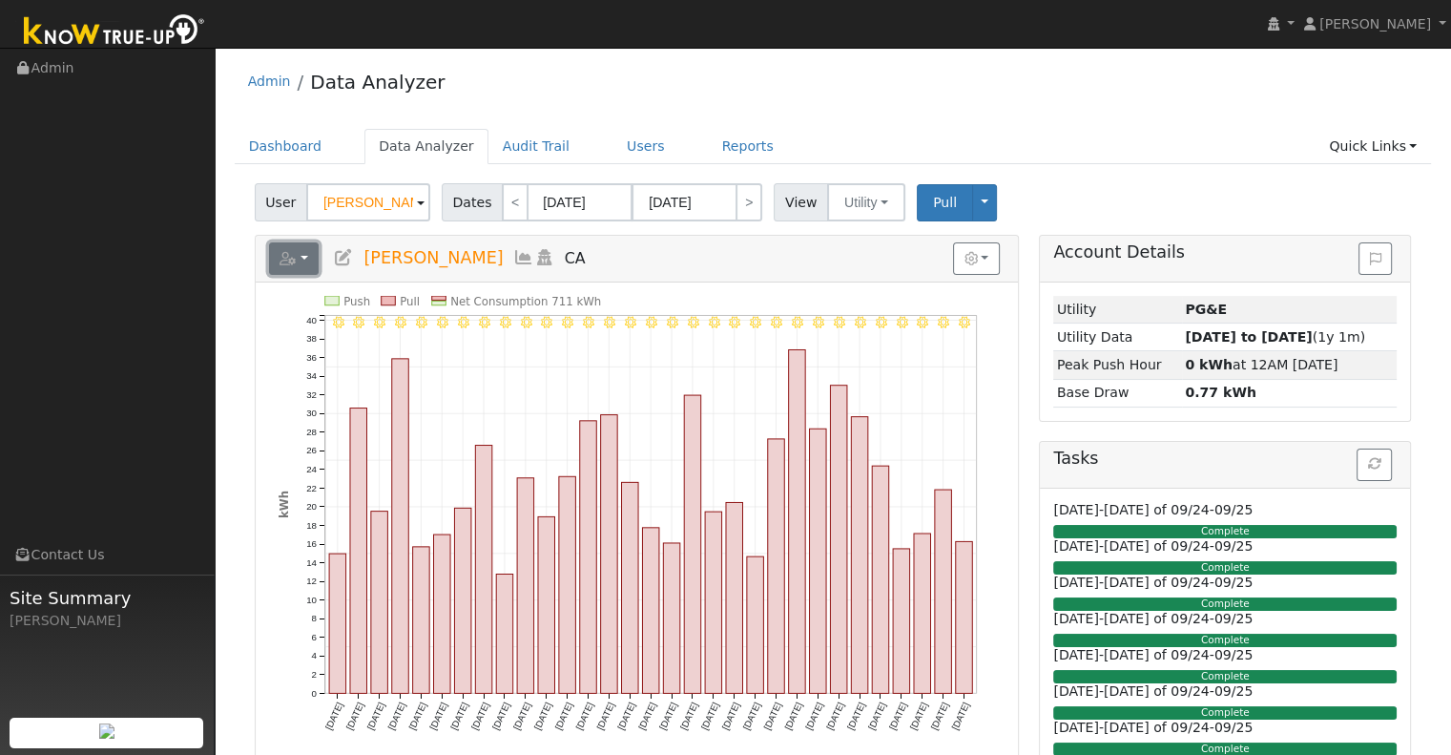
click at [309, 262] on button "button" at bounding box center [294, 258] width 51 height 32
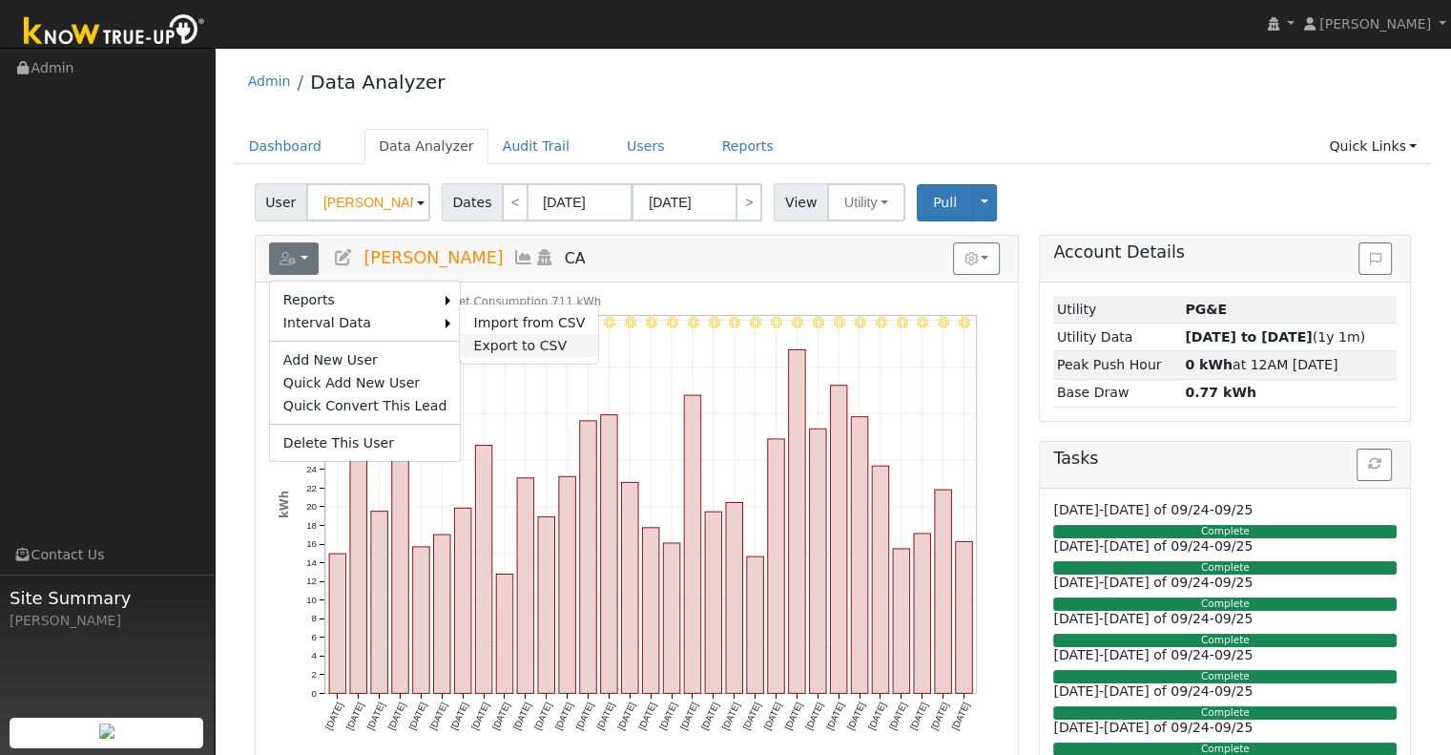
click at [489, 341] on link "Export to CSV" at bounding box center [529, 345] width 138 height 23
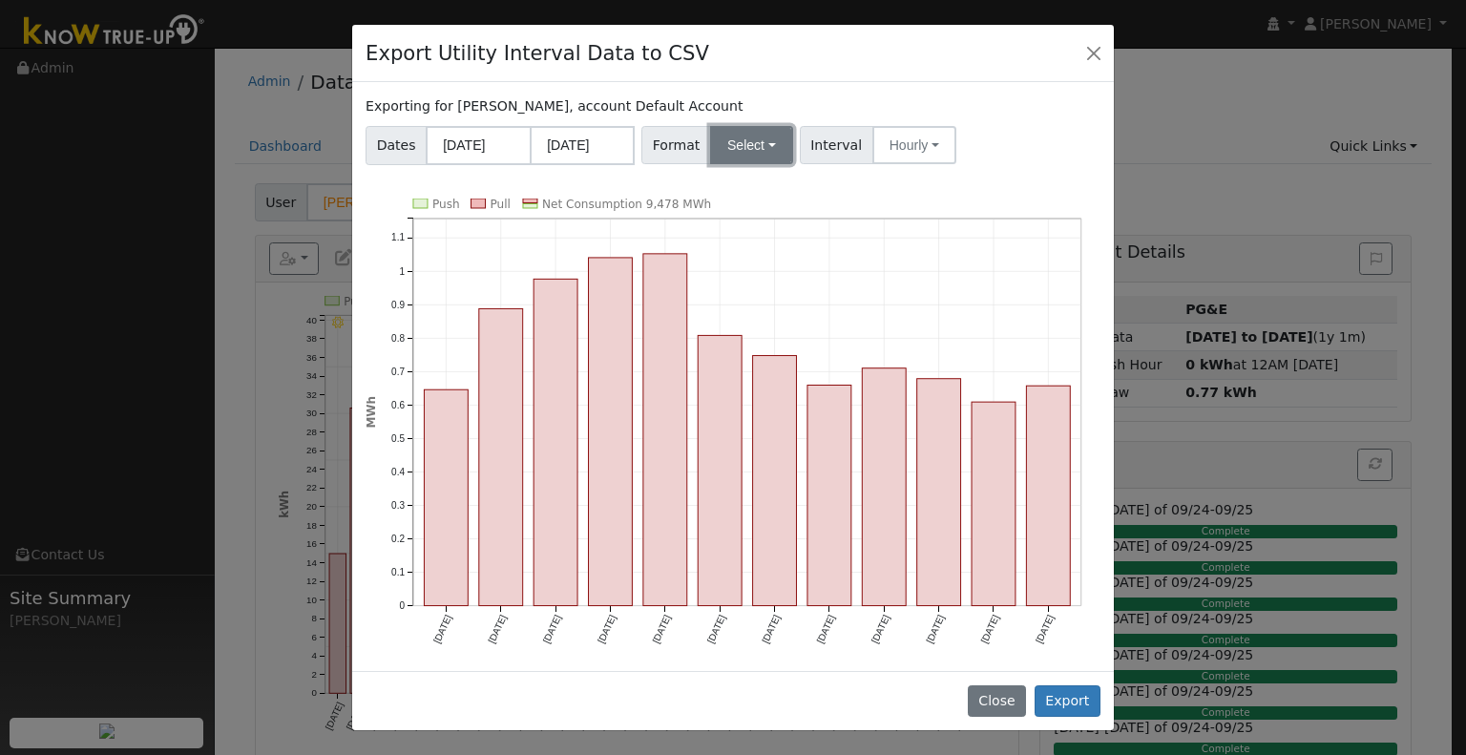
click at [756, 152] on button "Select" at bounding box center [751, 145] width 83 height 38
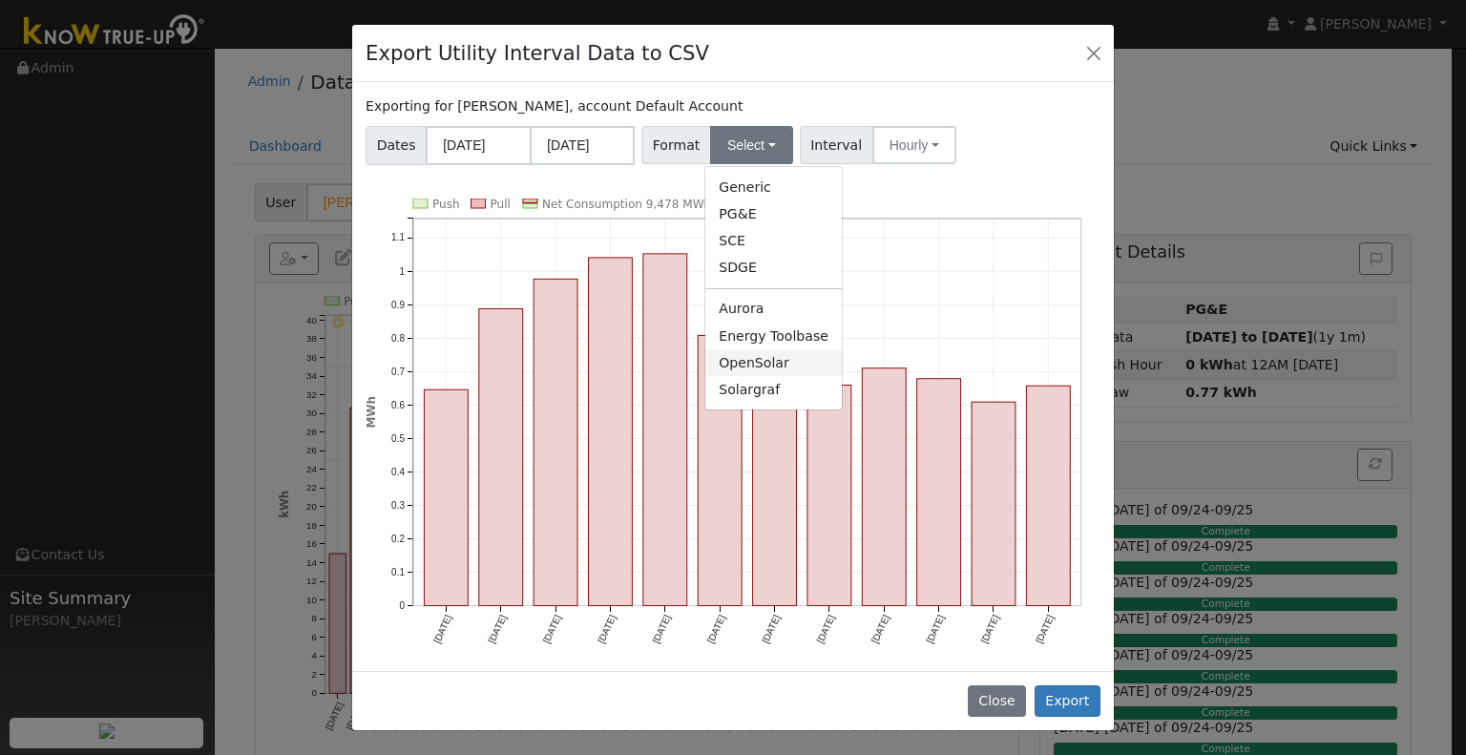
click at [737, 373] on link "OpenSolar" at bounding box center [773, 362] width 136 height 27
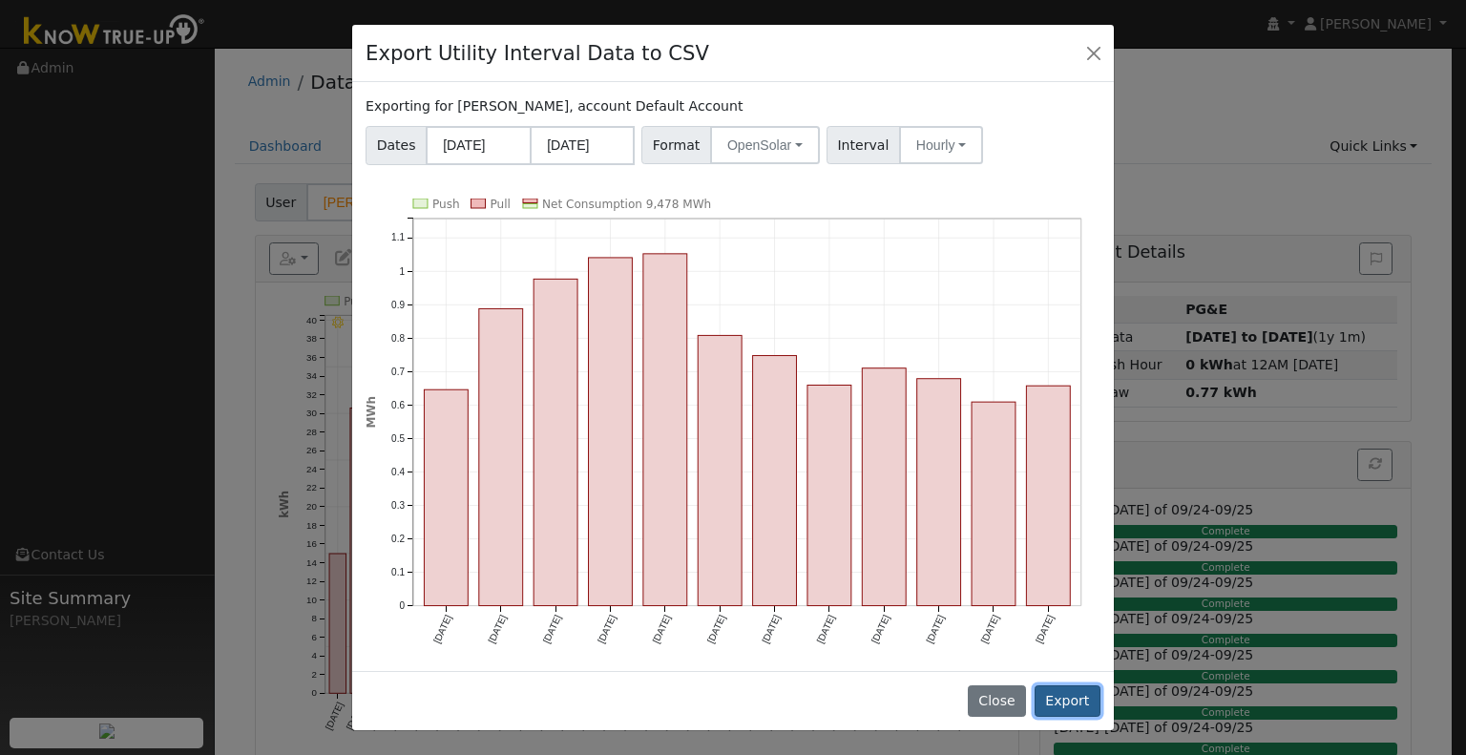
click at [1063, 698] on button "Export" at bounding box center [1067, 701] width 66 height 32
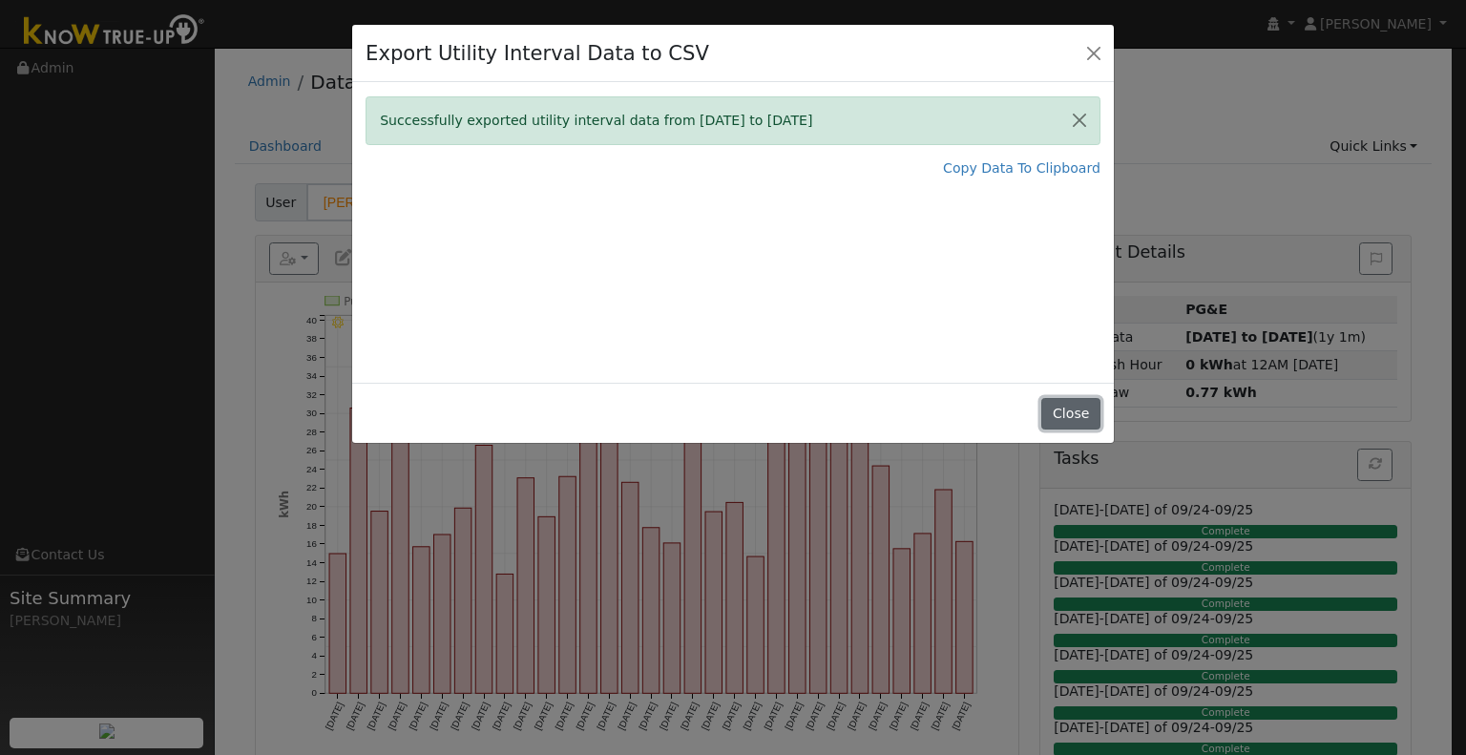
click at [1069, 428] on button "Close" at bounding box center [1070, 414] width 58 height 32
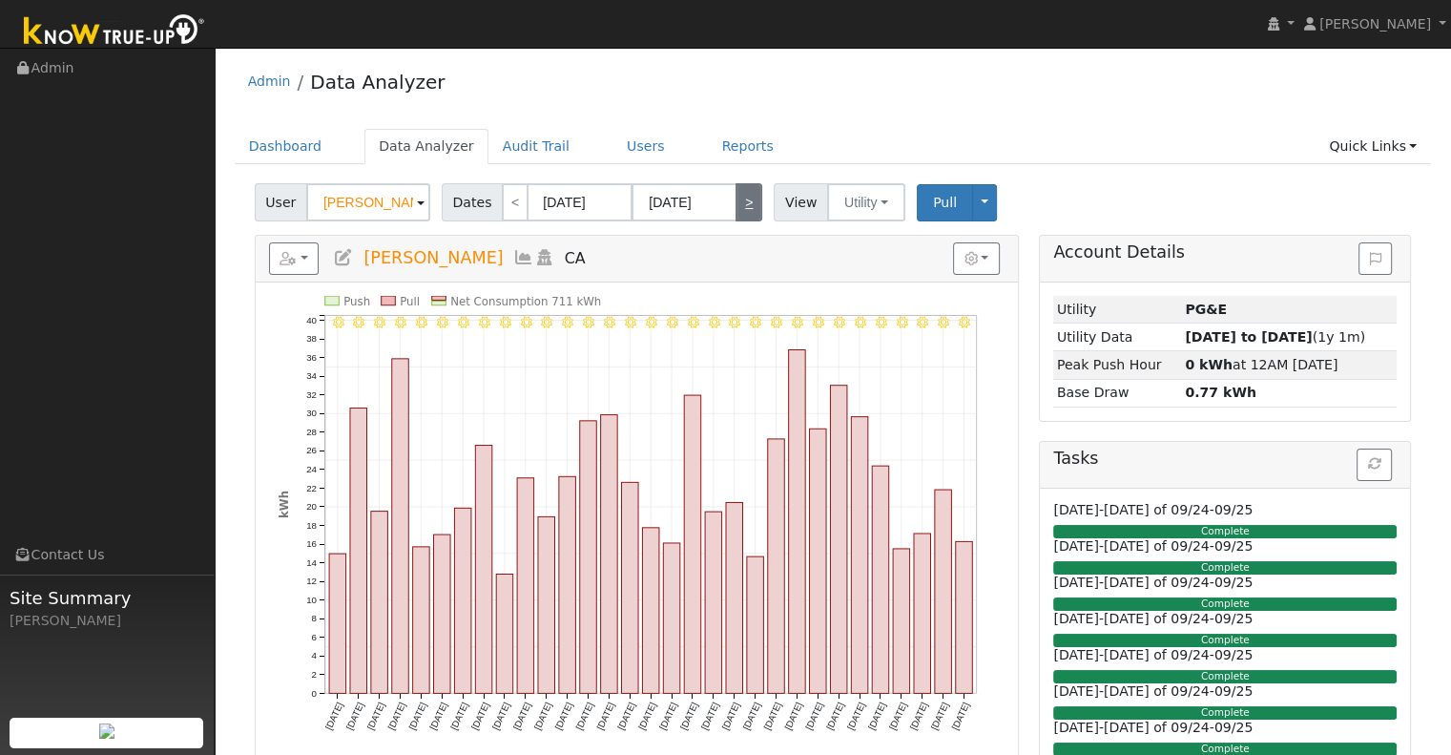
click at [740, 210] on link ">" at bounding box center [749, 202] width 27 height 38
type input "06/01/2025"
type input "06/30/2025"
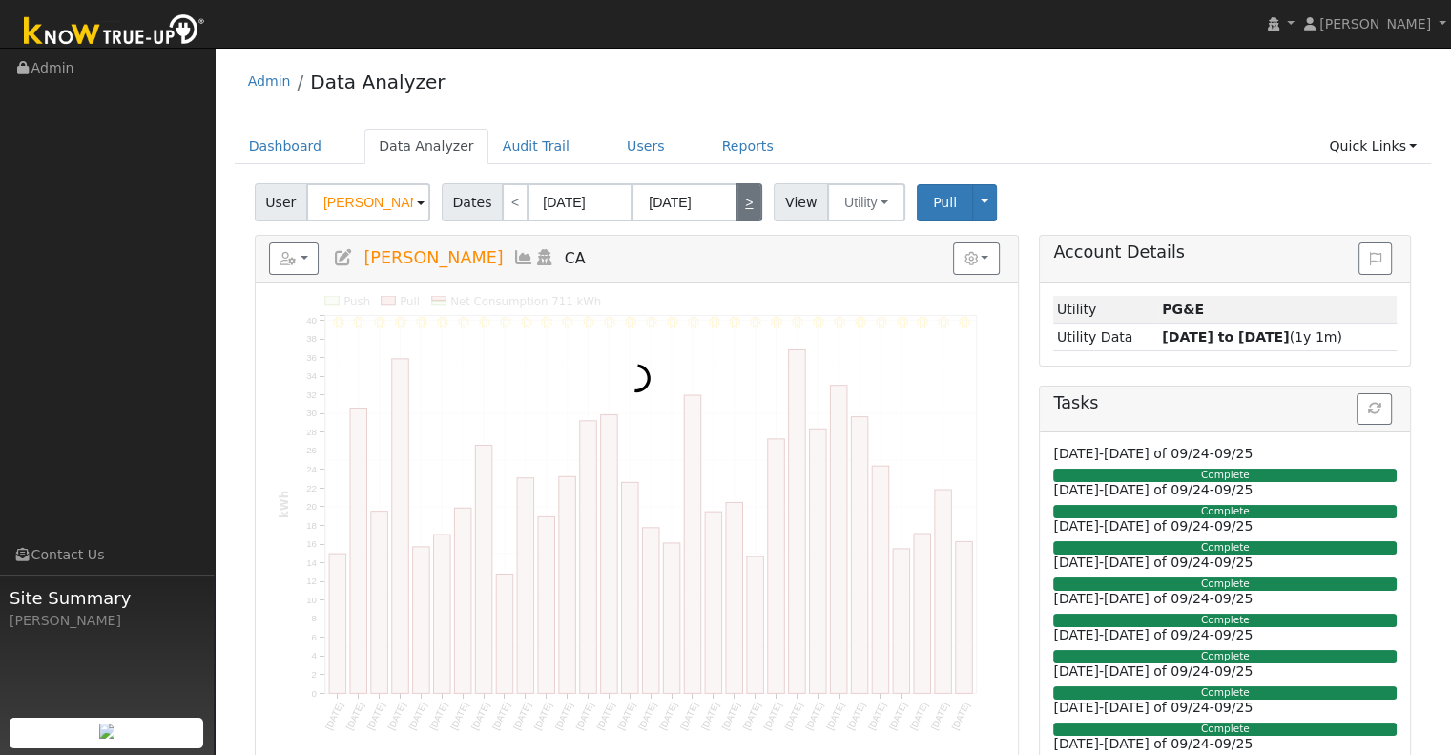
click at [740, 210] on link ">" at bounding box center [749, 202] width 27 height 38
type input "07/01/2025"
type input "07/31/2025"
click at [740, 210] on link ">" at bounding box center [749, 202] width 27 height 38
type input "[DATE]"
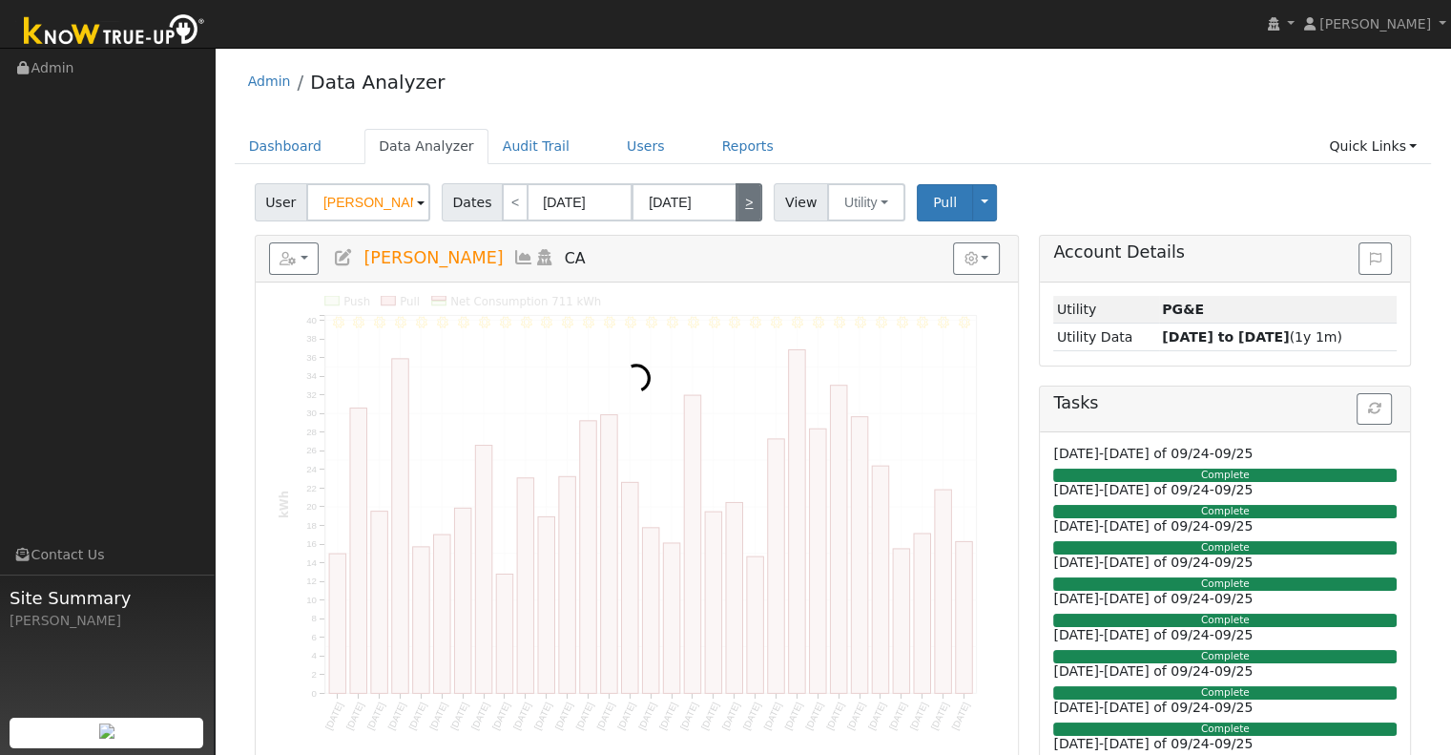
type input "08/31/2025"
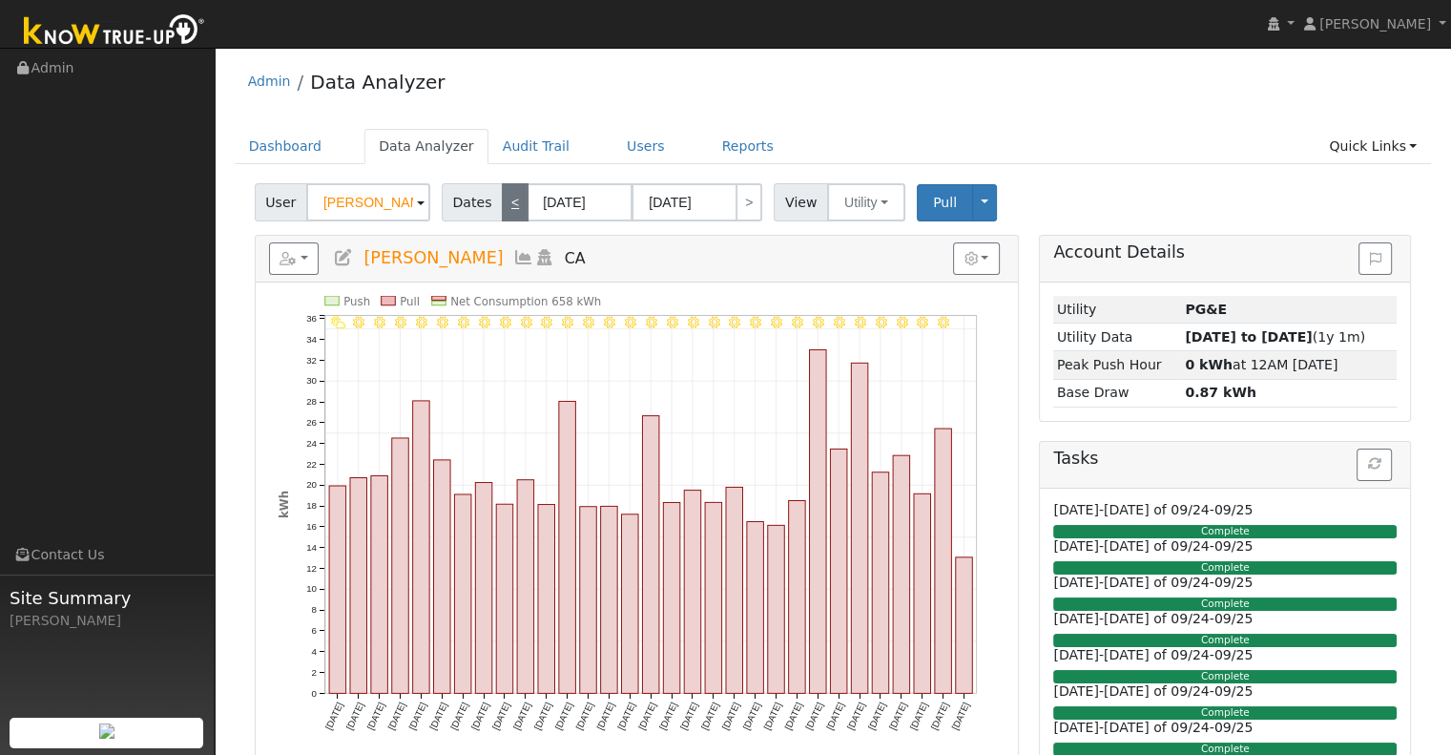
click at [502, 202] on link "<" at bounding box center [515, 202] width 27 height 38
type input "07/01/2025"
type input "07/31/2025"
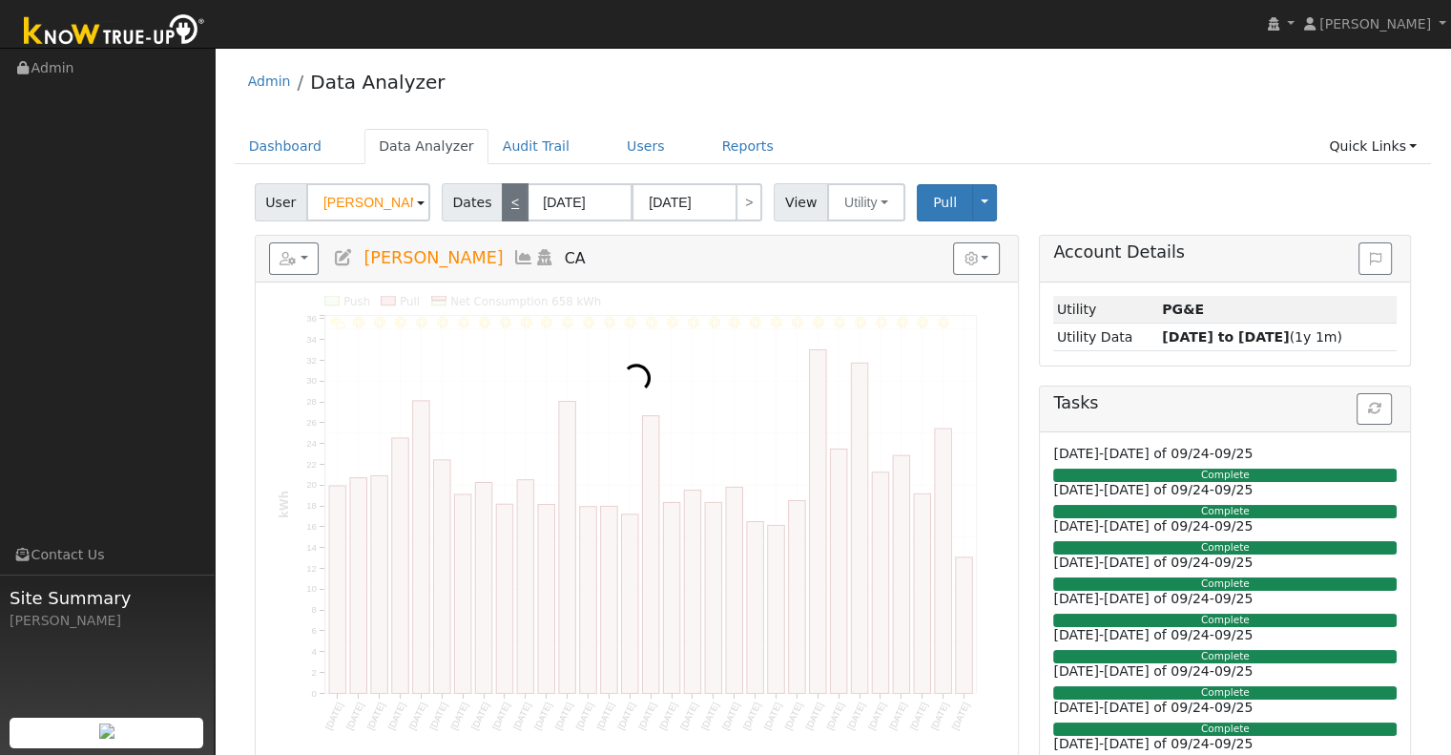
click at [502, 202] on link "<" at bounding box center [515, 202] width 27 height 38
type input "06/01/2025"
type input "06/30/2025"
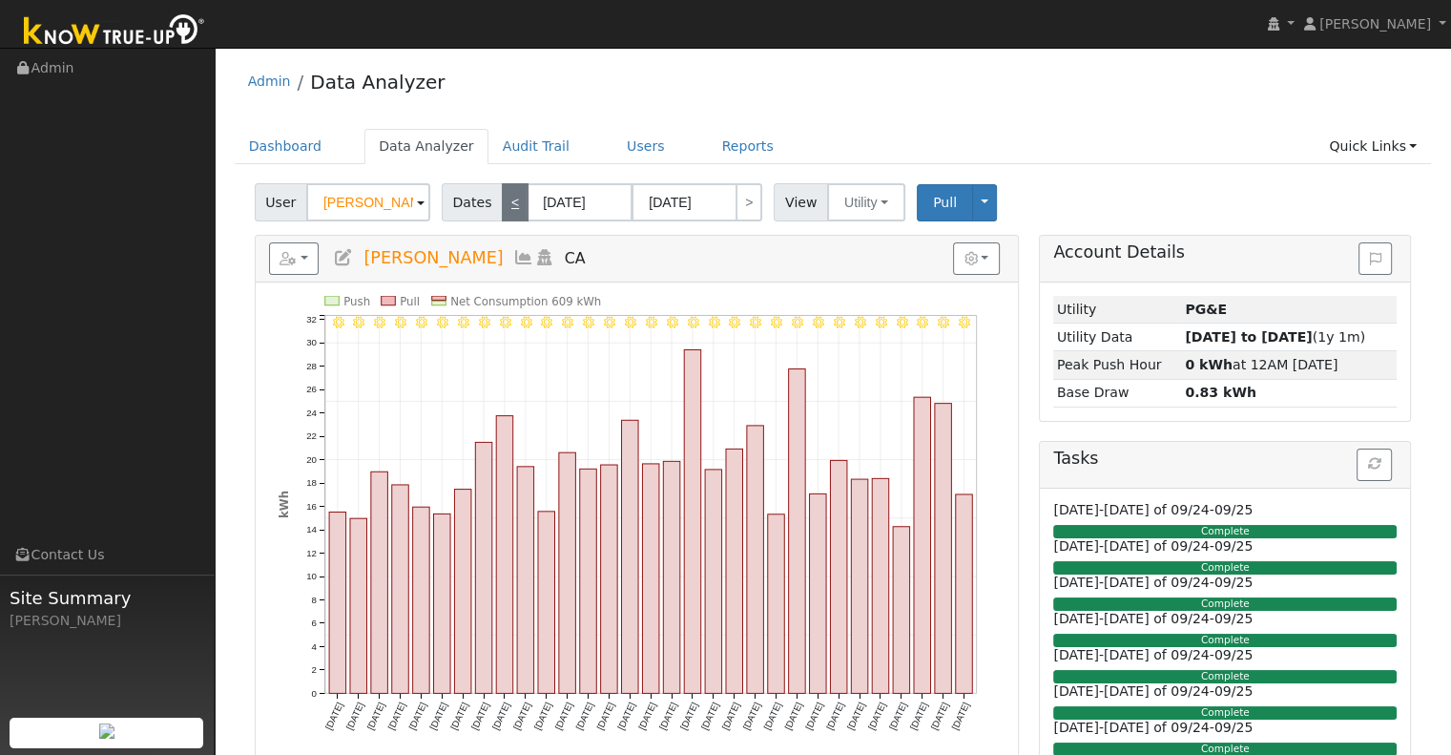
click at [502, 202] on link "<" at bounding box center [515, 202] width 27 height 38
type input "05/01/2025"
type input "05/31/2025"
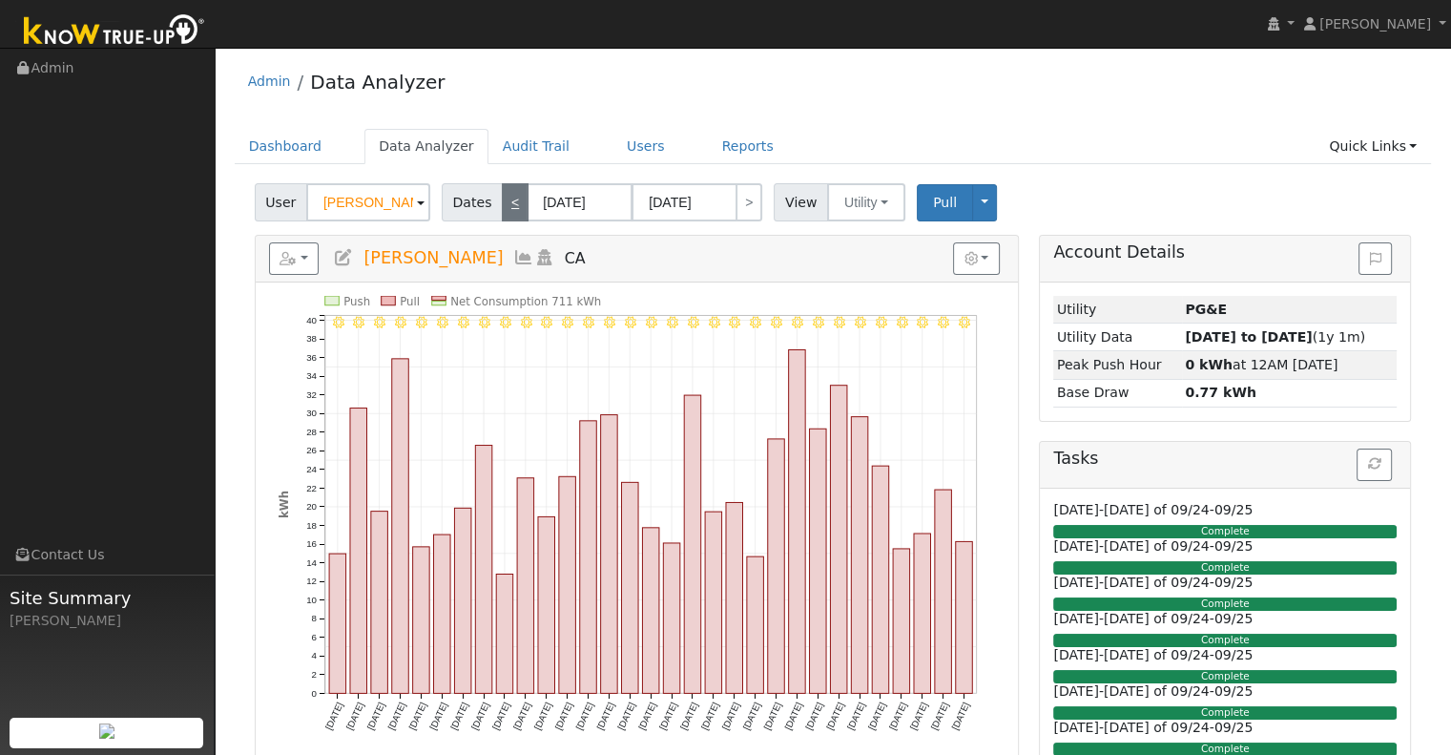
click at [502, 202] on link "<" at bounding box center [515, 202] width 27 height 38
type input "04/01/2025"
type input "04/30/2025"
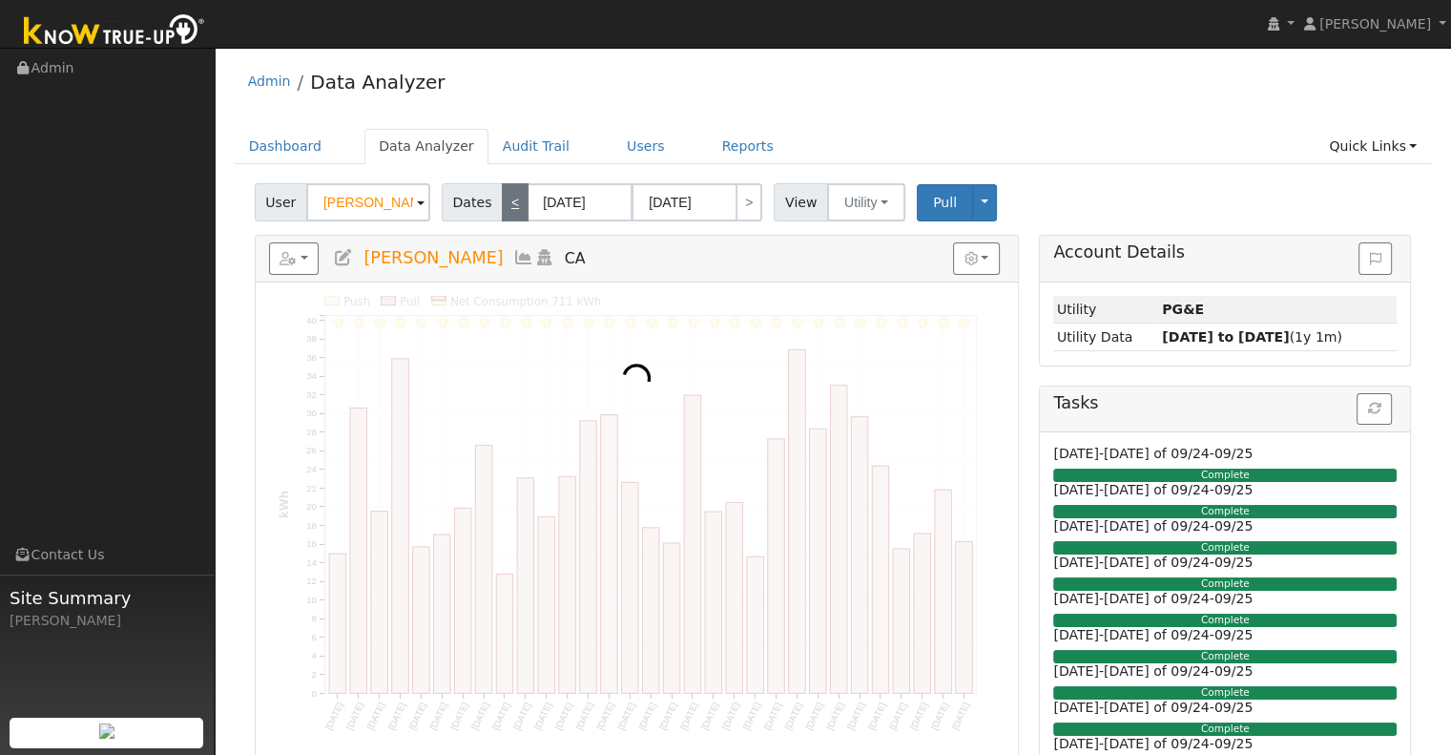
click at [502, 202] on link "<" at bounding box center [515, 202] width 27 height 38
type input "03/01/2025"
type input "03/31/2025"
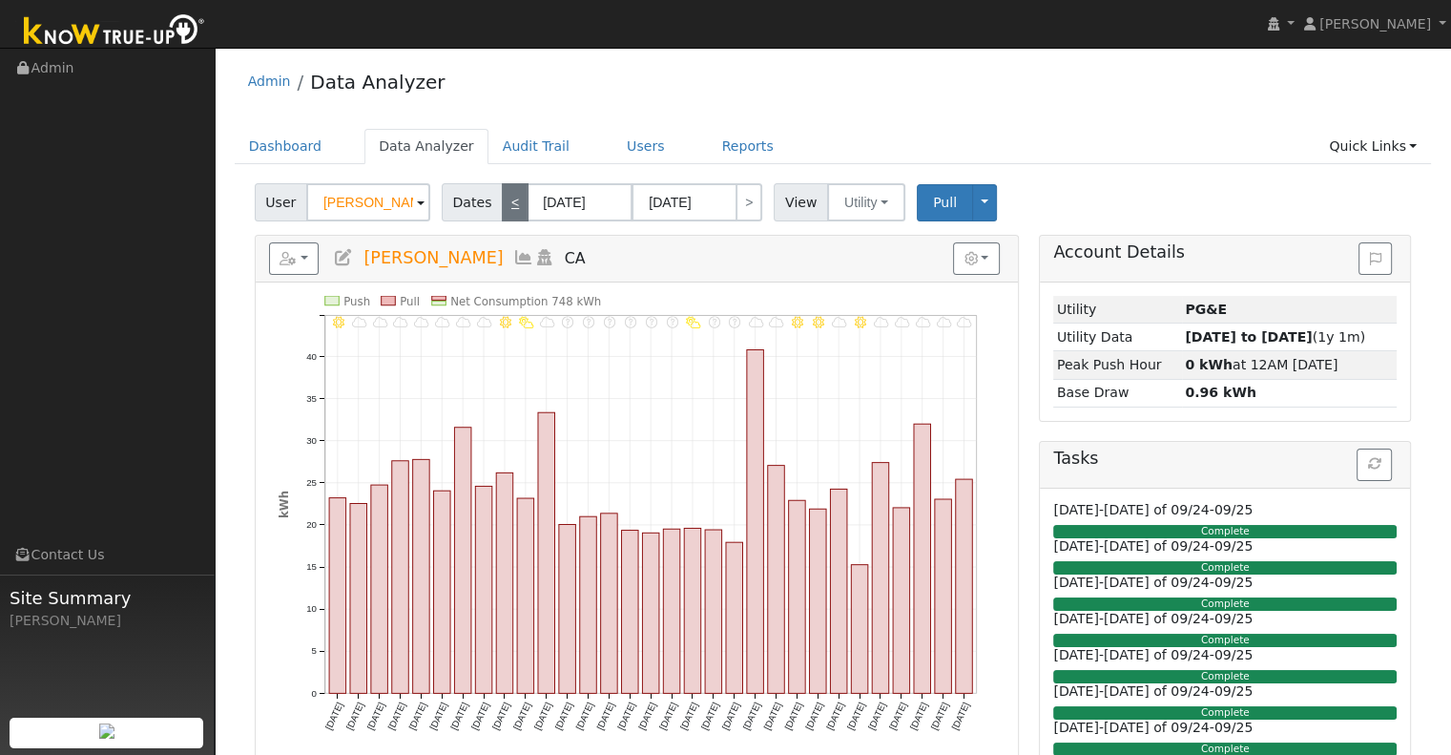
click at [502, 202] on link "<" at bounding box center [515, 202] width 27 height 38
type input "02/01/2025"
type input "02/28/2025"
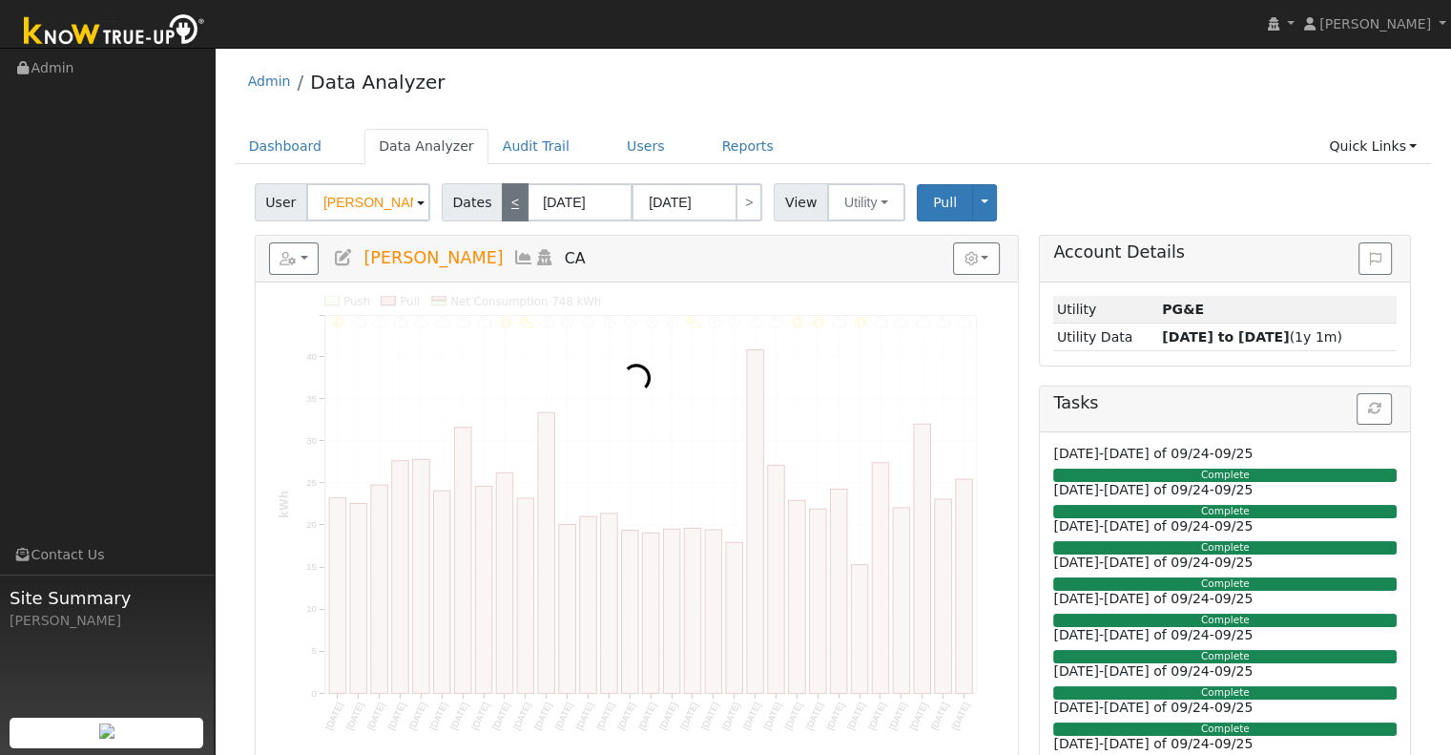
click at [502, 202] on link "<" at bounding box center [515, 202] width 27 height 38
type input "01/01/2025"
type input "01/31/2025"
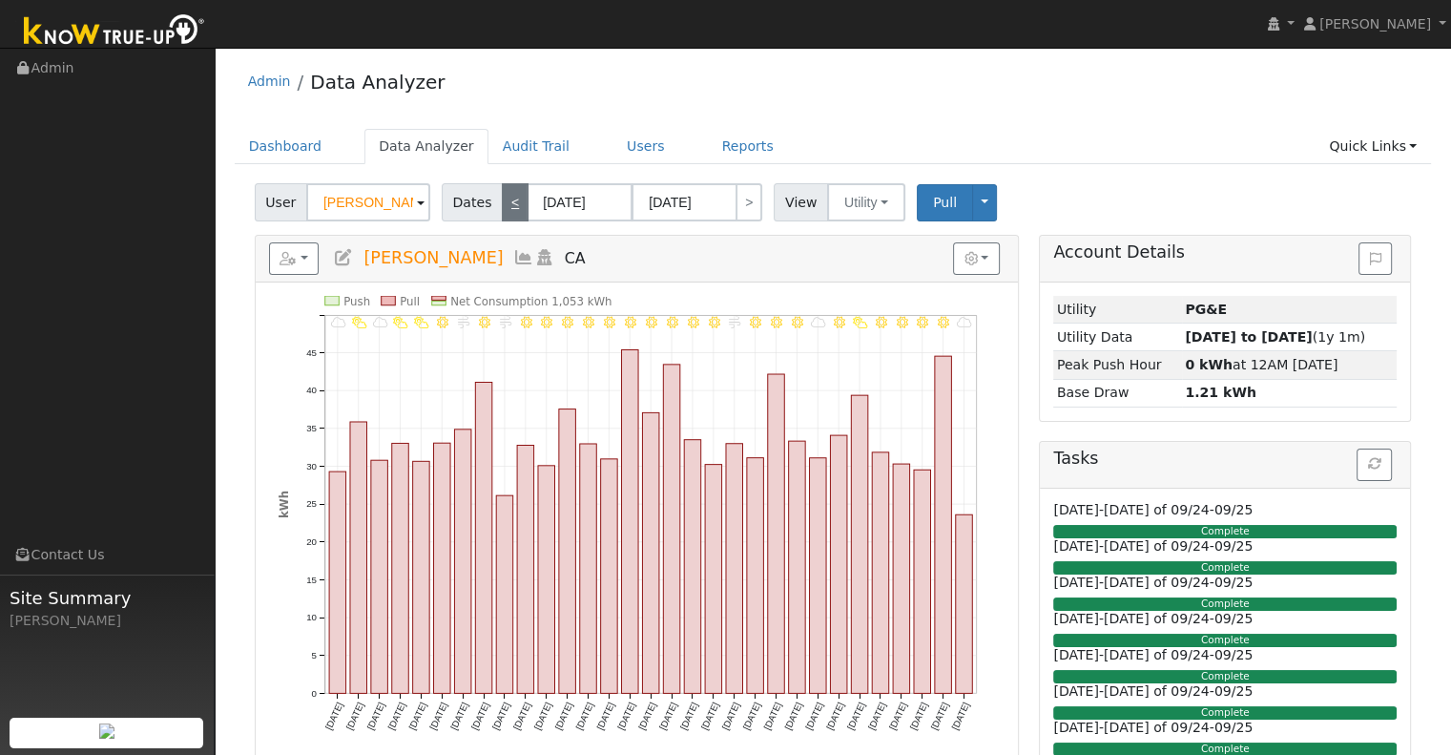
click at [502, 202] on link "<" at bounding box center [515, 202] width 27 height 38
type input "12/01/2024"
type input "12/31/2024"
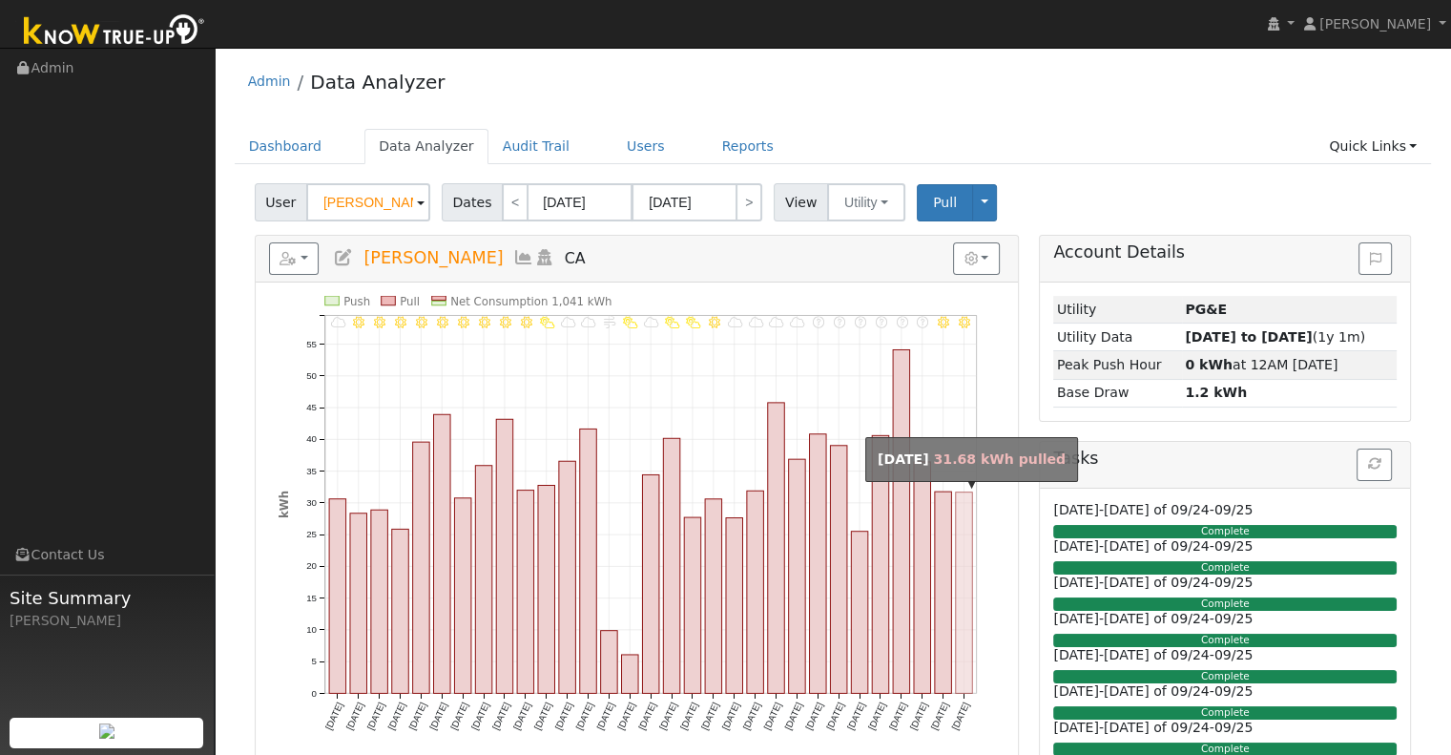
click at [966, 522] on rect "onclick=""" at bounding box center [964, 592] width 17 height 201
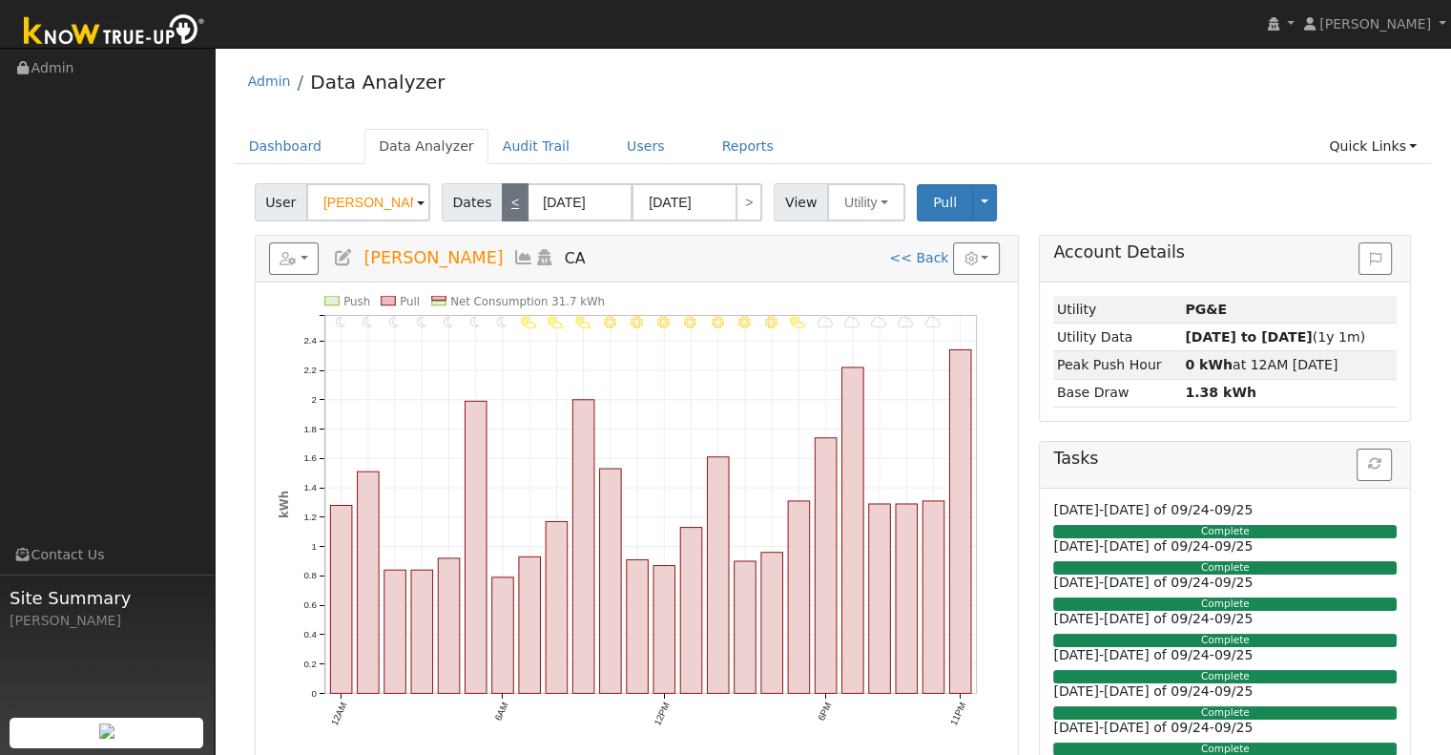
click at [504, 207] on link "<" at bounding box center [515, 202] width 27 height 38
type input "12/30/2024"
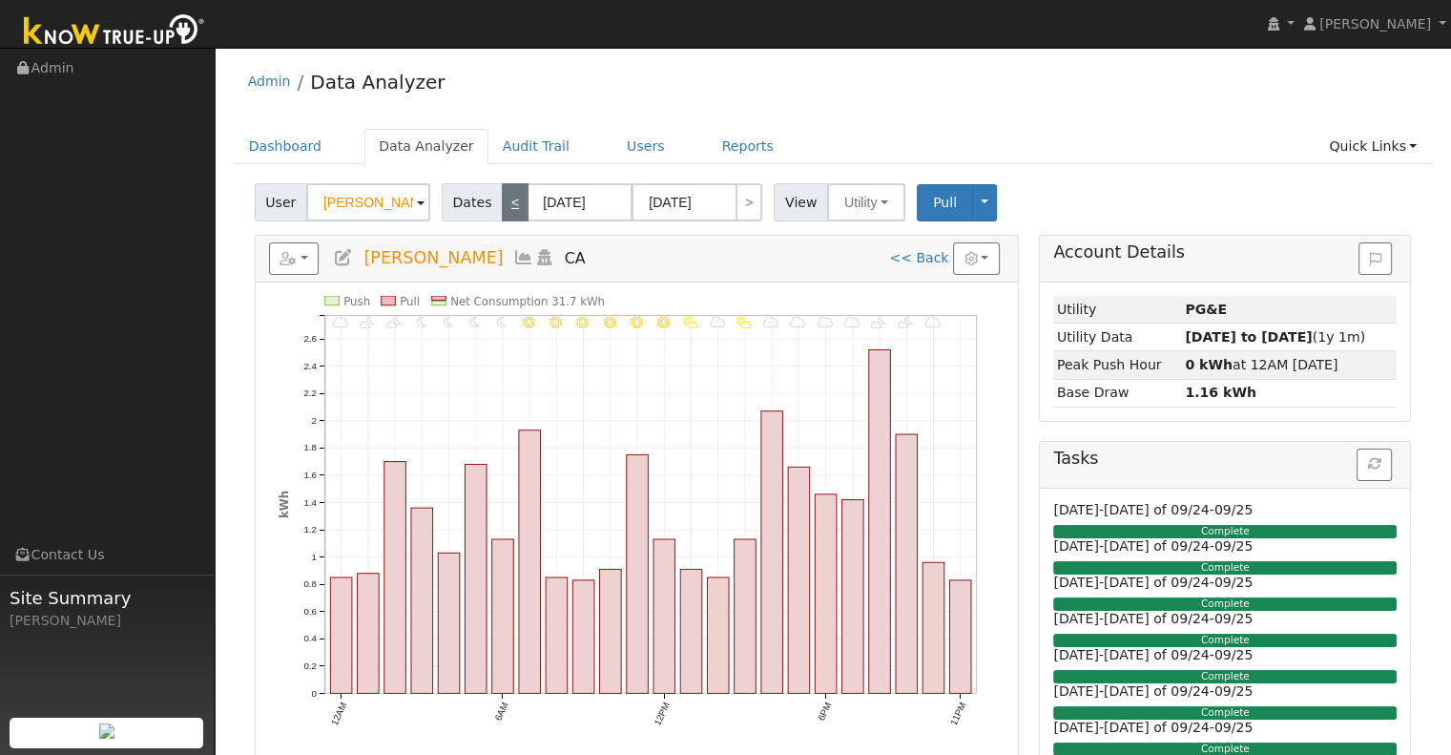
click at [504, 207] on link "<" at bounding box center [515, 202] width 27 height 38
type input "12/29/2024"
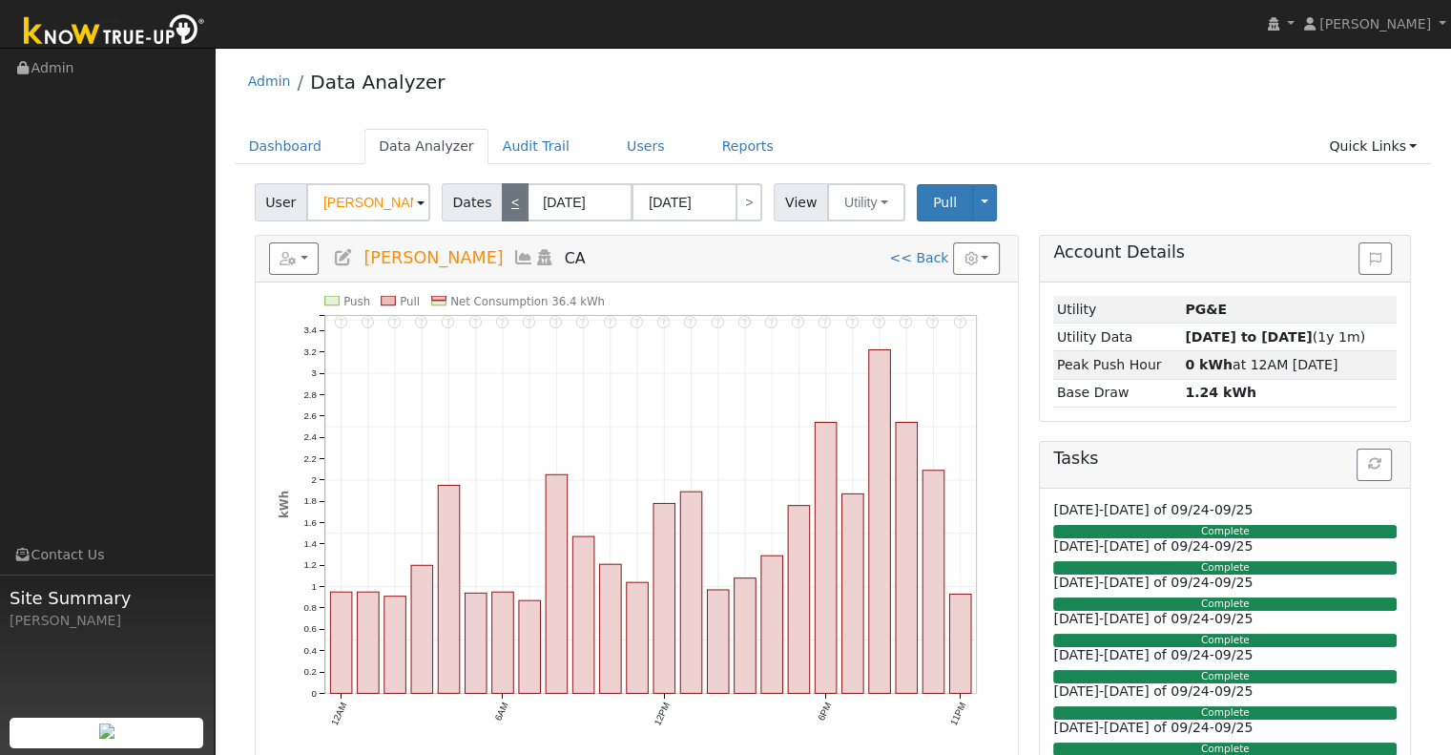
click at [504, 207] on link "<" at bounding box center [515, 202] width 27 height 38
type input "12/28/2024"
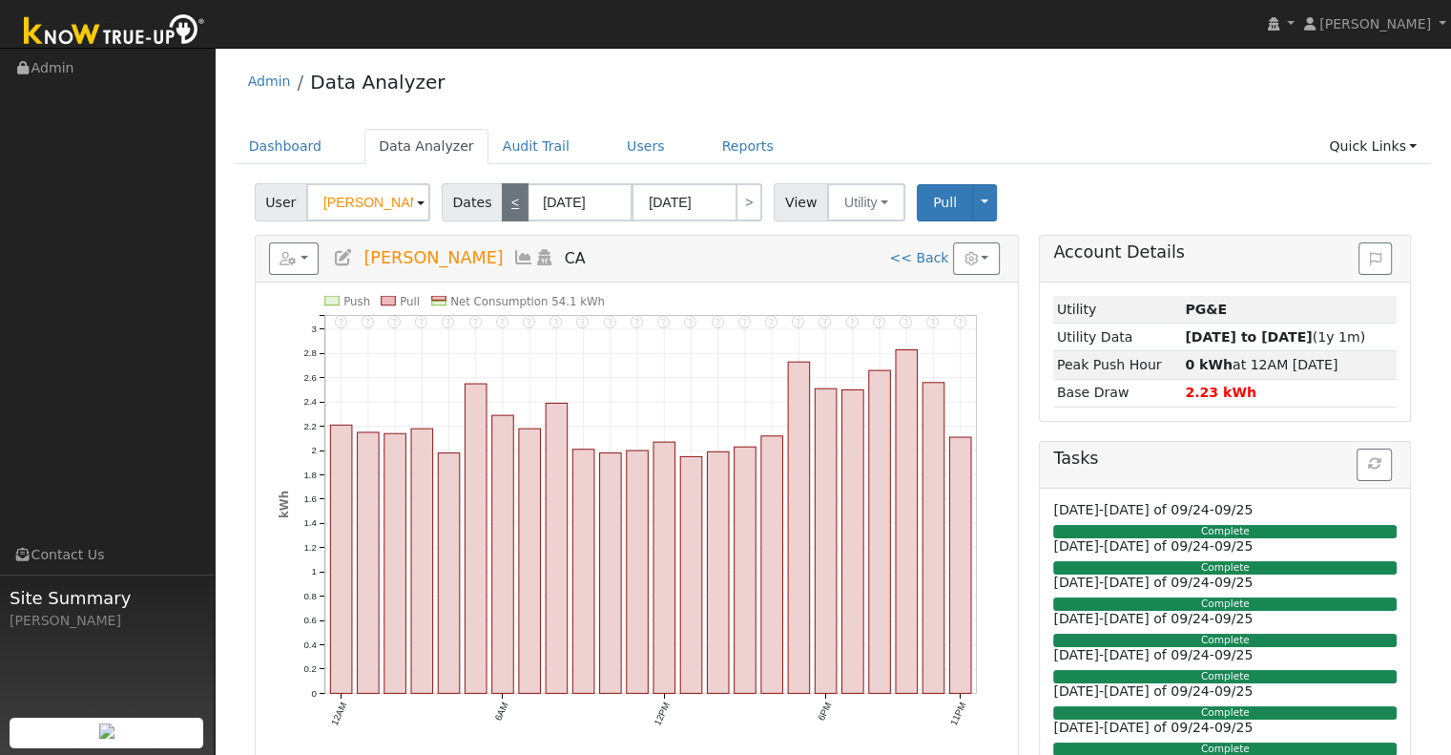
click at [502, 201] on link "<" at bounding box center [515, 202] width 27 height 38
type input "12/27/2024"
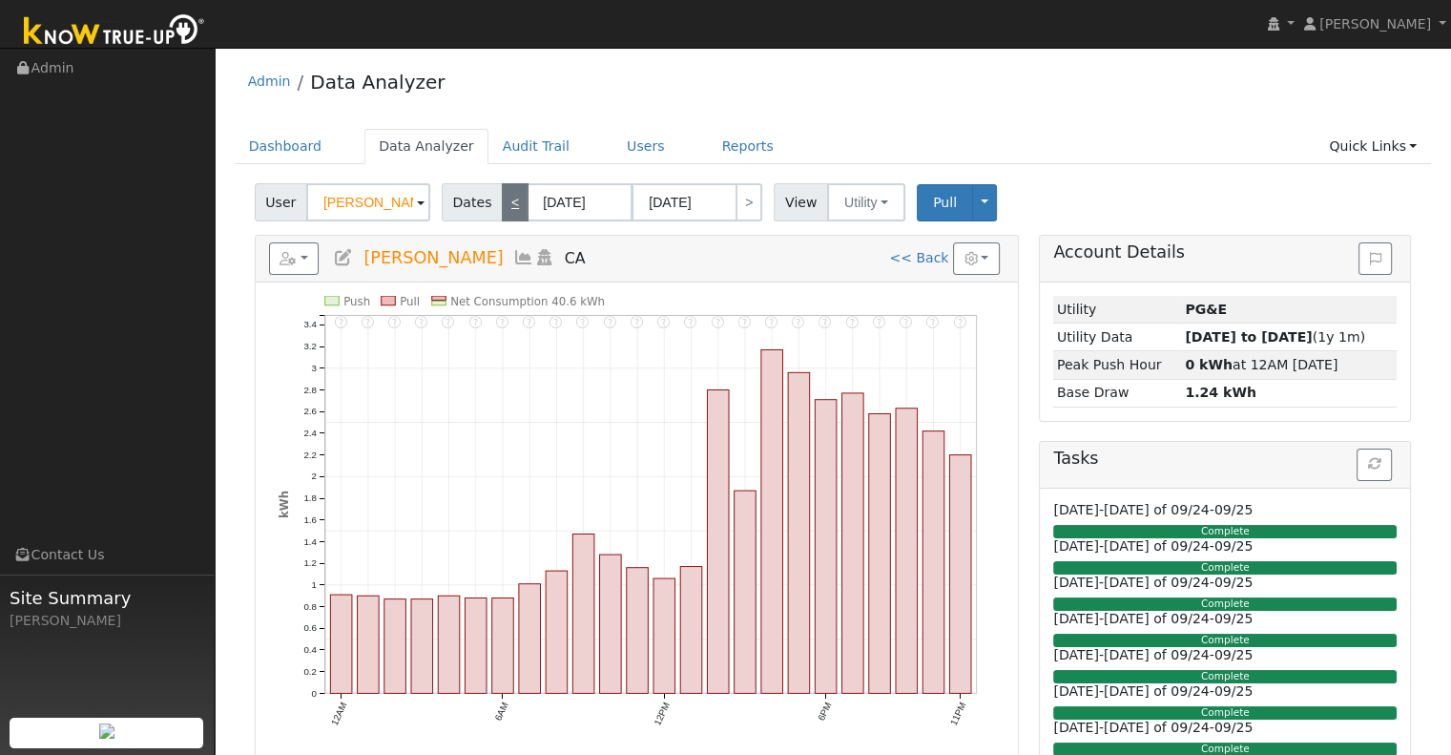
click at [502, 196] on link "<" at bounding box center [515, 202] width 27 height 38
type input "12/26/2024"
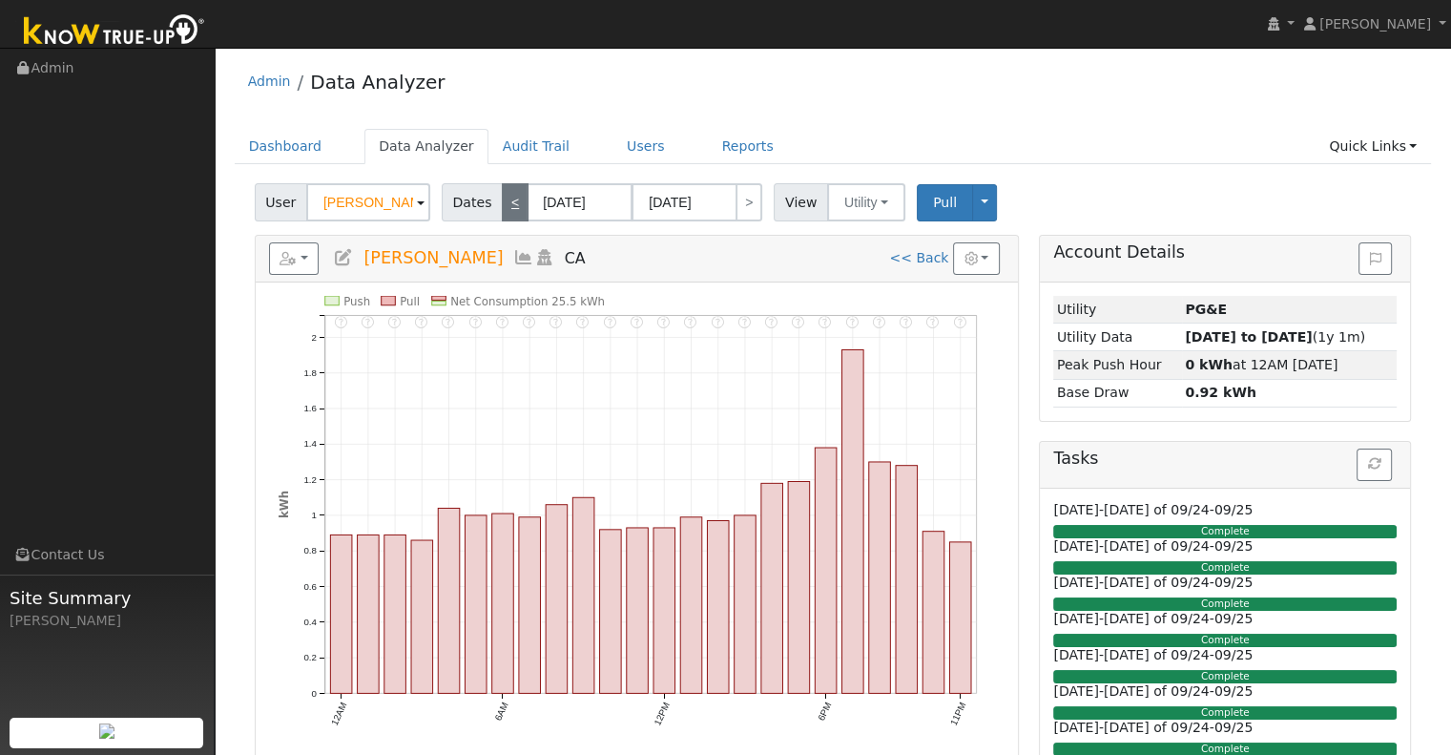
click at [502, 196] on link "<" at bounding box center [515, 202] width 27 height 38
type input "12/25/2024"
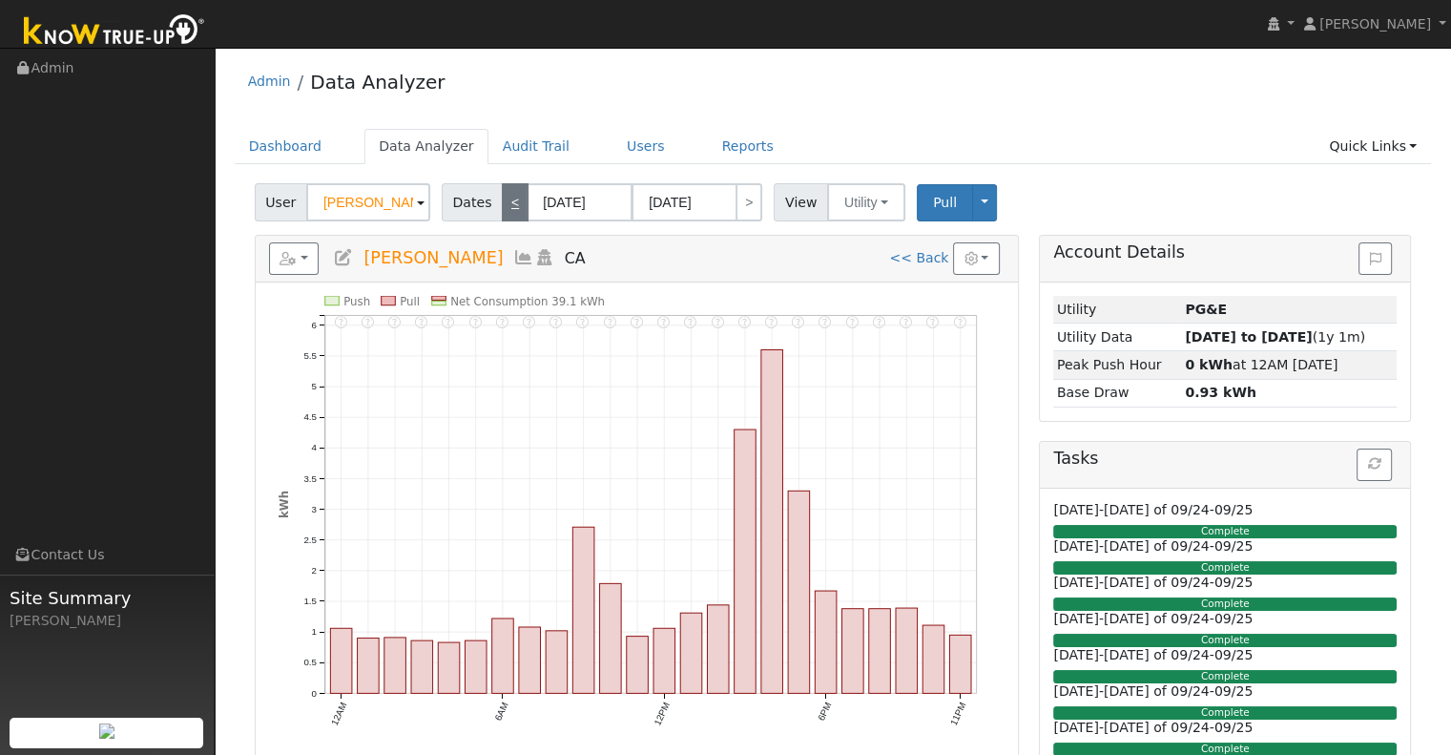
click at [502, 196] on link "<" at bounding box center [515, 202] width 27 height 38
type input "12/24/2024"
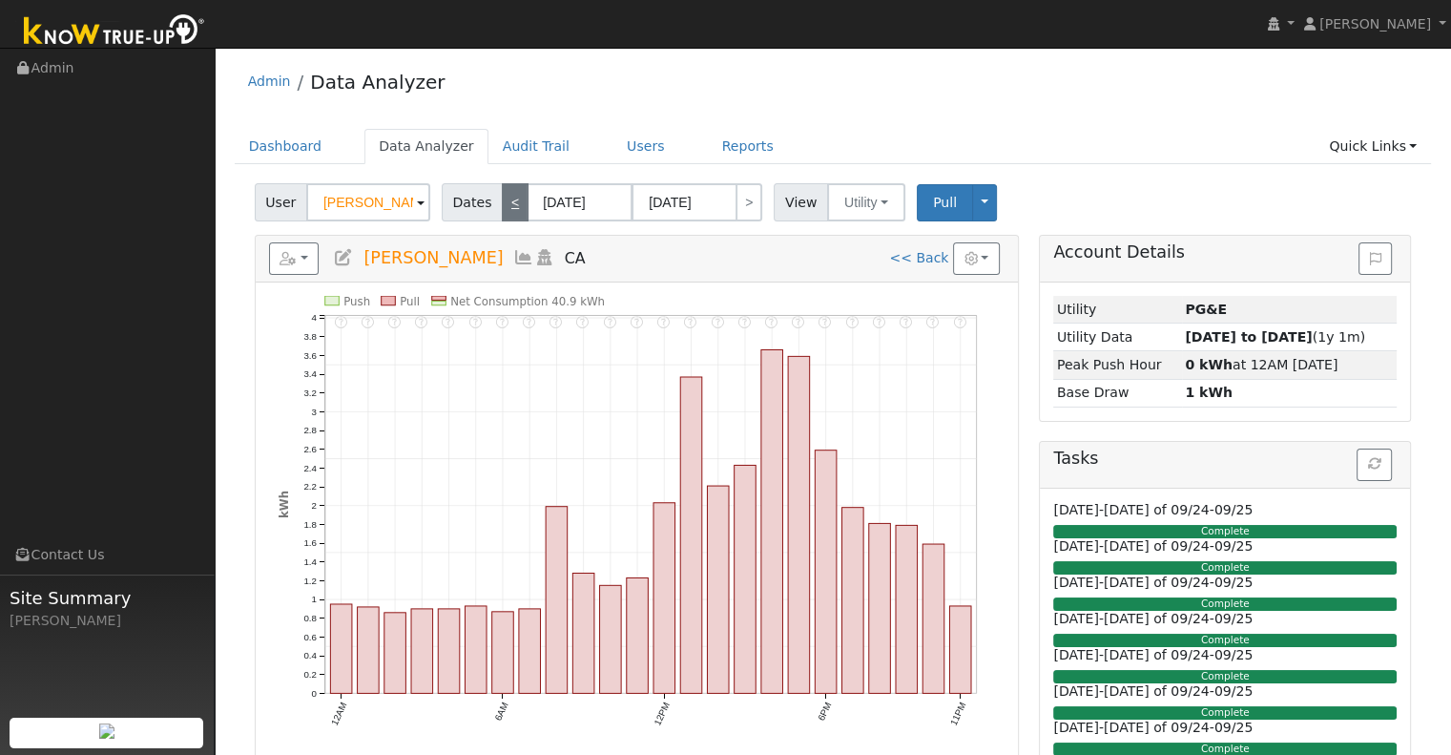
click at [502, 196] on link "<" at bounding box center [515, 202] width 27 height 38
type input "12/23/2024"
